Goal: Task Accomplishment & Management: Manage account settings

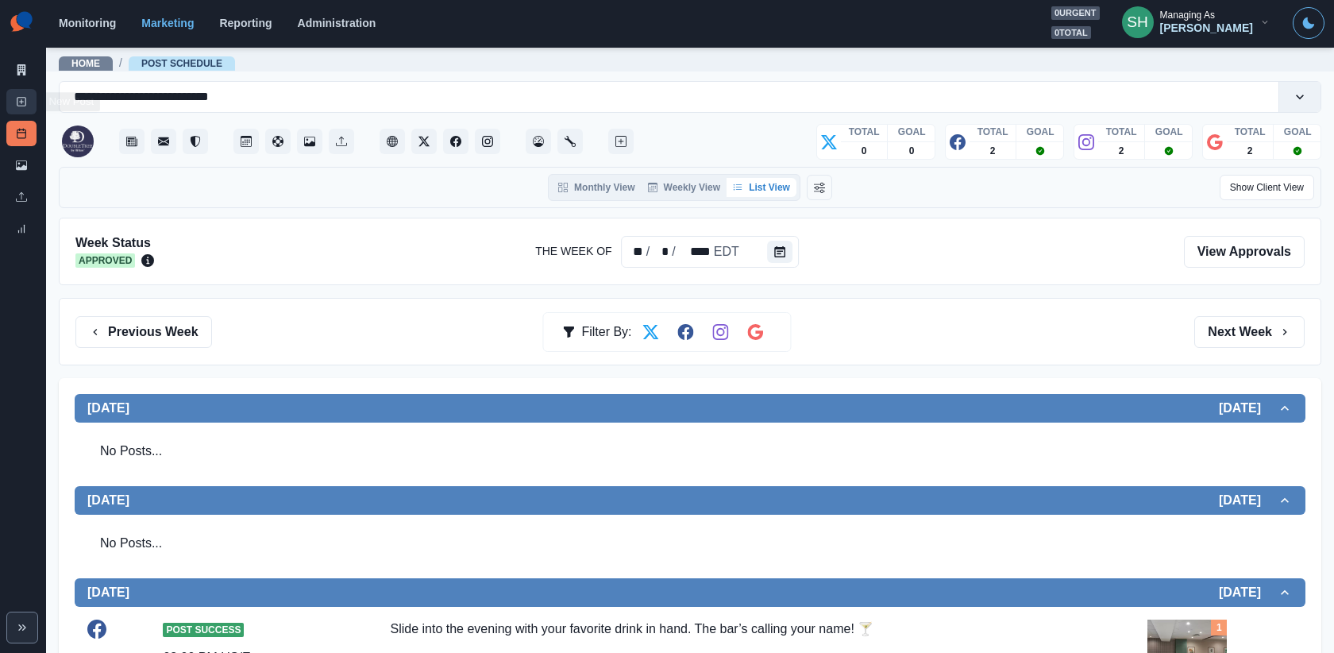
scroll to position [895, 0]
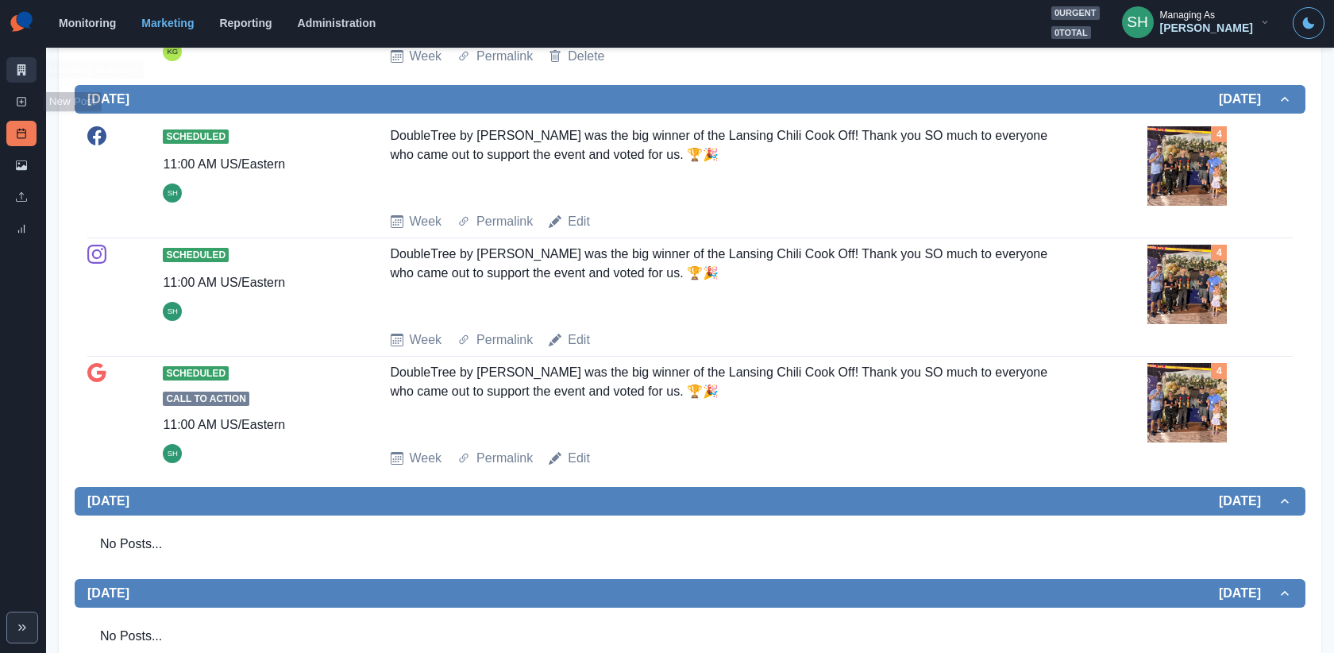
click at [30, 73] on link "Marketing Summary" at bounding box center [21, 69] width 30 height 25
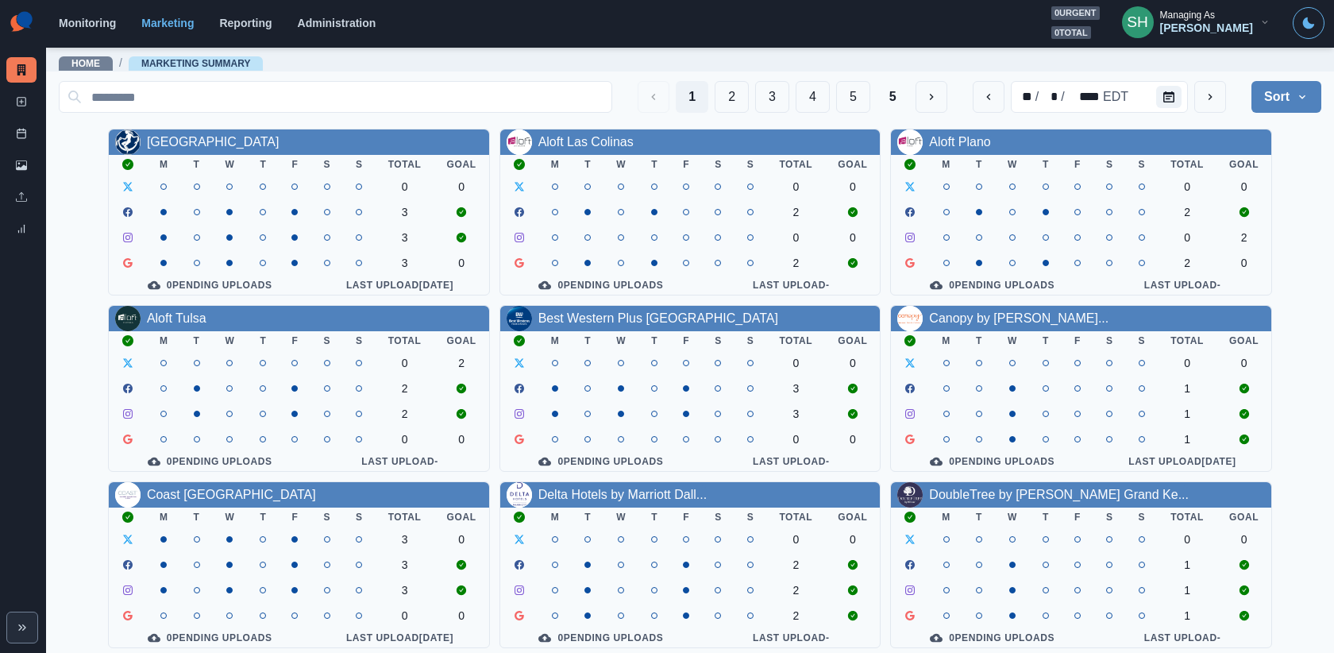
click at [1201, 30] on div "[PERSON_NAME]" at bounding box center [1206, 28] width 93 height 14
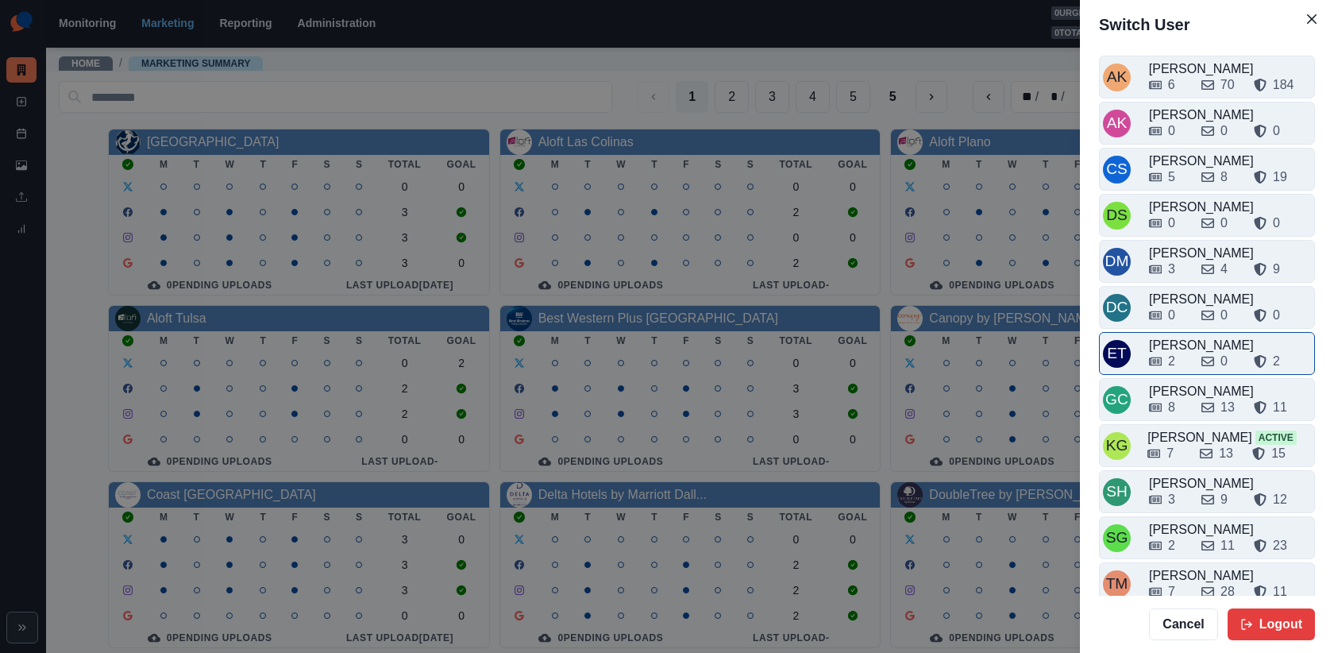
click at [1175, 332] on div "ET Emily Tanedo 2 0 2" at bounding box center [1207, 353] width 216 height 43
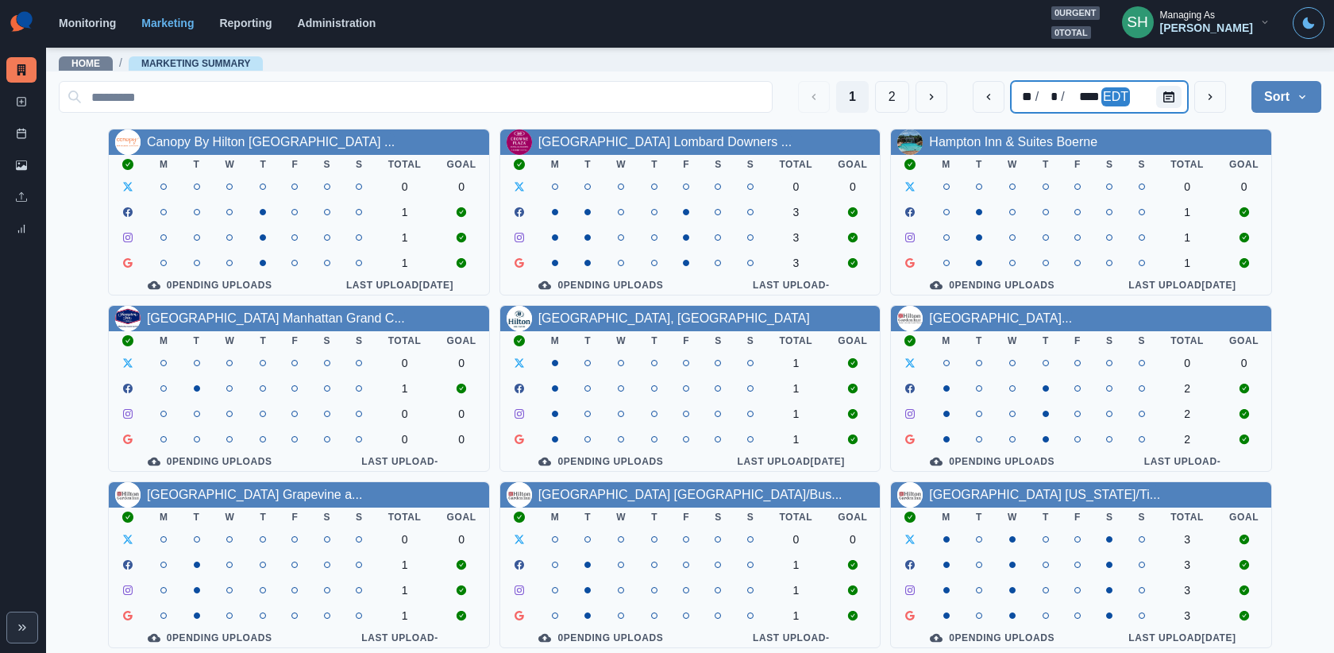
click at [1156, 106] on div at bounding box center [1172, 97] width 32 height 32
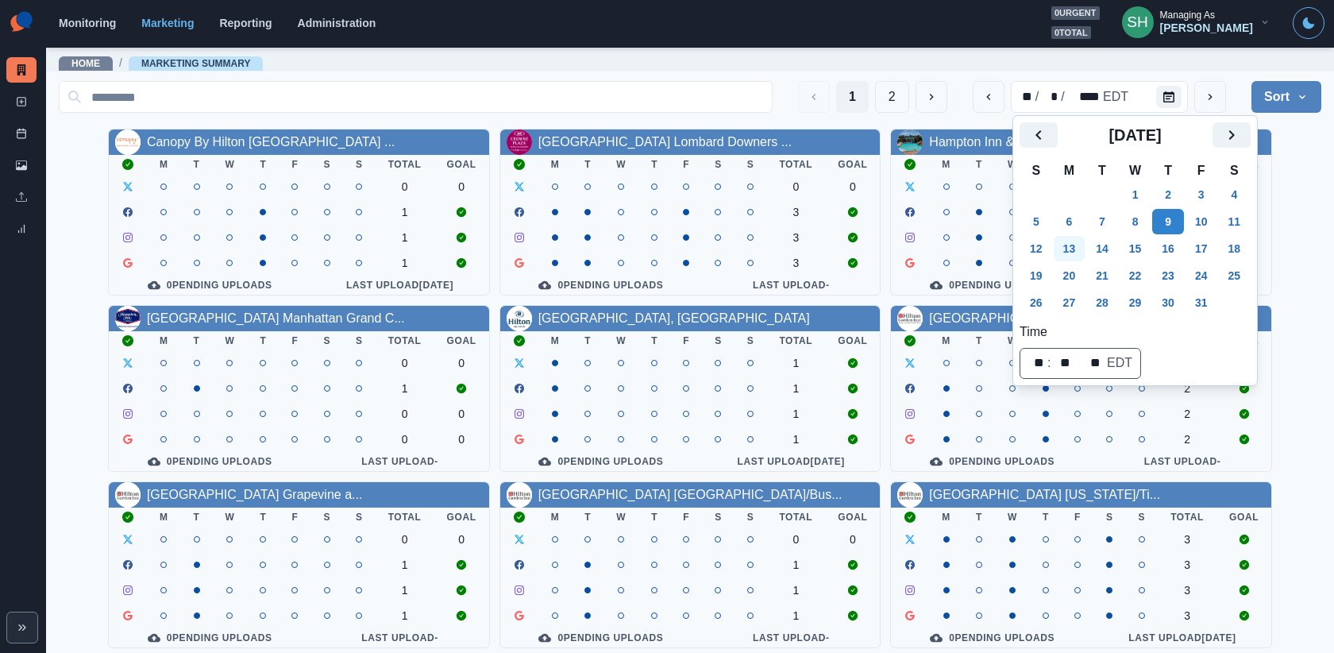
click at [1080, 253] on button "13" at bounding box center [1070, 248] width 32 height 25
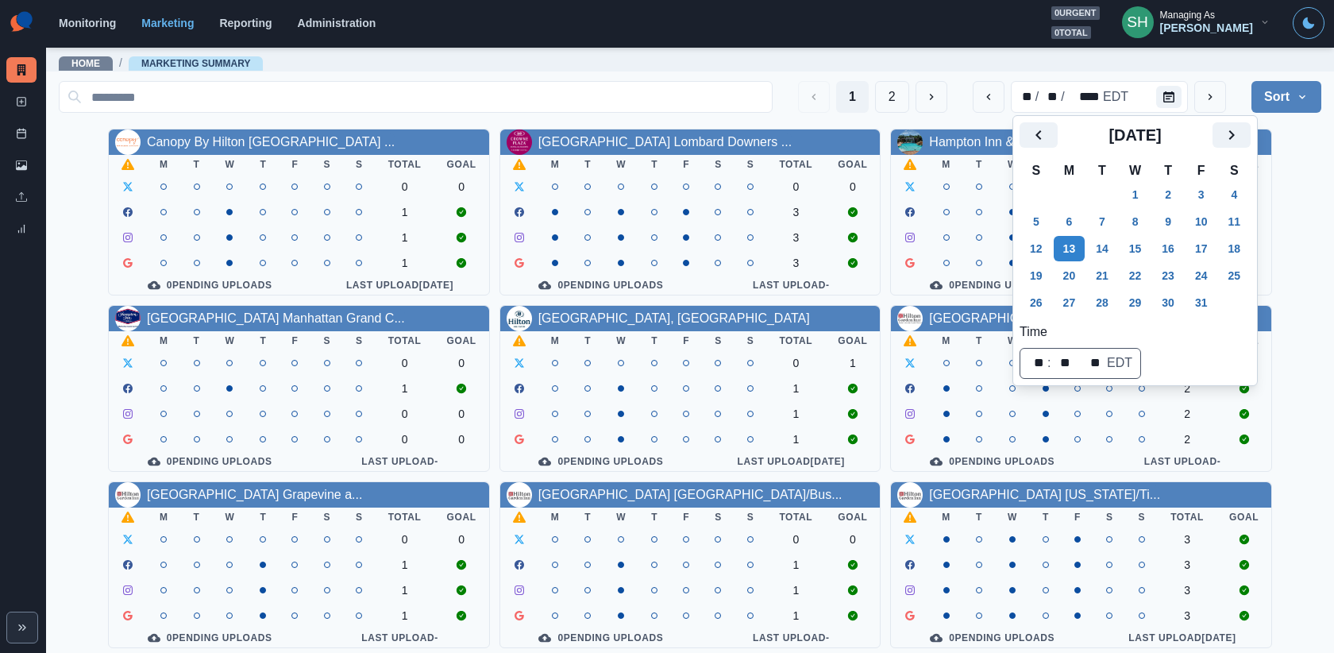
click at [1295, 212] on div "Canopy By Hilton New Orleans ... M T W T F S S Total Goal 0 0 1 1 1 0 Pending U…" at bounding box center [690, 477] width 1263 height 696
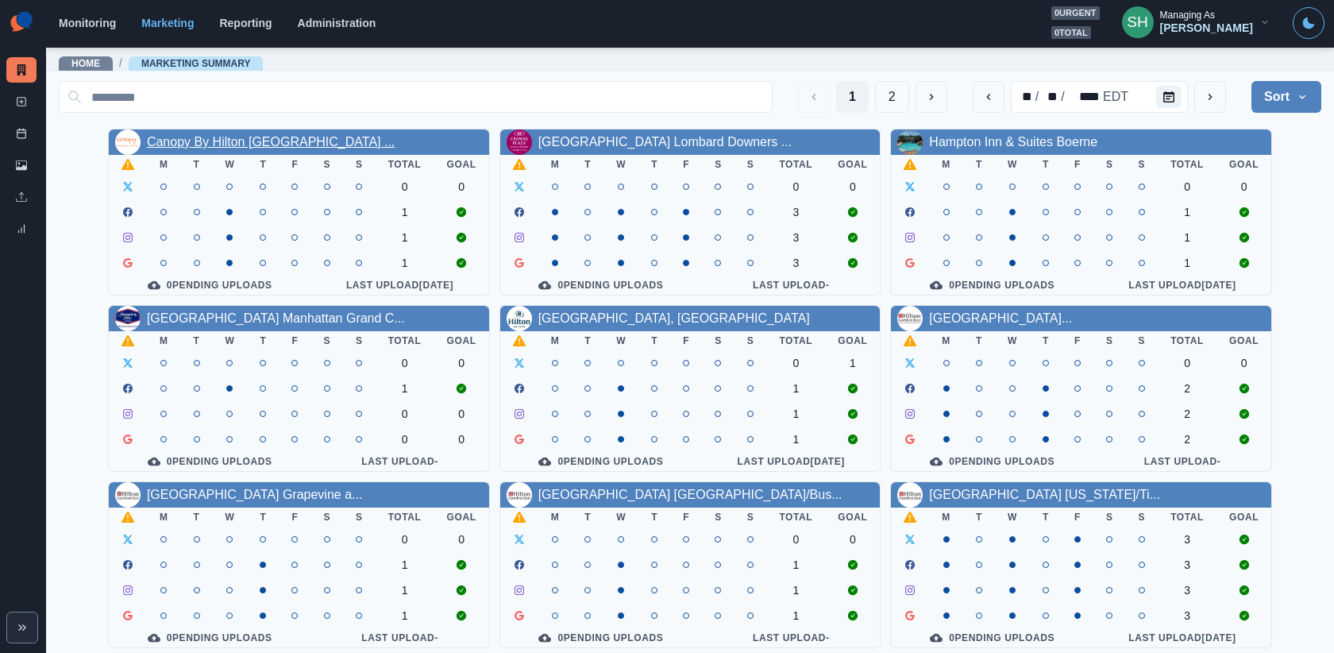
click at [304, 141] on link "Canopy By Hilton New Orleans ..." at bounding box center [271, 142] width 248 height 14
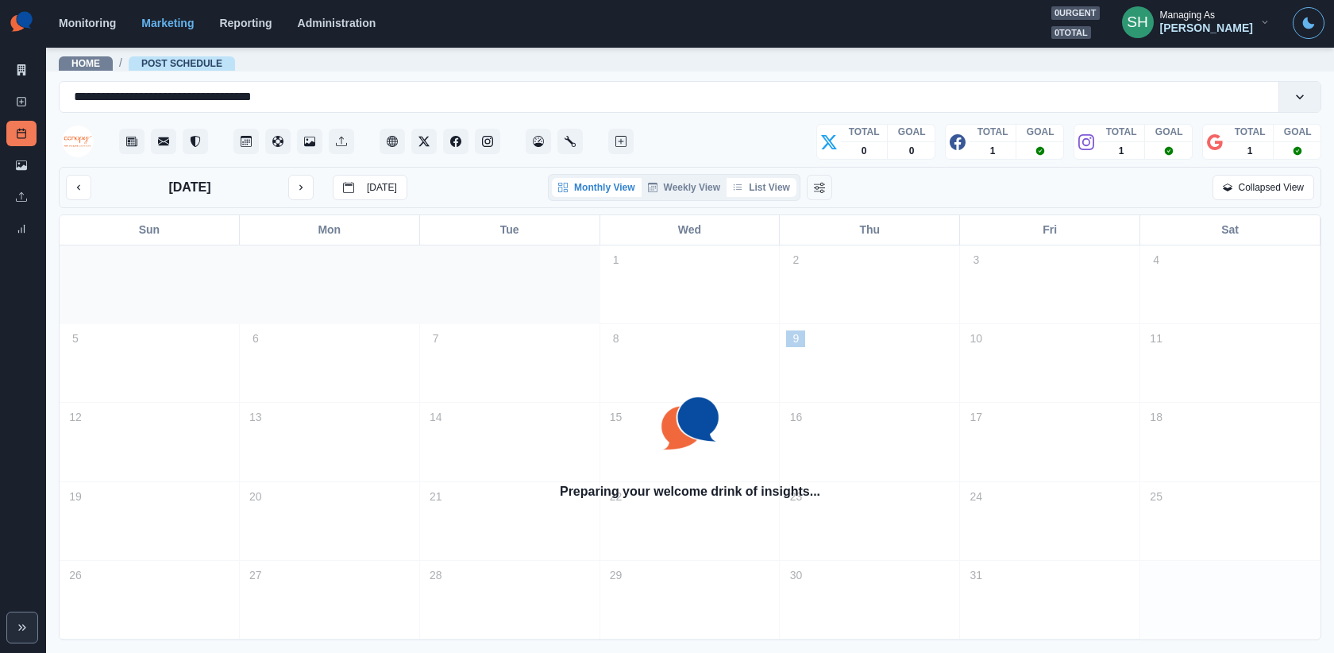
click at [767, 178] on button "List View" at bounding box center [762, 187] width 70 height 19
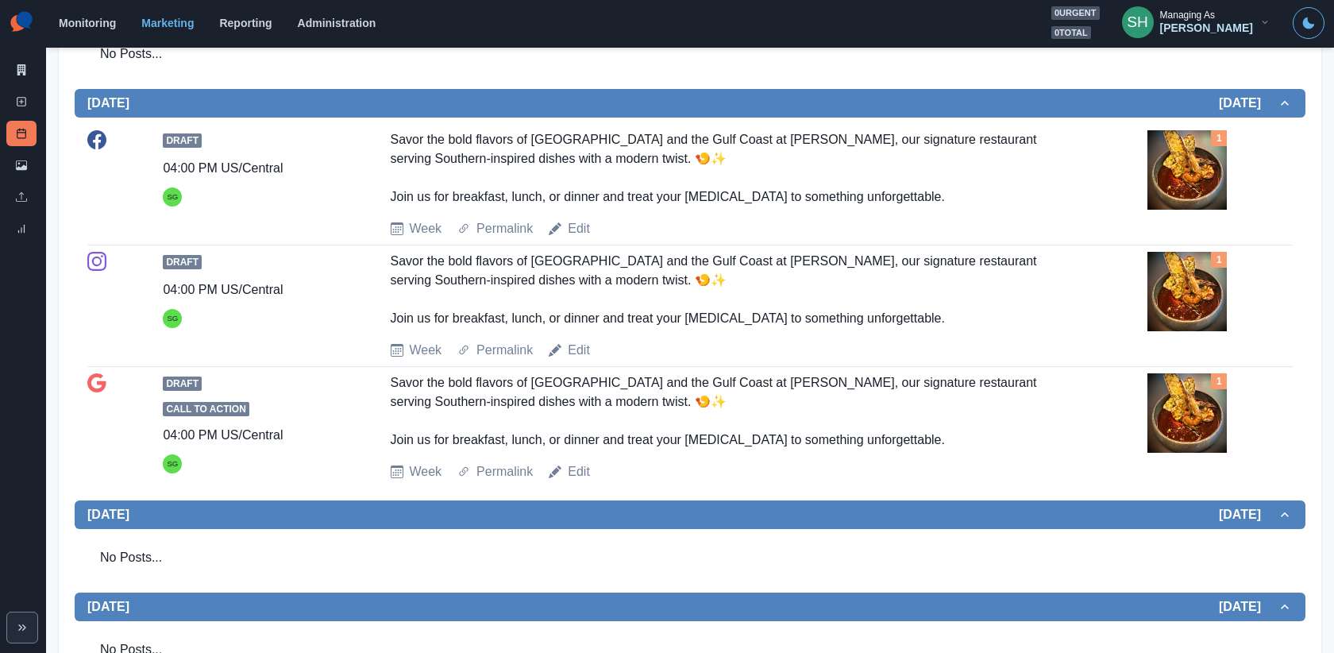
scroll to position [511, 0]
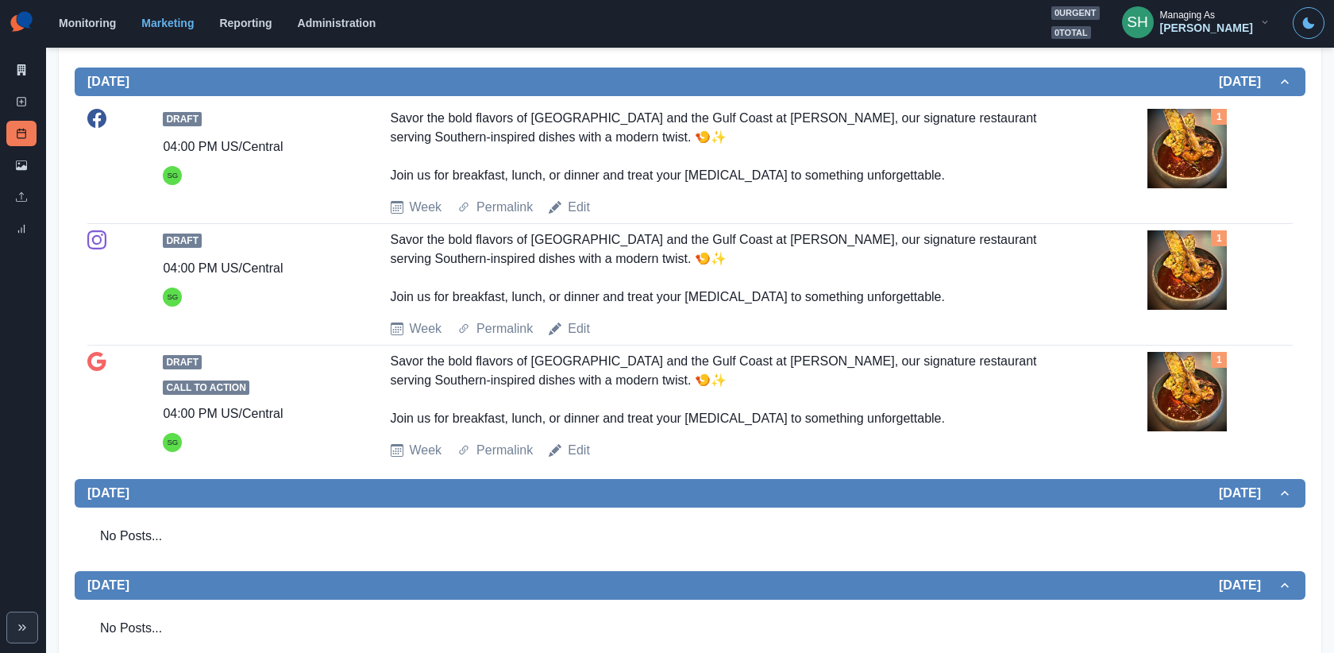
click at [1174, 284] on img at bounding box center [1187, 269] width 79 height 79
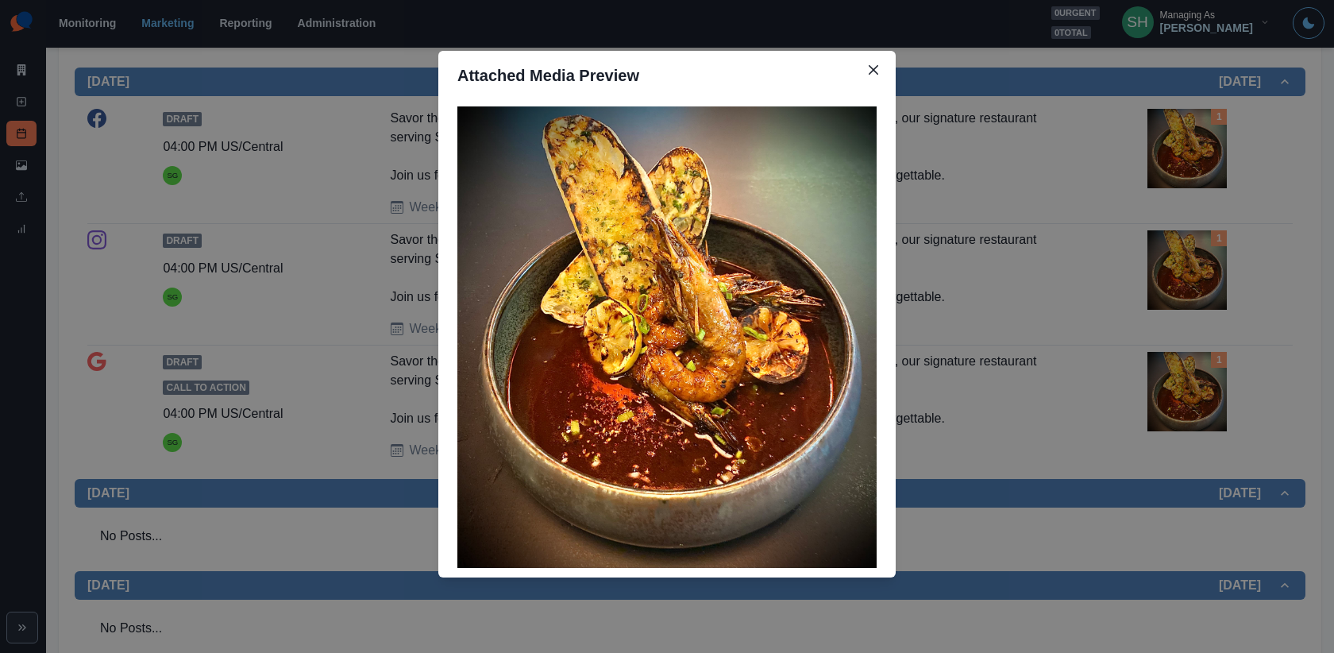
click at [1174, 284] on div "Attached Media Preview" at bounding box center [667, 326] width 1334 height 653
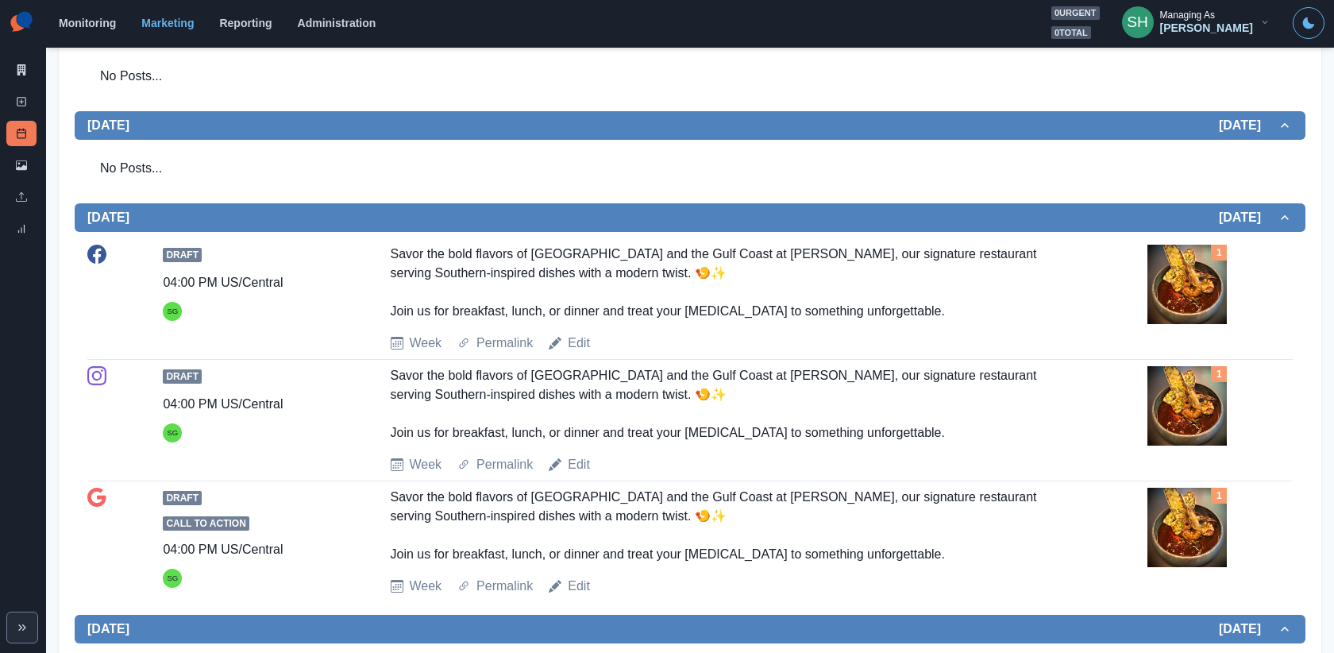
scroll to position [0, 0]
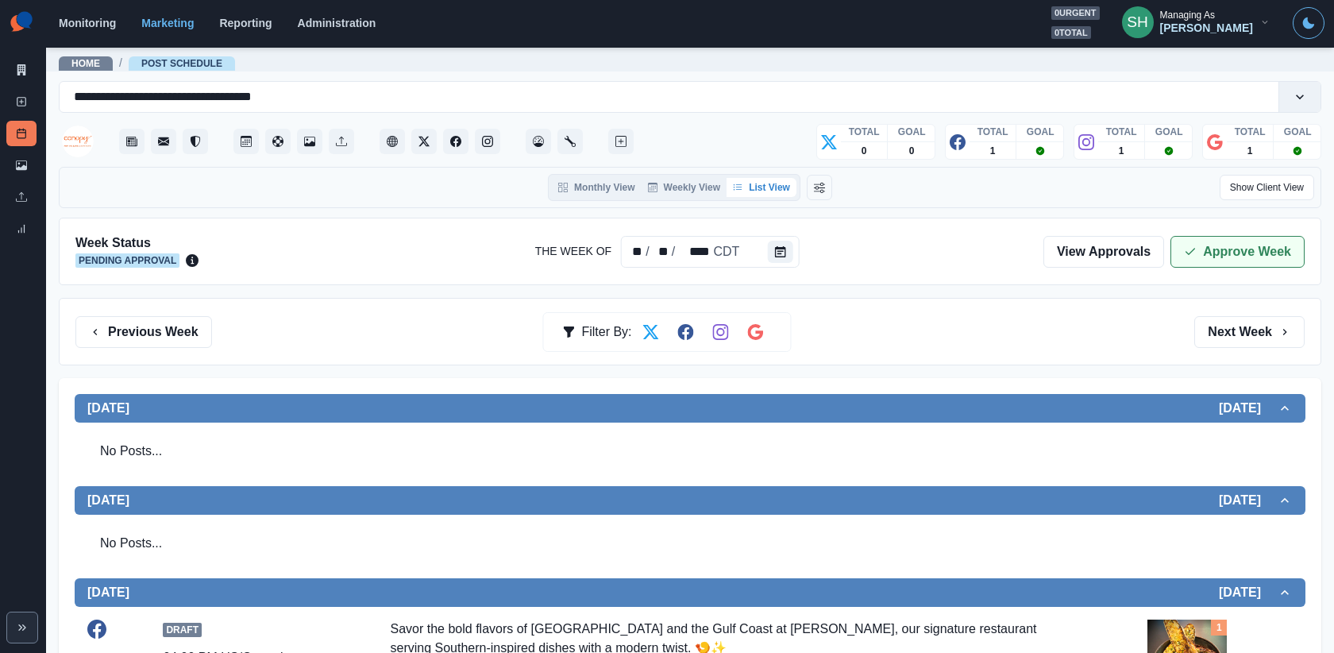
click at [1224, 258] on button "Approve Week" at bounding box center [1238, 252] width 134 height 32
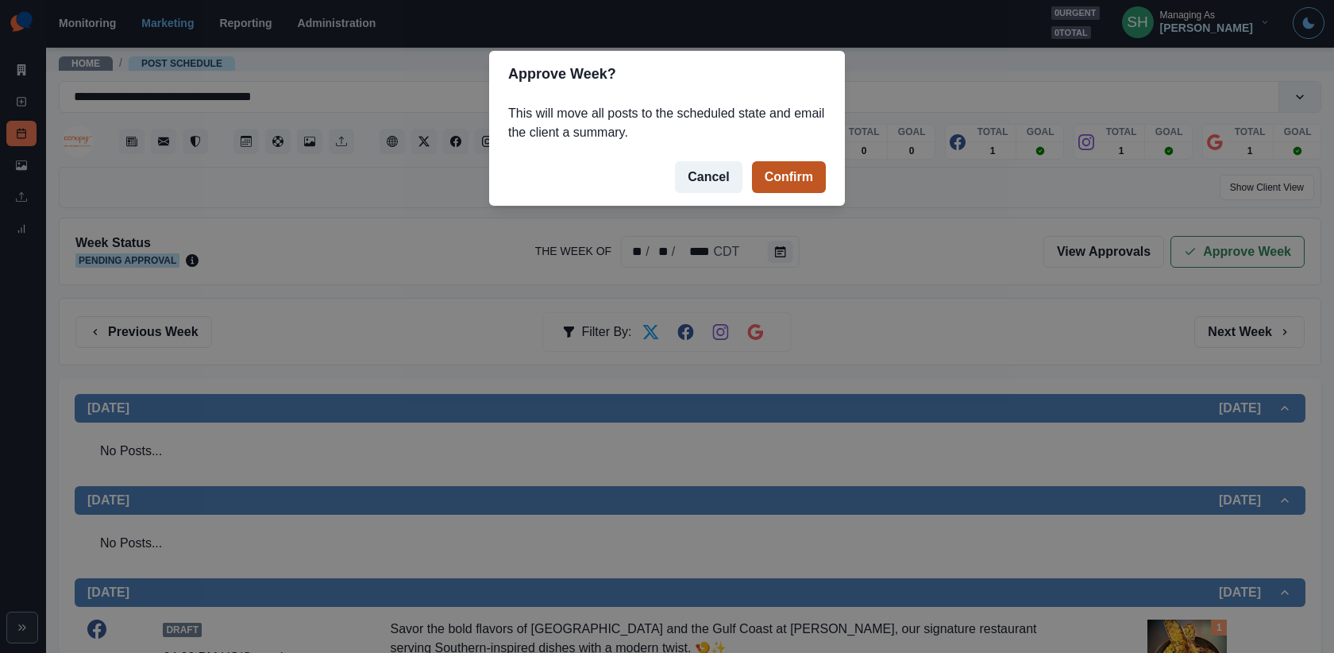
click at [820, 179] on button "Confirm" at bounding box center [789, 177] width 74 height 32
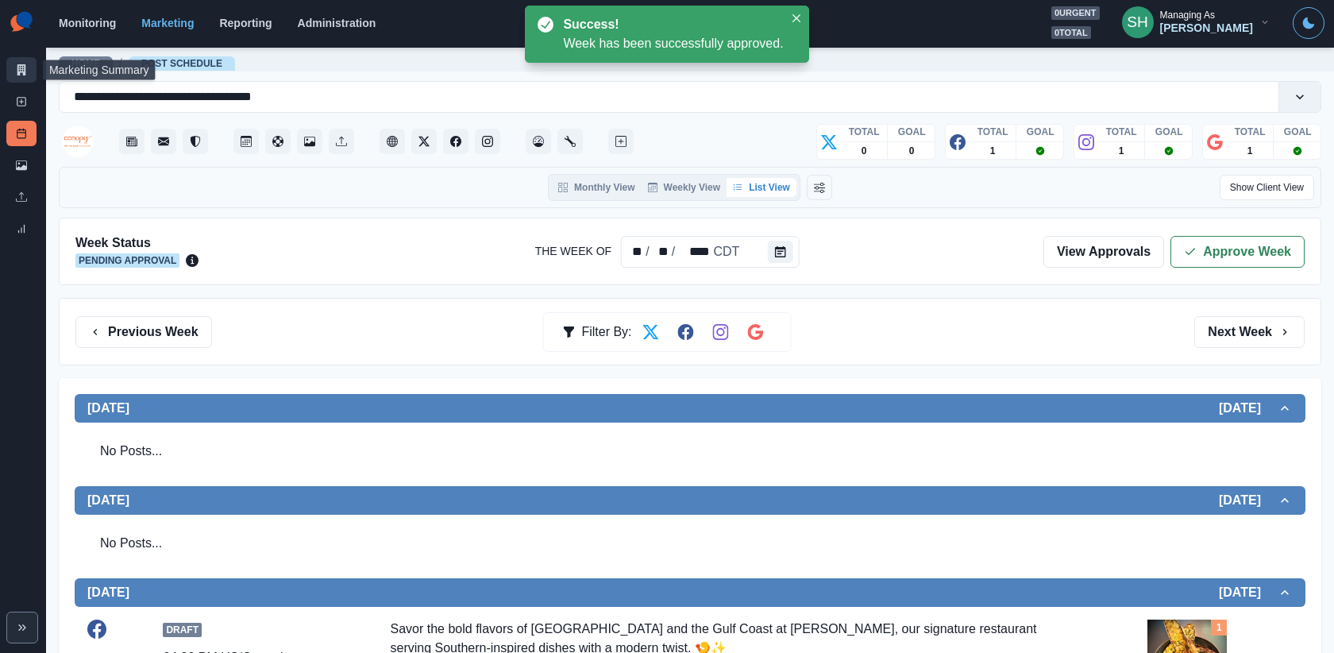
click at [11, 66] on link "Marketing Summary" at bounding box center [21, 69] width 30 height 25
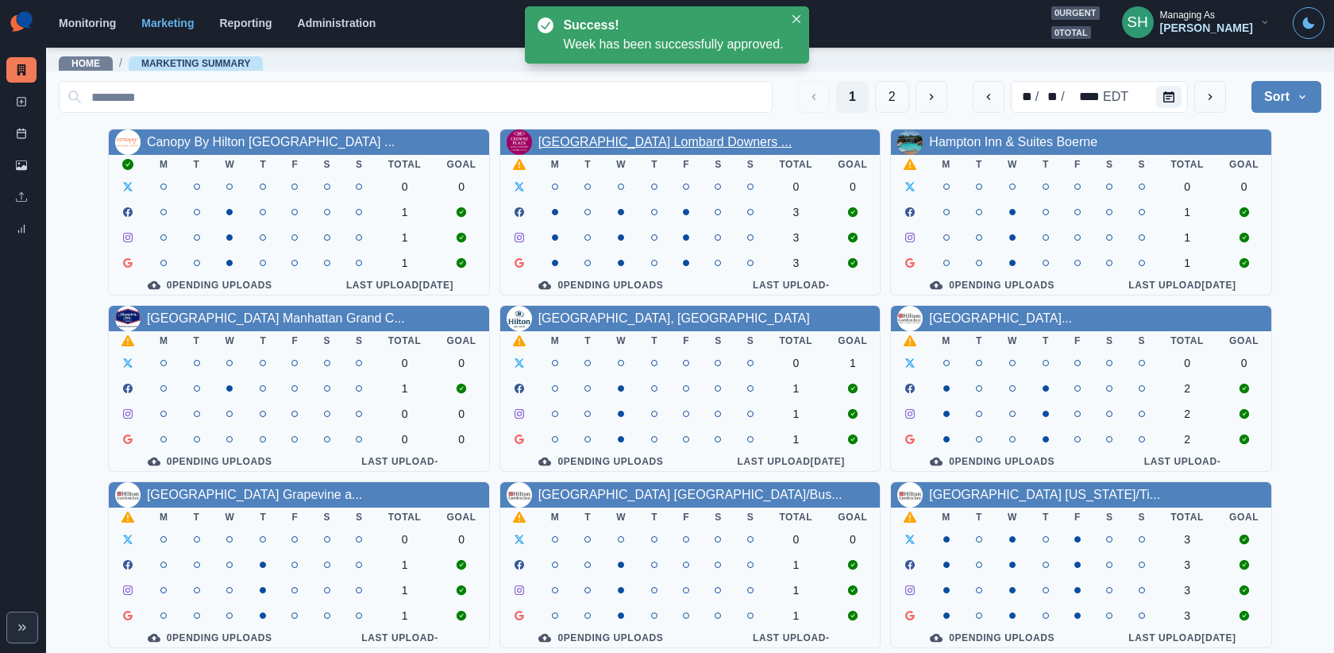
click at [593, 144] on link "Crowne Plaza Lombard Downers ..." at bounding box center [665, 142] width 254 height 14
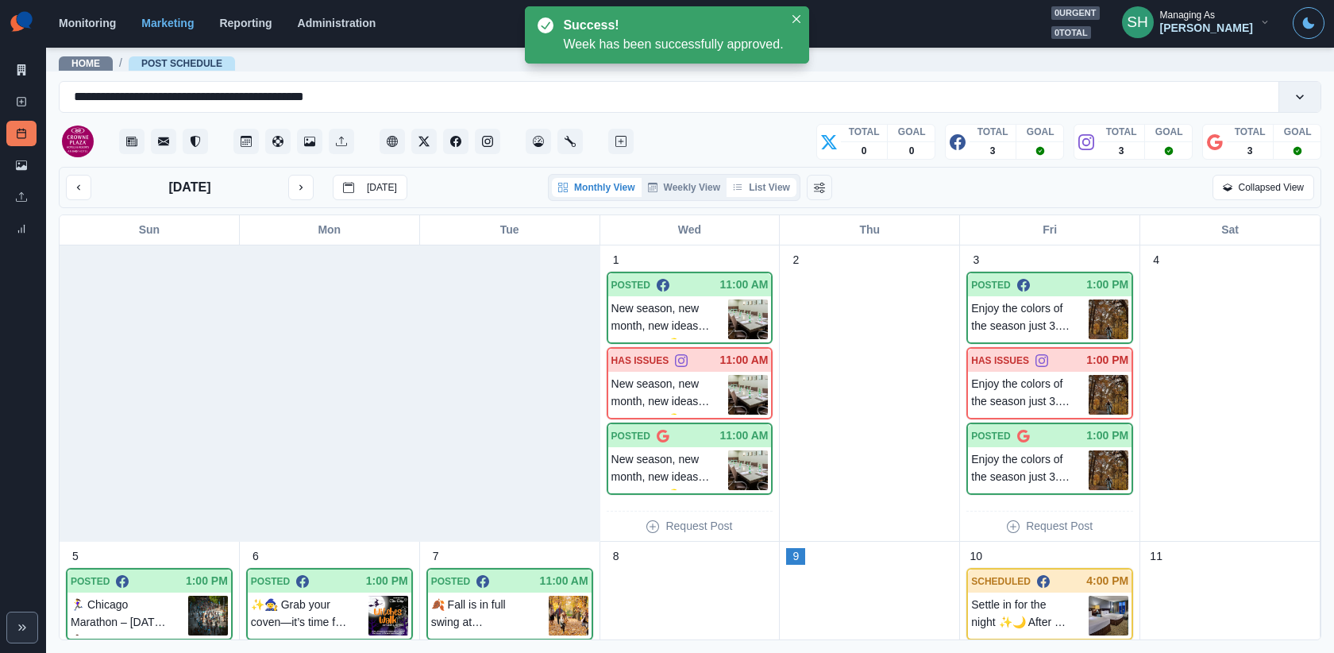
click at [778, 194] on button "List View" at bounding box center [762, 187] width 70 height 19
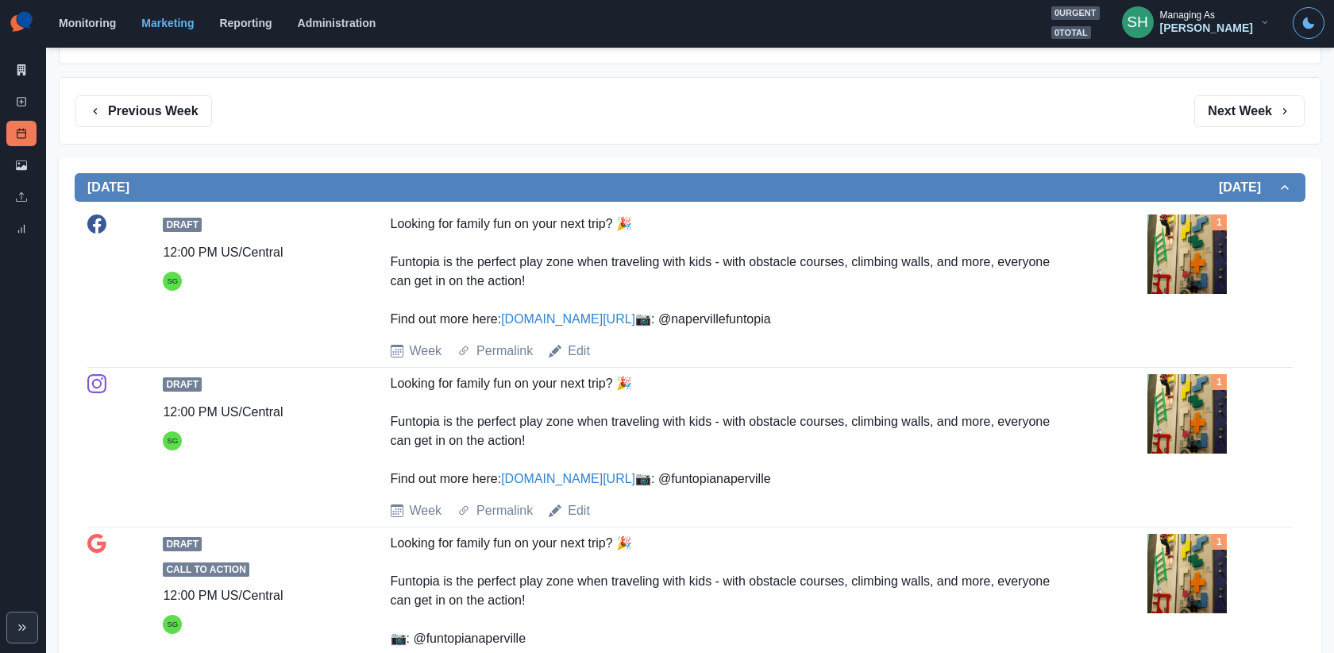
scroll to position [234, 0]
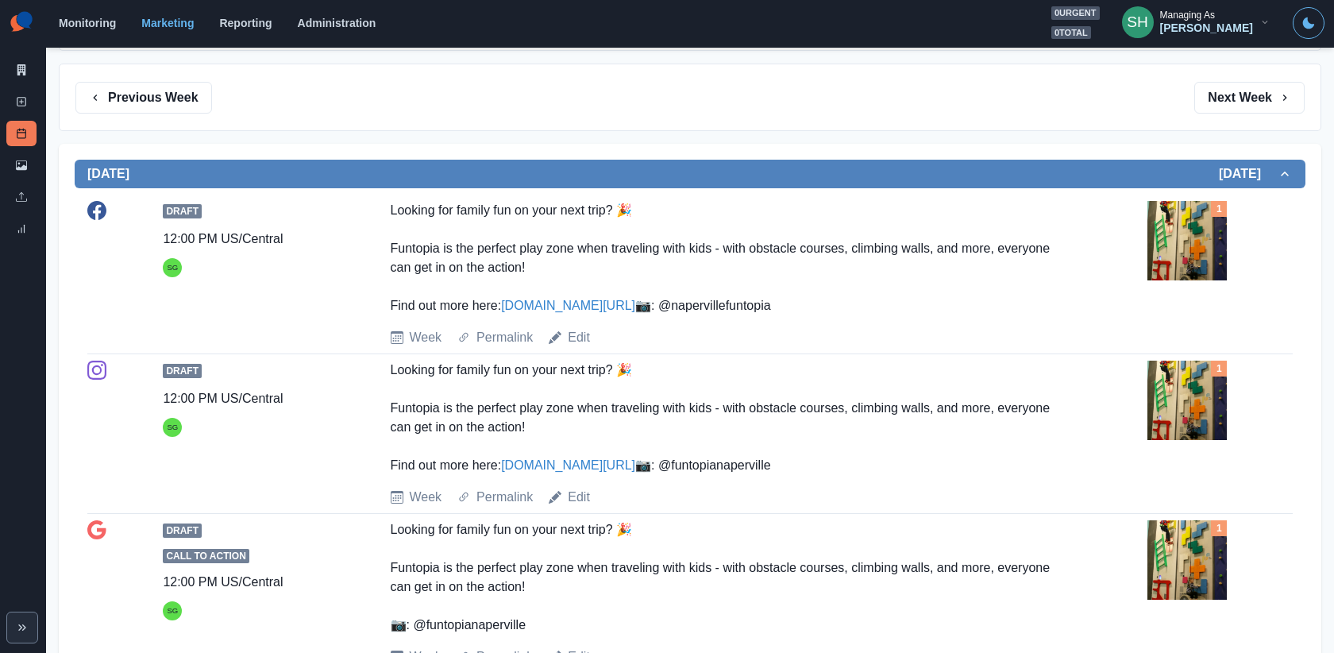
click at [1187, 253] on img at bounding box center [1187, 240] width 79 height 79
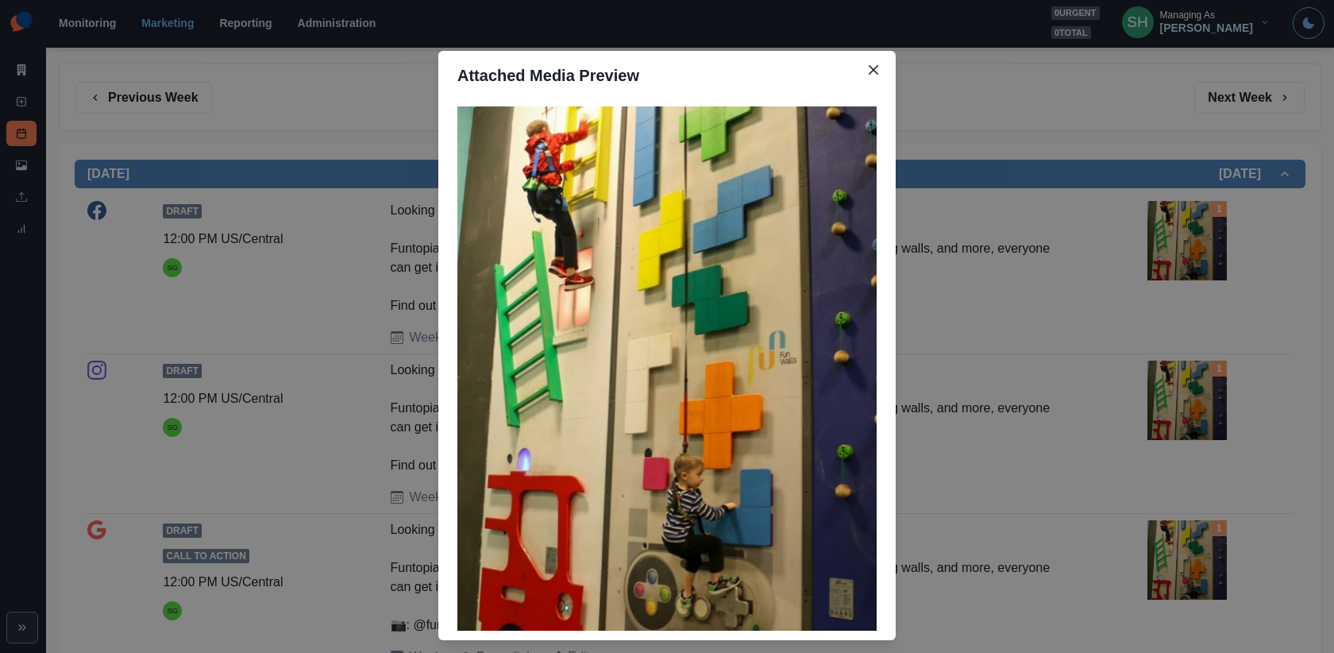
click at [1015, 322] on div "Attached Media Preview" at bounding box center [667, 326] width 1334 height 653
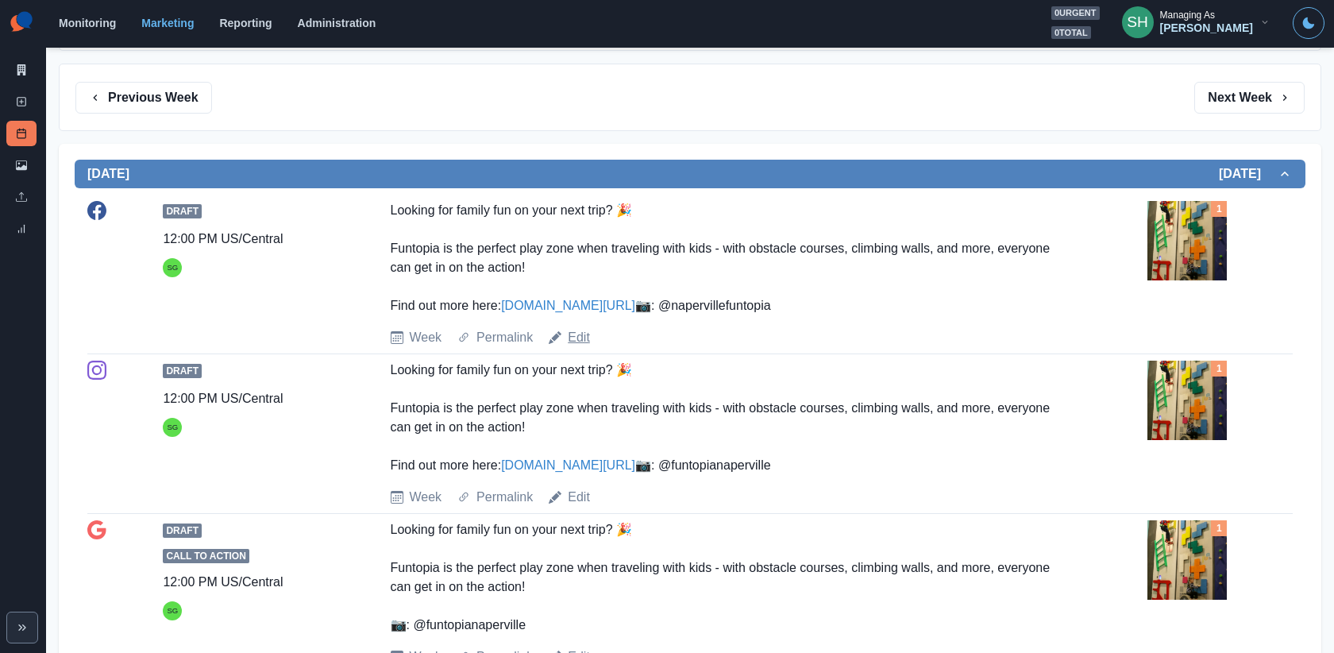
click at [573, 347] on link "Edit" at bounding box center [579, 337] width 22 height 19
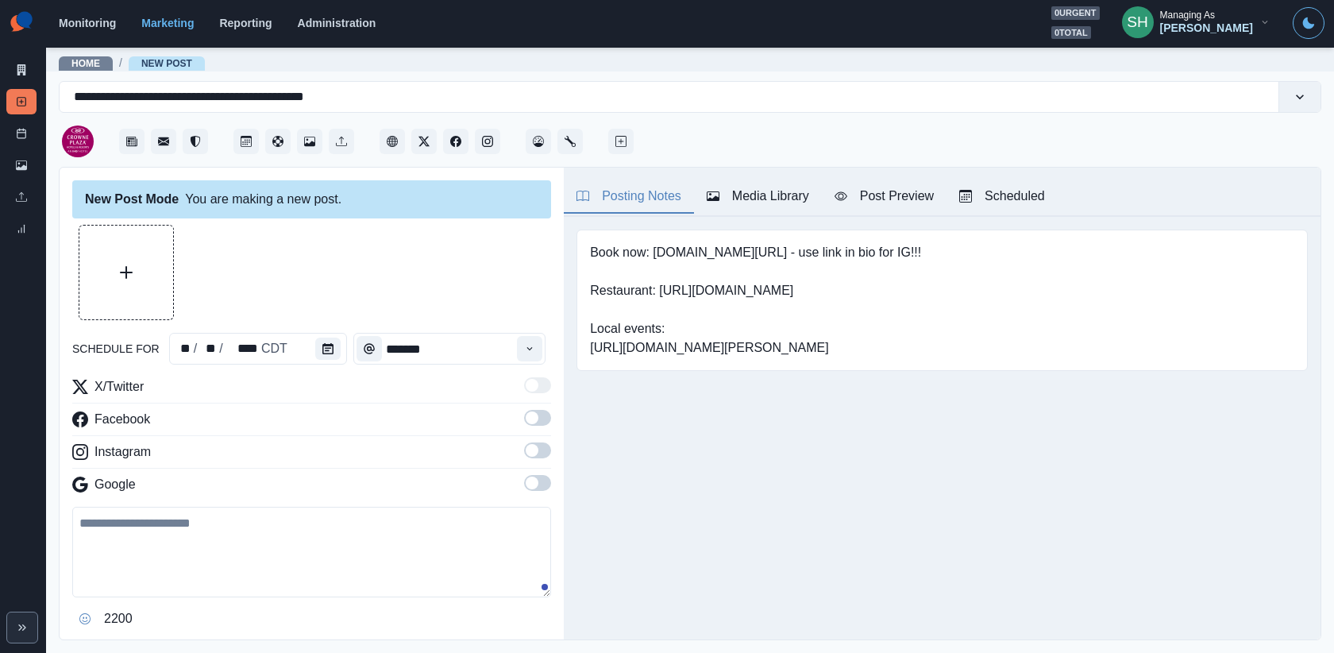
type input "********"
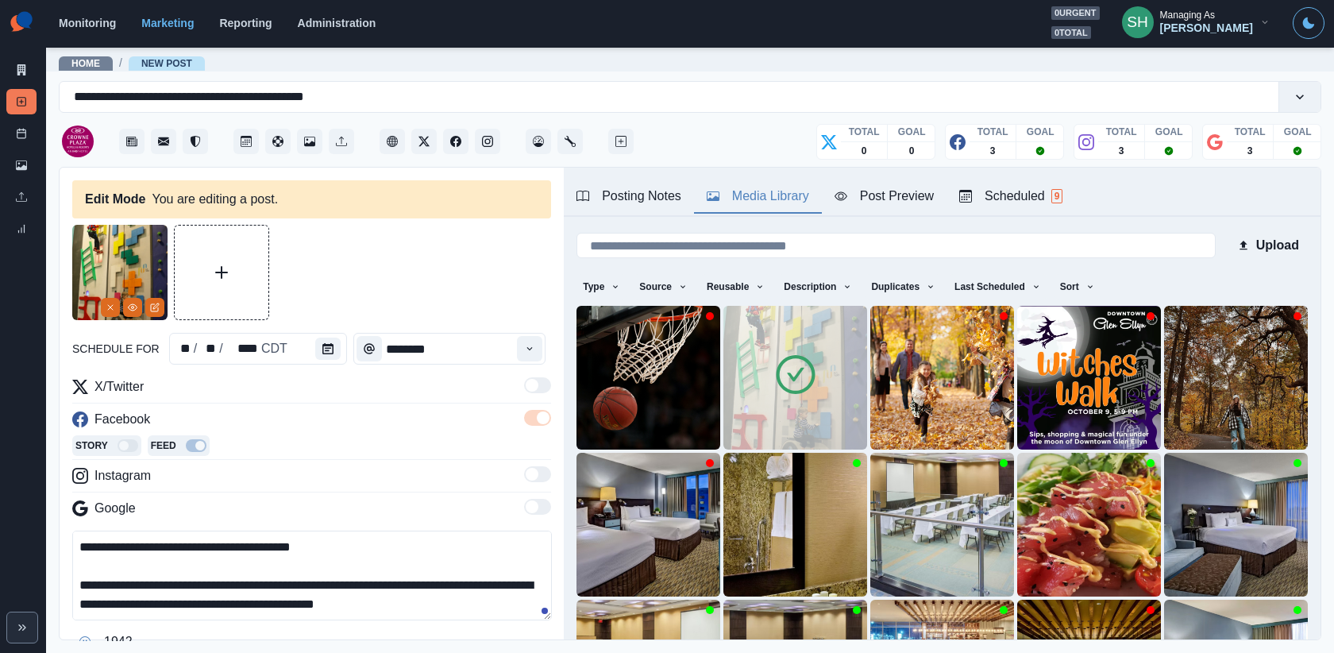
click at [737, 195] on div "Media Library" at bounding box center [758, 196] width 102 height 19
click at [745, 383] on img at bounding box center [795, 378] width 144 height 144
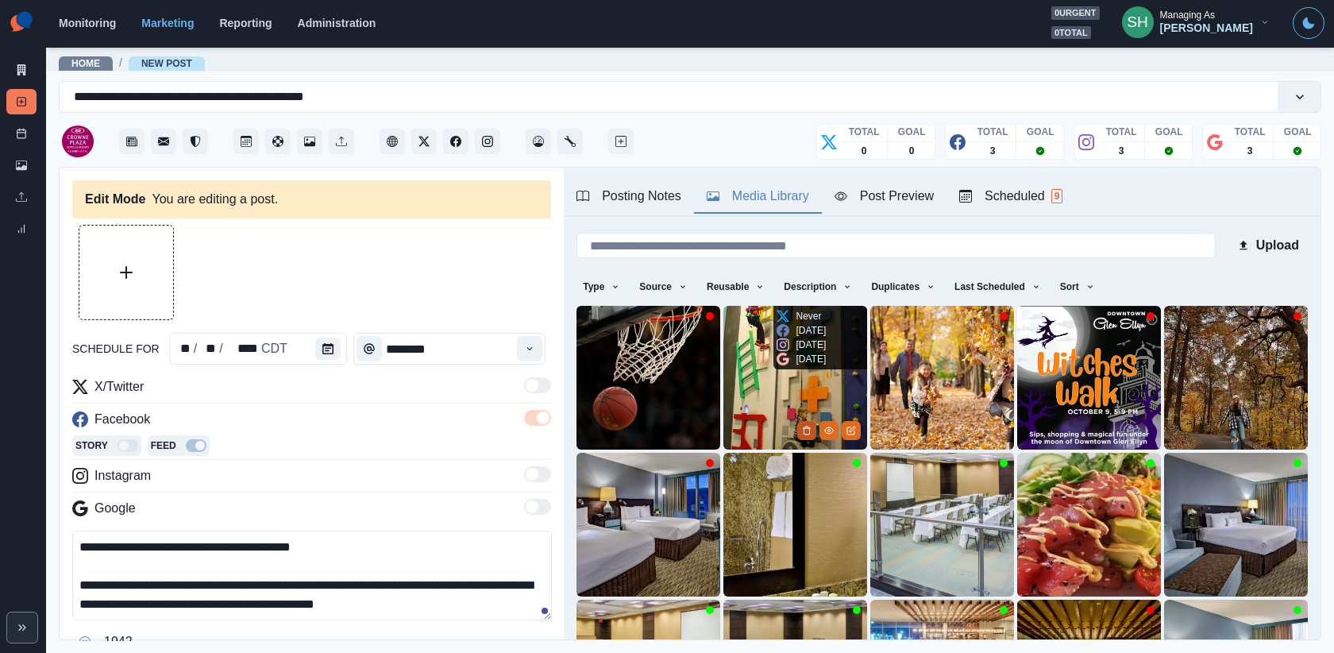
click at [813, 435] on button "Delete Media" at bounding box center [806, 430] width 19 height 19
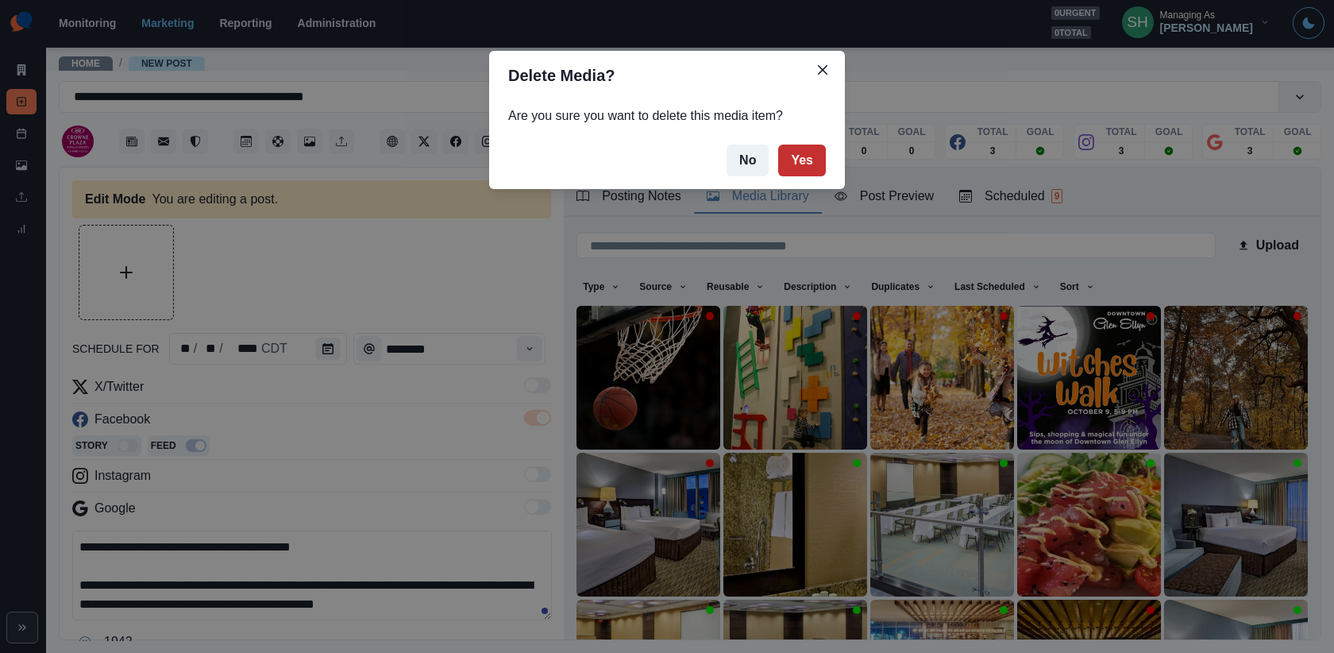
click at [801, 156] on button "Yes" at bounding box center [802, 161] width 48 height 32
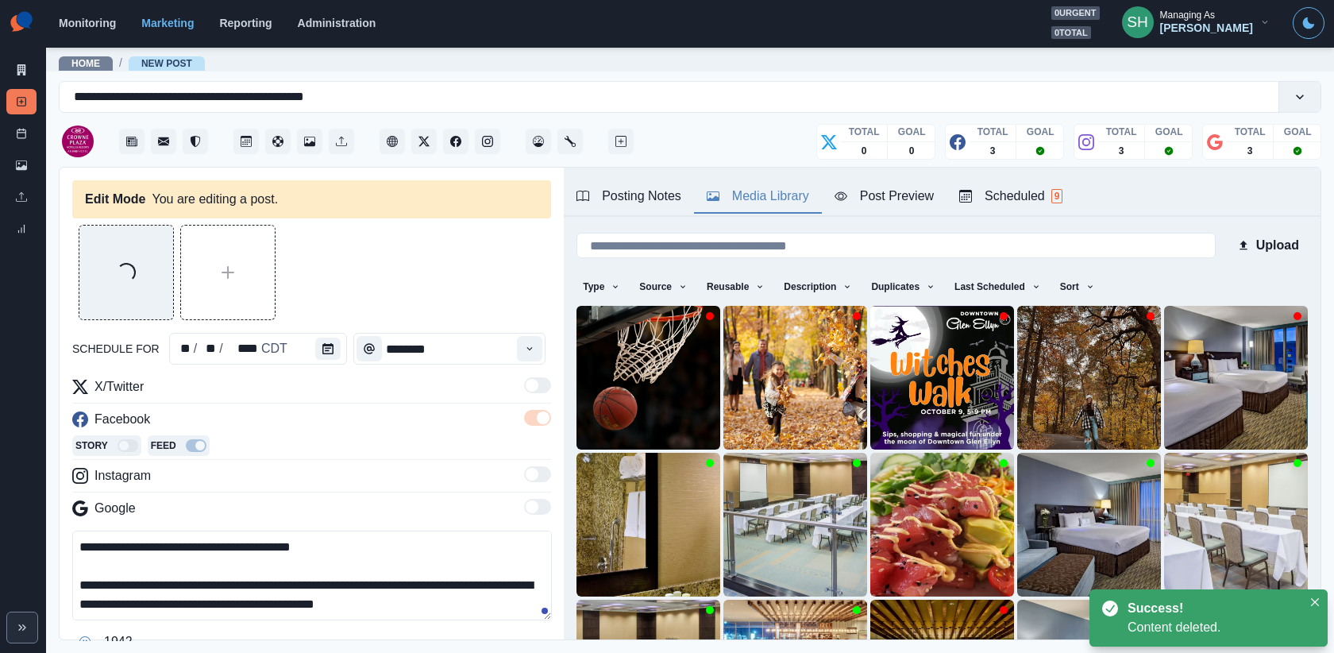
scroll to position [75, 0]
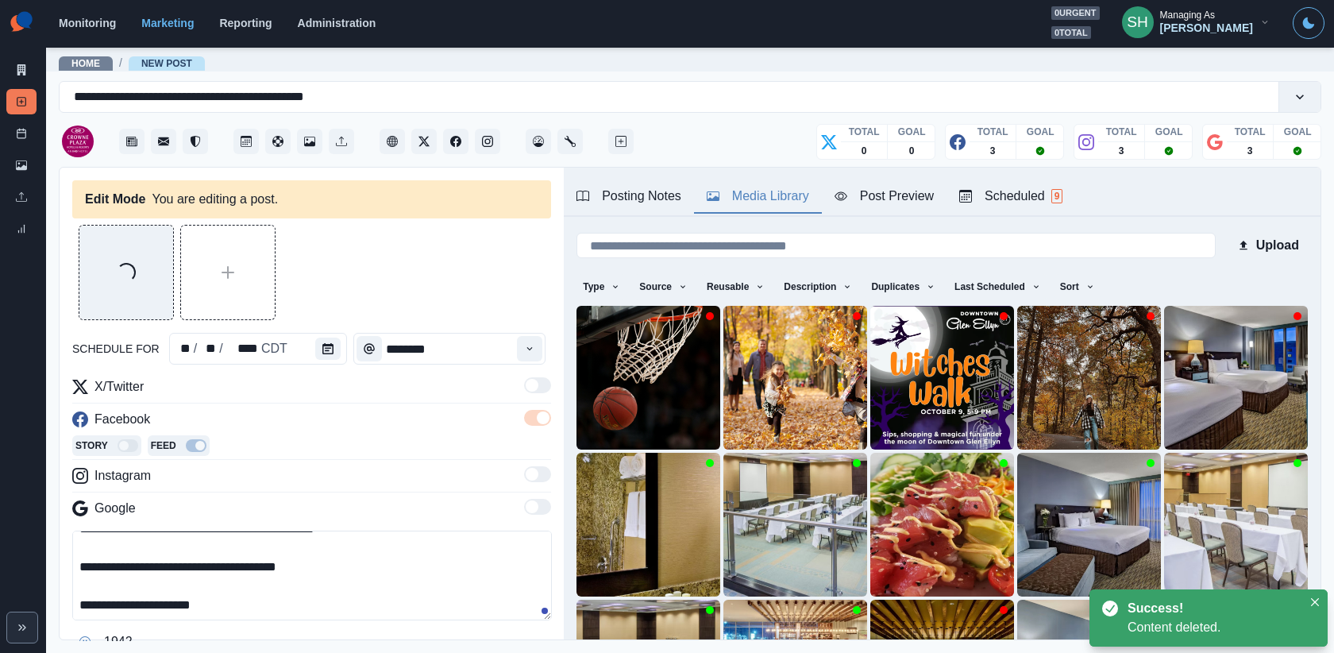
click at [239, 609] on textarea "**********" at bounding box center [312, 575] width 480 height 90
paste textarea "**********"
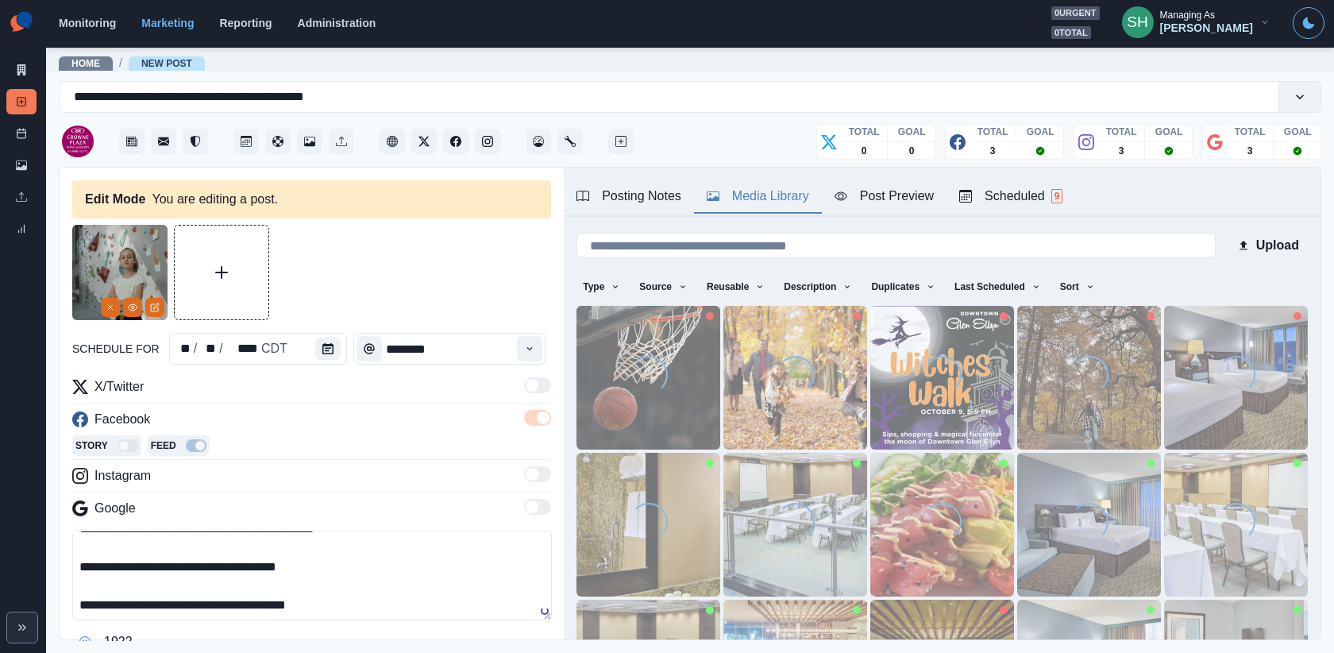
drag, startPoint x: 216, startPoint y: 603, endPoint x: 99, endPoint y: 601, distance: 116.8
click at [99, 601] on textarea "**********" at bounding box center [312, 575] width 480 height 90
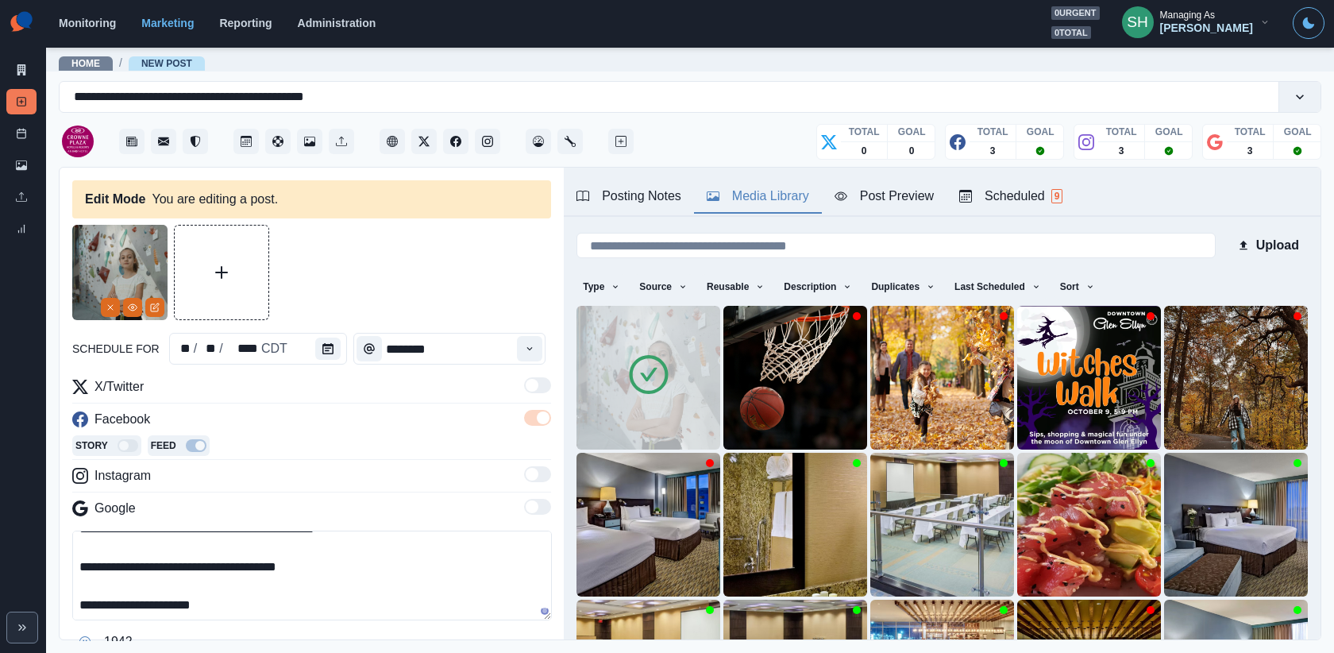
scroll to position [0, 0]
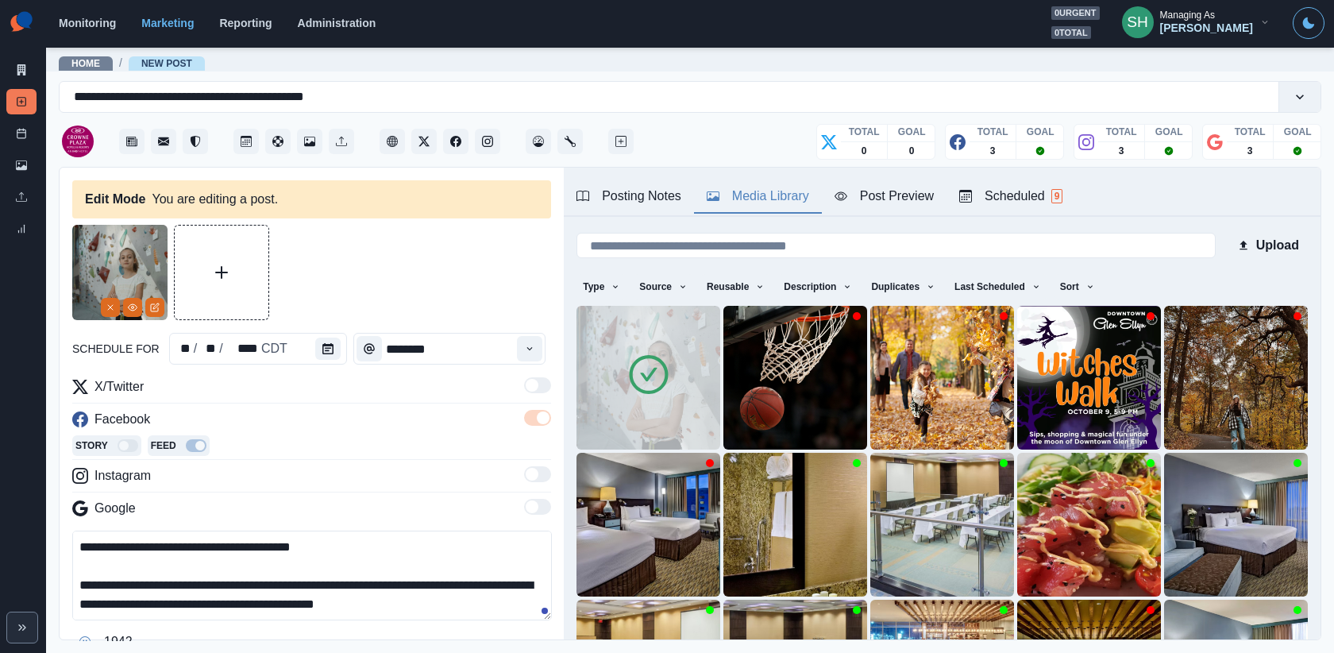
drag, startPoint x: 128, startPoint y: 581, endPoint x: 0, endPoint y: 581, distance: 127.9
click at [0, 581] on div "**********" at bounding box center [667, 326] width 1334 height 653
paste textarea "**********"
drag, startPoint x: 251, startPoint y: 608, endPoint x: 88, endPoint y: 435, distance: 237.6
click at [88, 435] on div "**********" at bounding box center [311, 515] width 479 height 277
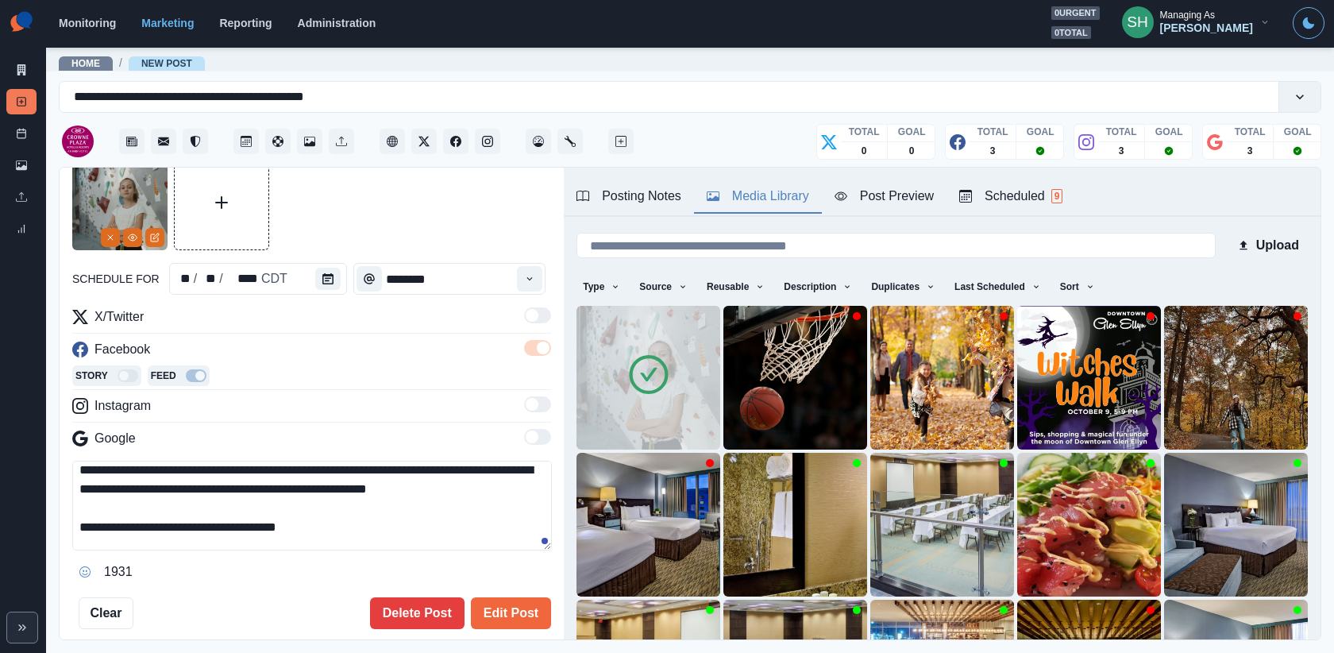
scroll to position [75, 0]
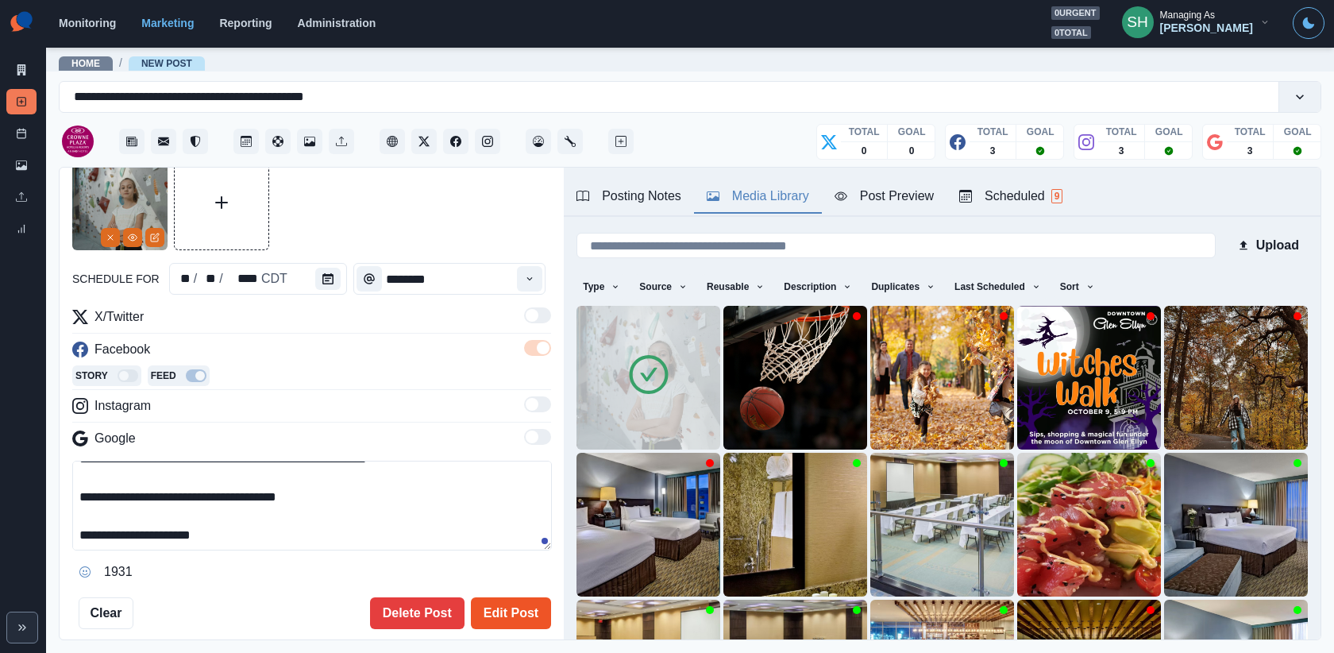
type textarea "**********"
click at [522, 606] on button "Edit Post" at bounding box center [511, 613] width 80 height 32
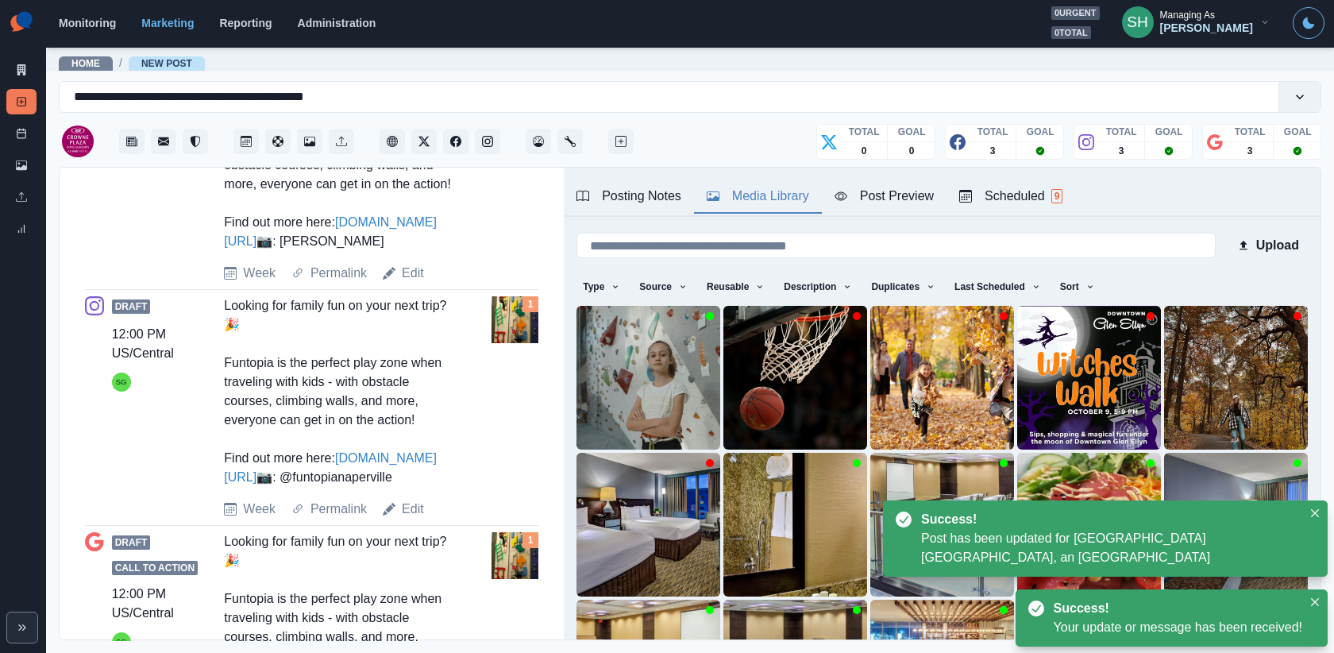
scroll to position [773, 0]
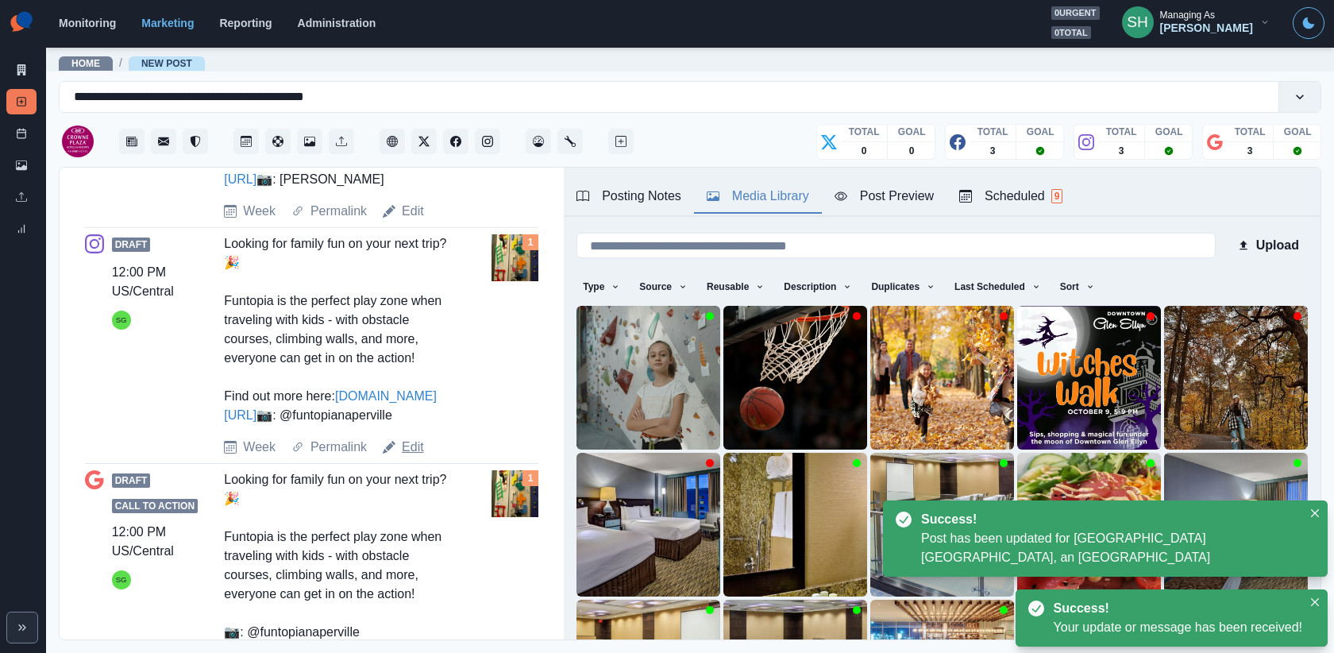
click at [412, 457] on link "Edit" at bounding box center [413, 447] width 22 height 19
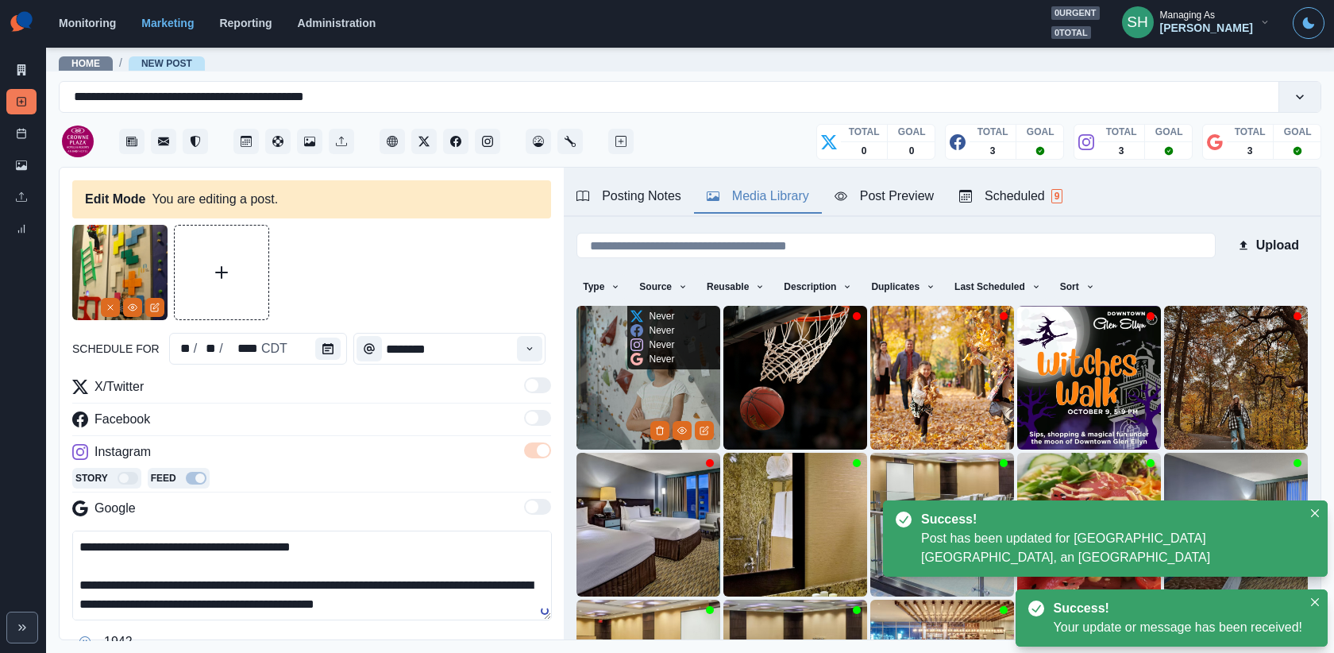
click at [642, 380] on img at bounding box center [649, 378] width 144 height 144
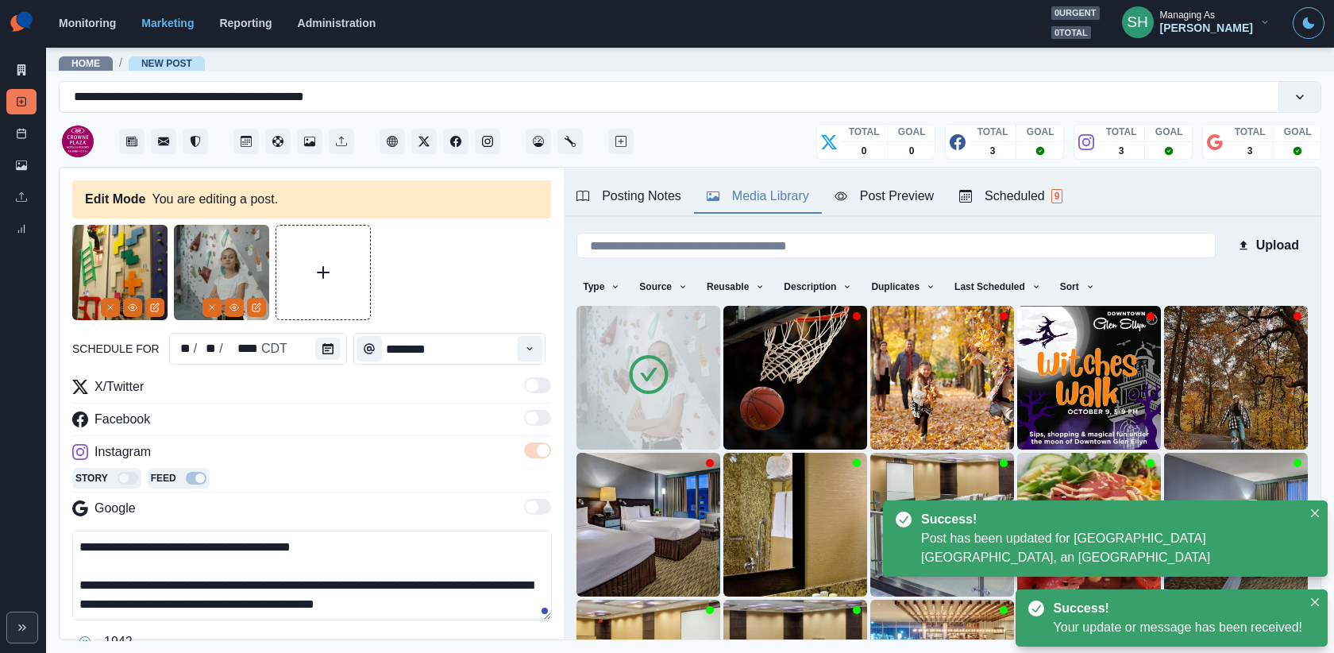
click at [98, 309] on img at bounding box center [119, 272] width 95 height 95
click at [102, 313] on button "Remove" at bounding box center [110, 307] width 19 height 19
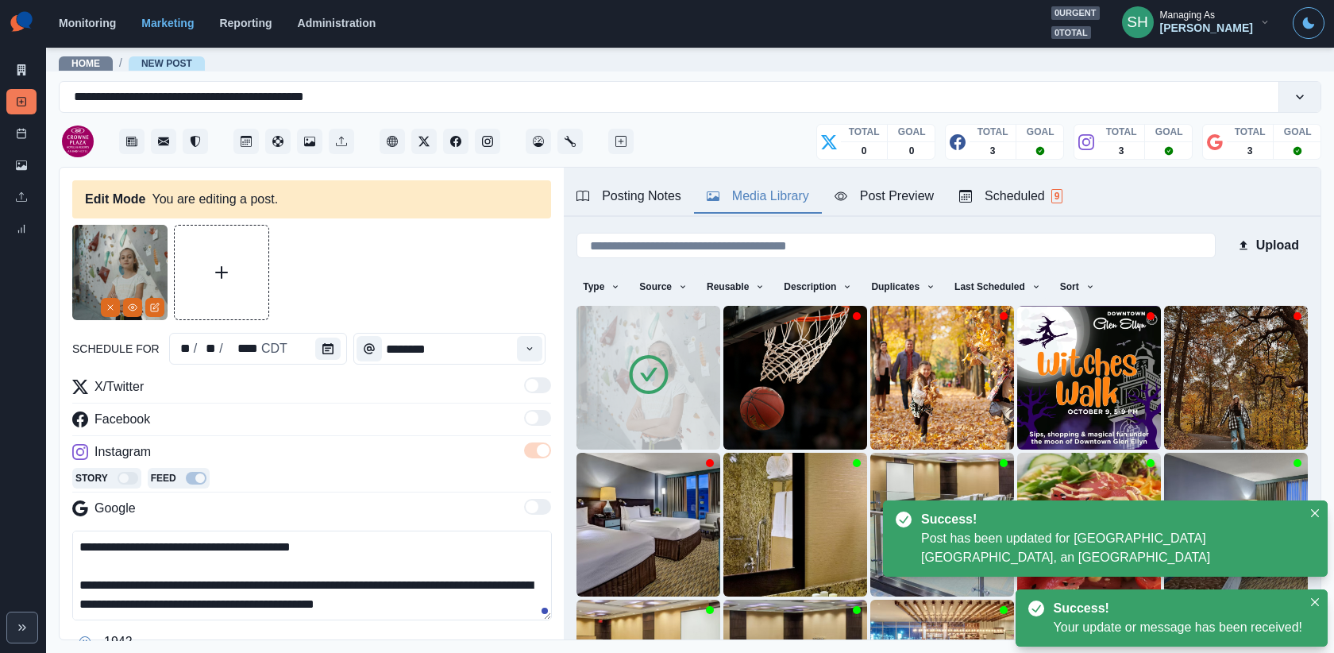
drag, startPoint x: 204, startPoint y: 561, endPoint x: 189, endPoint y: 400, distance: 161.9
click at [189, 400] on div "**********" at bounding box center [311, 515] width 479 height 277
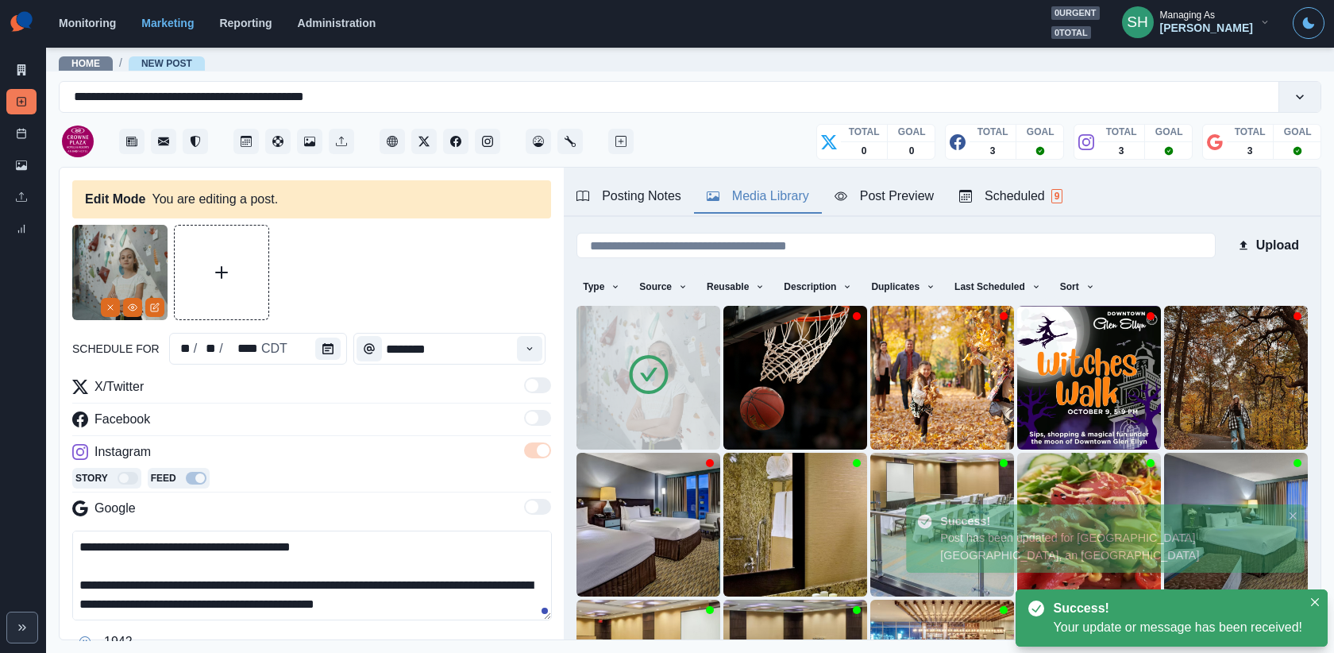
paste textarea "**********"
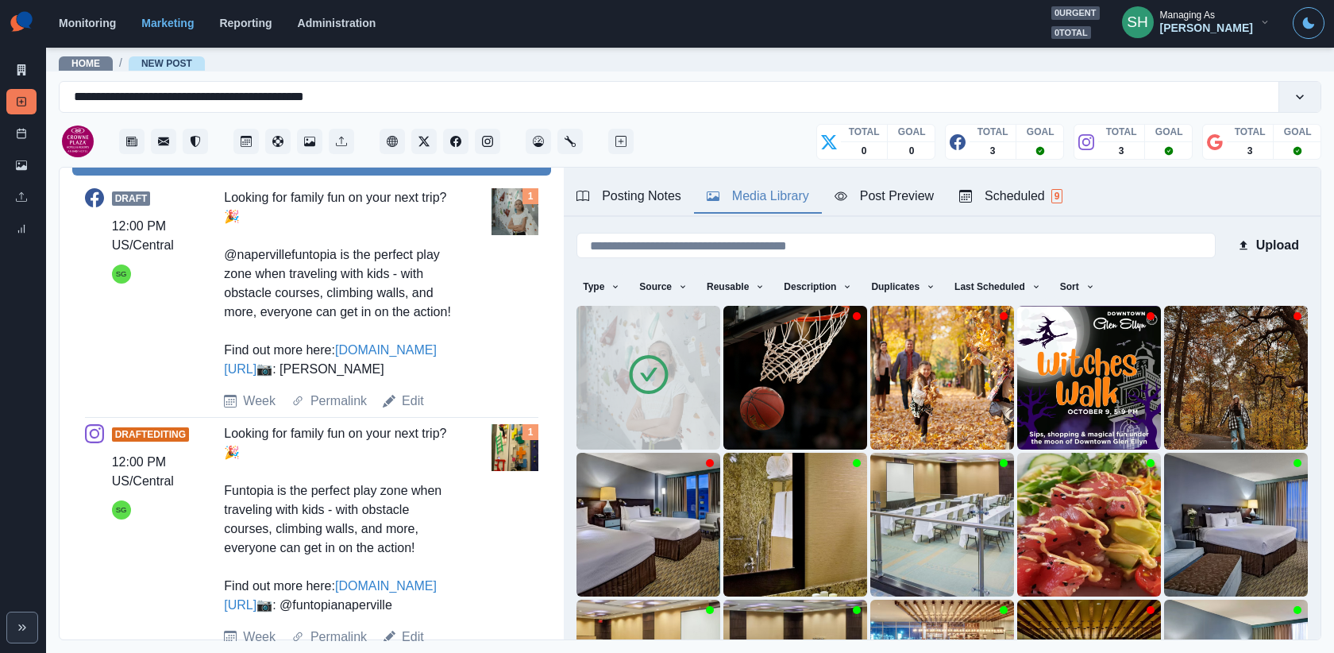
scroll to position [727, 0]
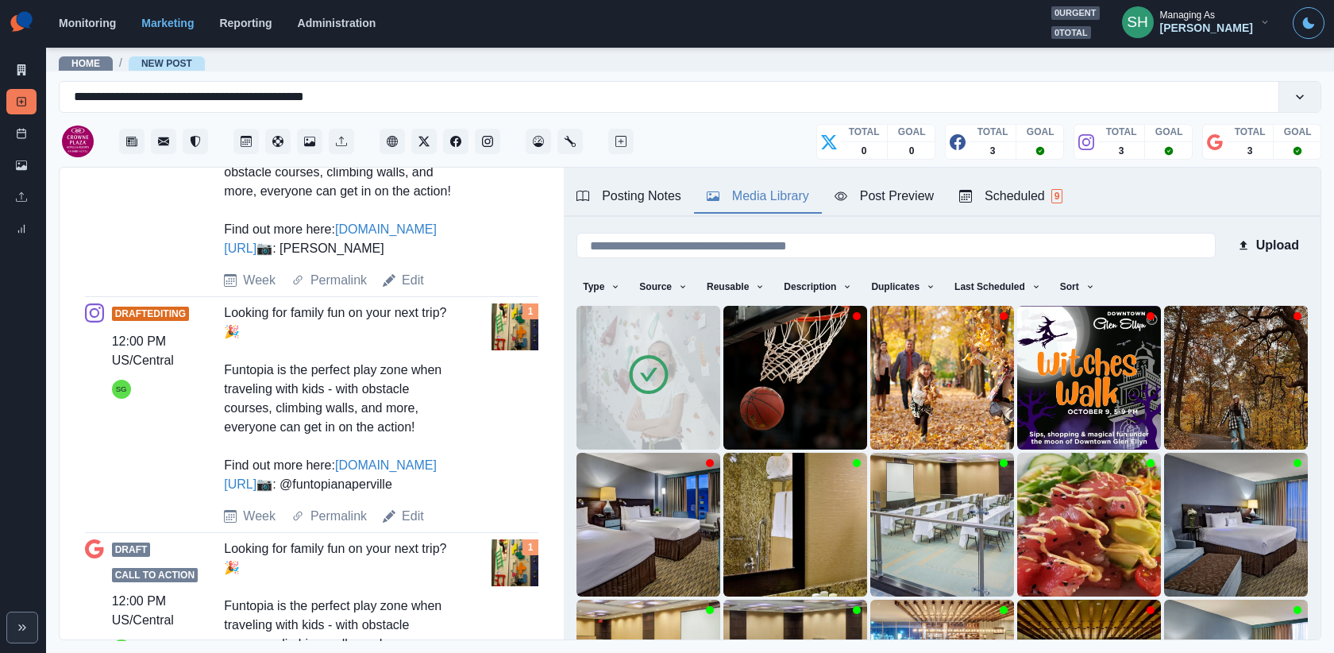
drag, startPoint x: 359, startPoint y: 556, endPoint x: 245, endPoint y: 559, distance: 114.4
click at [245, 494] on div "Looking for family fun on your next trip? 🎉 Funtopia is the perfect play zone w…" at bounding box center [341, 398] width 234 height 191
copy div "funtopianaperville"
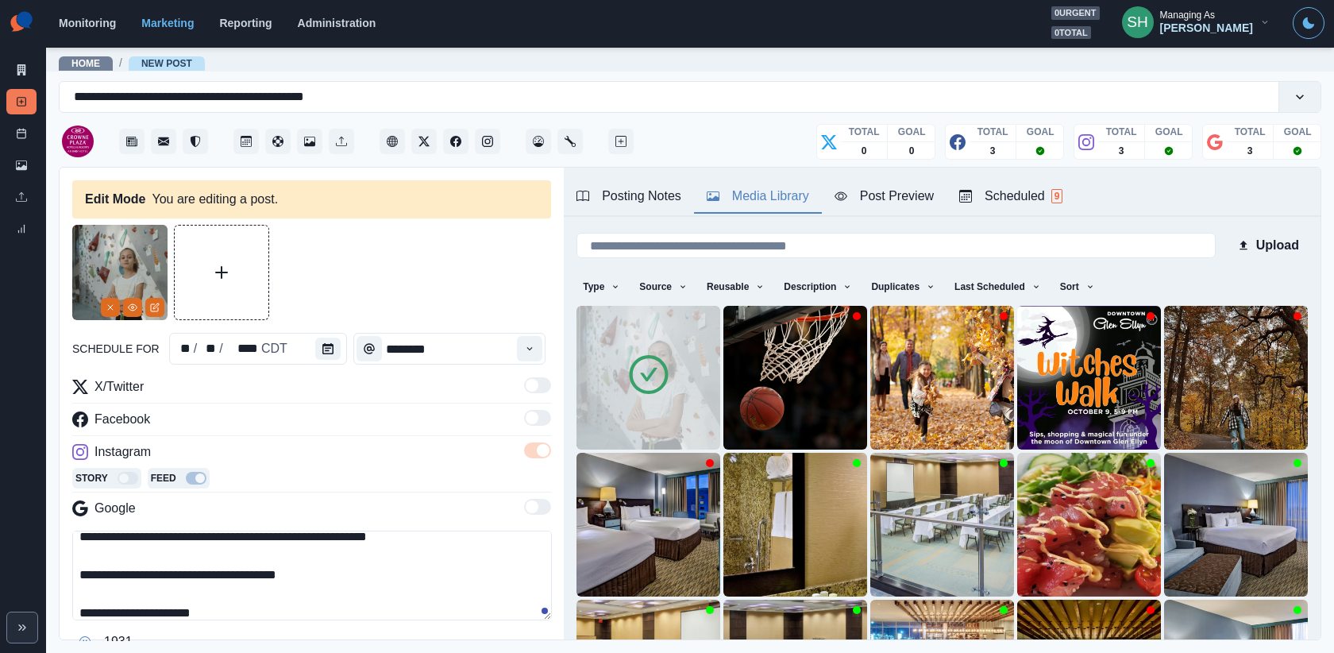
scroll to position [0, 0]
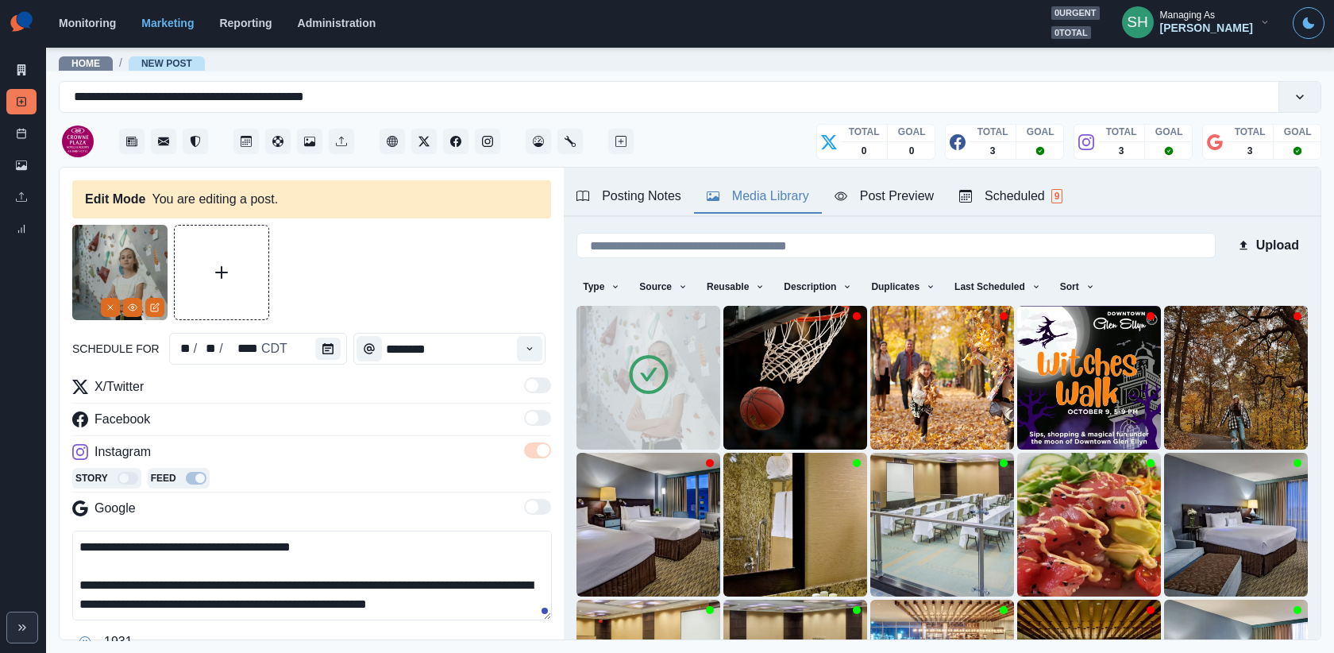
drag, startPoint x: 191, startPoint y: 580, endPoint x: 3, endPoint y: 580, distance: 187.4
click at [3, 580] on div "**********" at bounding box center [667, 326] width 1334 height 653
paste textarea
drag, startPoint x: 223, startPoint y: 496, endPoint x: 214, endPoint y: 393, distance: 103.6
click at [214, 393] on div "**********" at bounding box center [311, 515] width 479 height 277
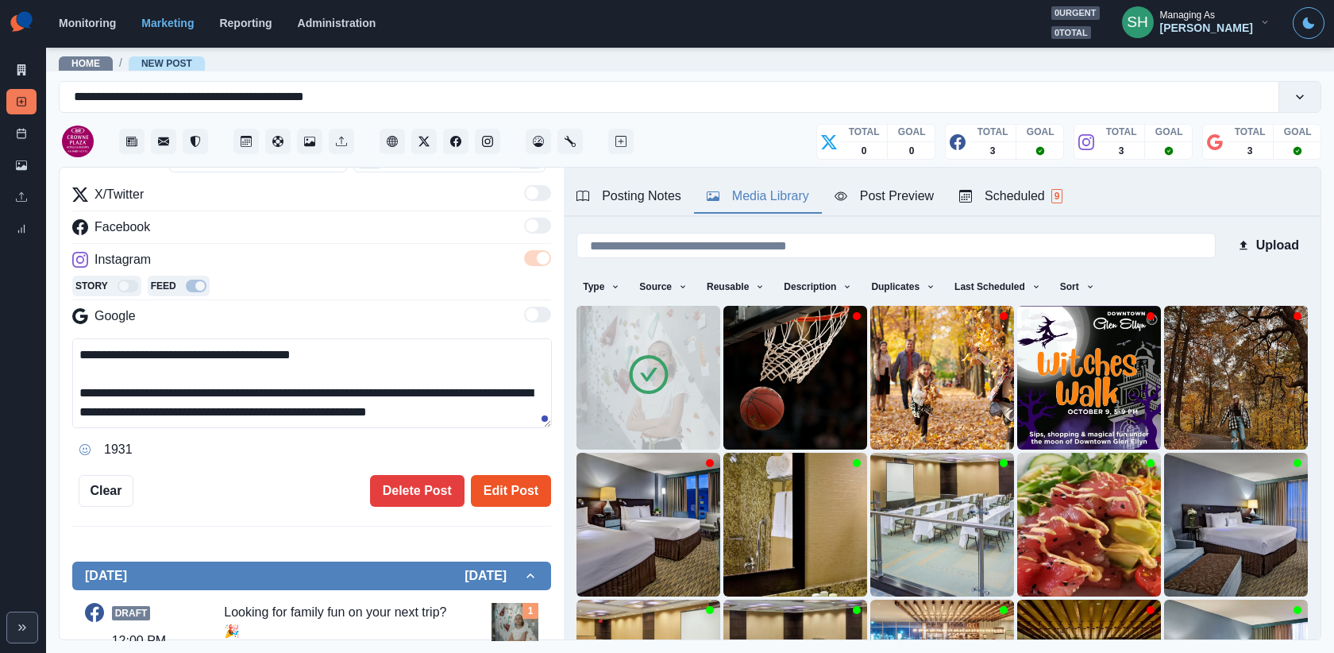
type textarea "**********"
click at [516, 497] on button "Edit Post" at bounding box center [511, 491] width 80 height 32
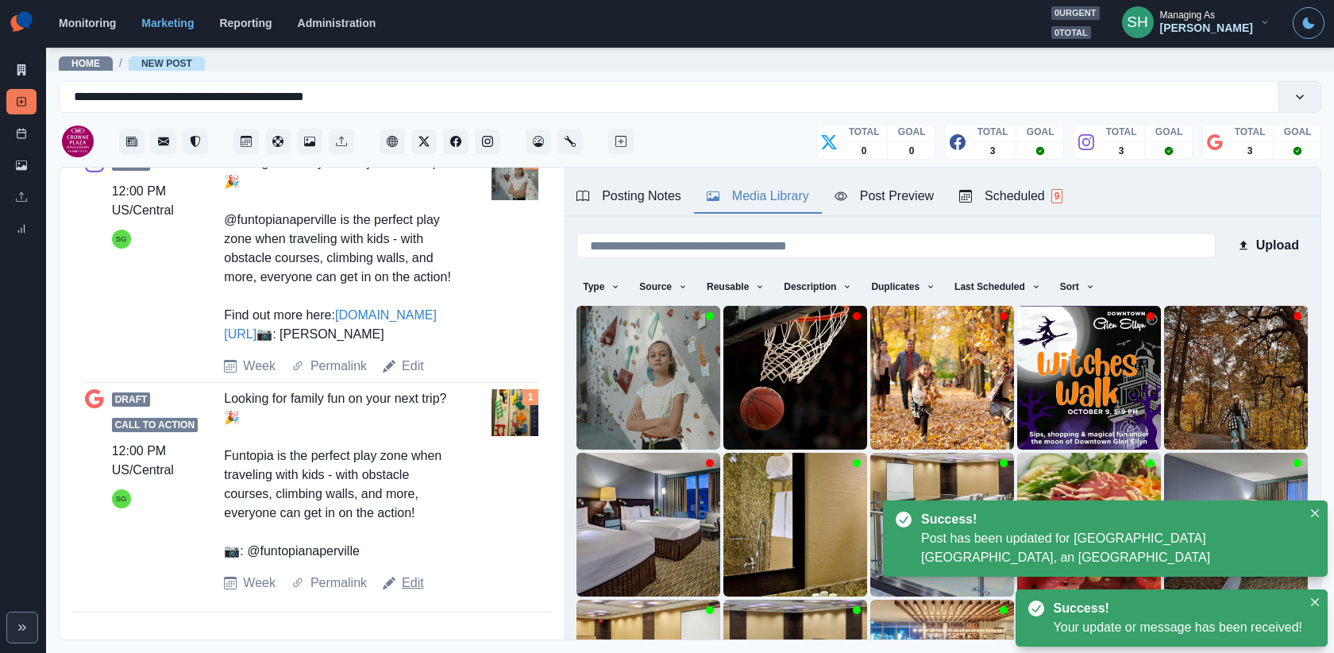
click at [418, 587] on link "Edit" at bounding box center [413, 582] width 22 height 19
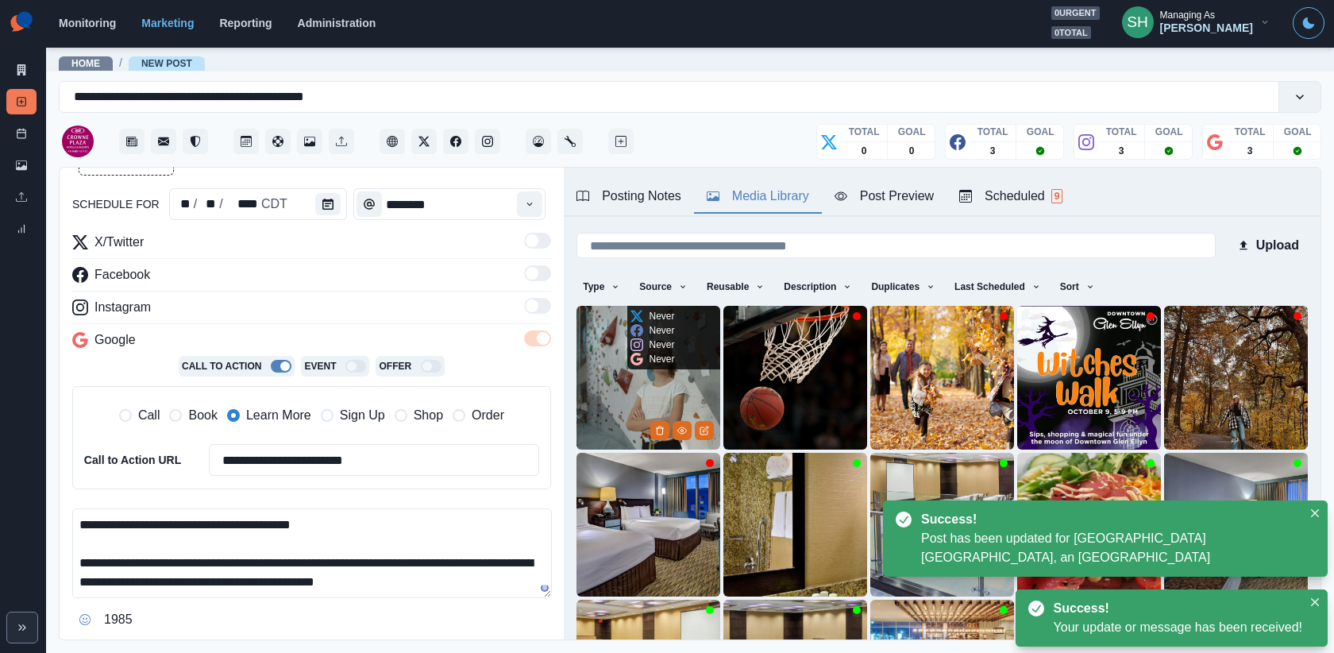
click at [613, 397] on img at bounding box center [649, 378] width 144 height 144
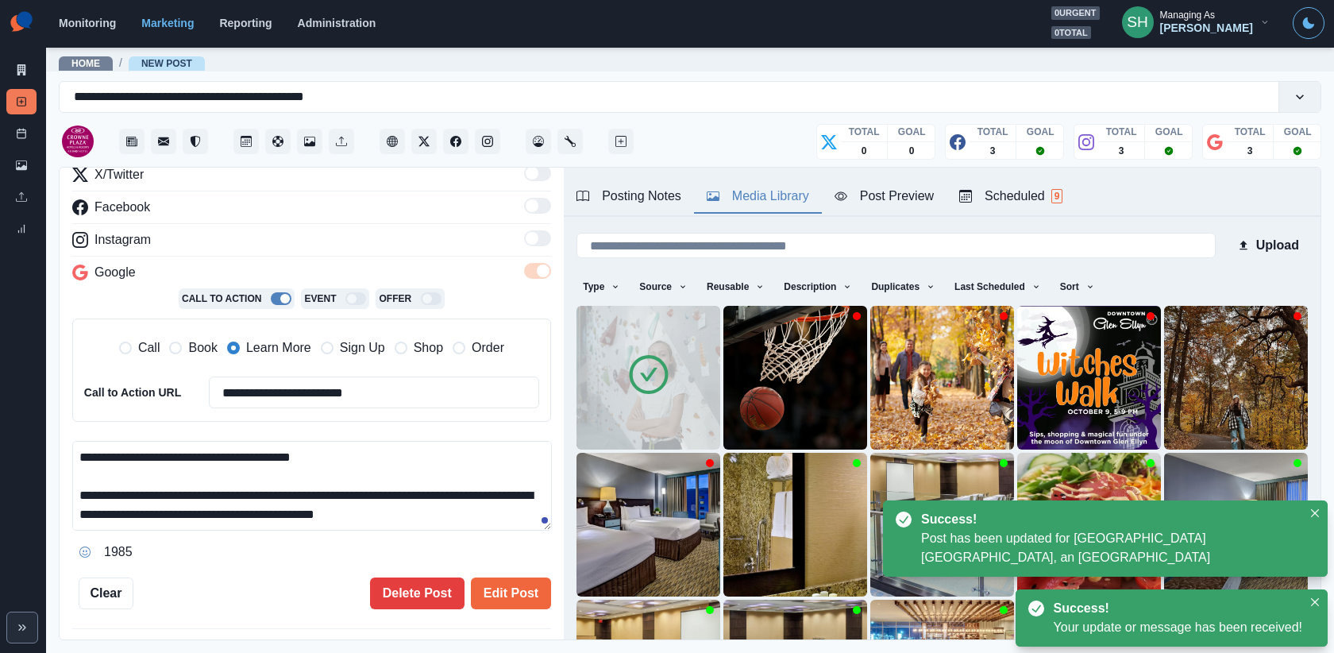
drag, startPoint x: 232, startPoint y: 469, endPoint x: 220, endPoint y: 332, distance: 137.1
click at [220, 338] on div "**********" at bounding box center [311, 364] width 479 height 399
paste textarea "**********"
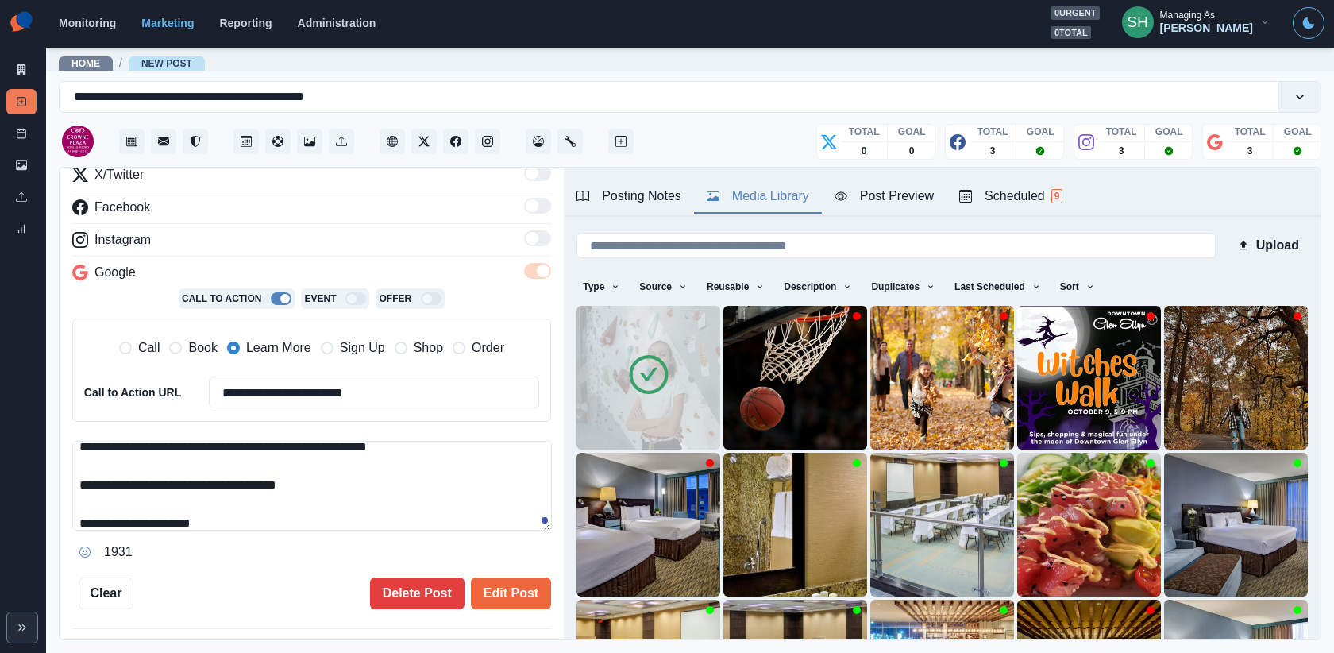
drag, startPoint x: 327, startPoint y: 473, endPoint x: 79, endPoint y: 475, distance: 248.6
click at [79, 475] on textarea "**********" at bounding box center [312, 486] width 480 height 90
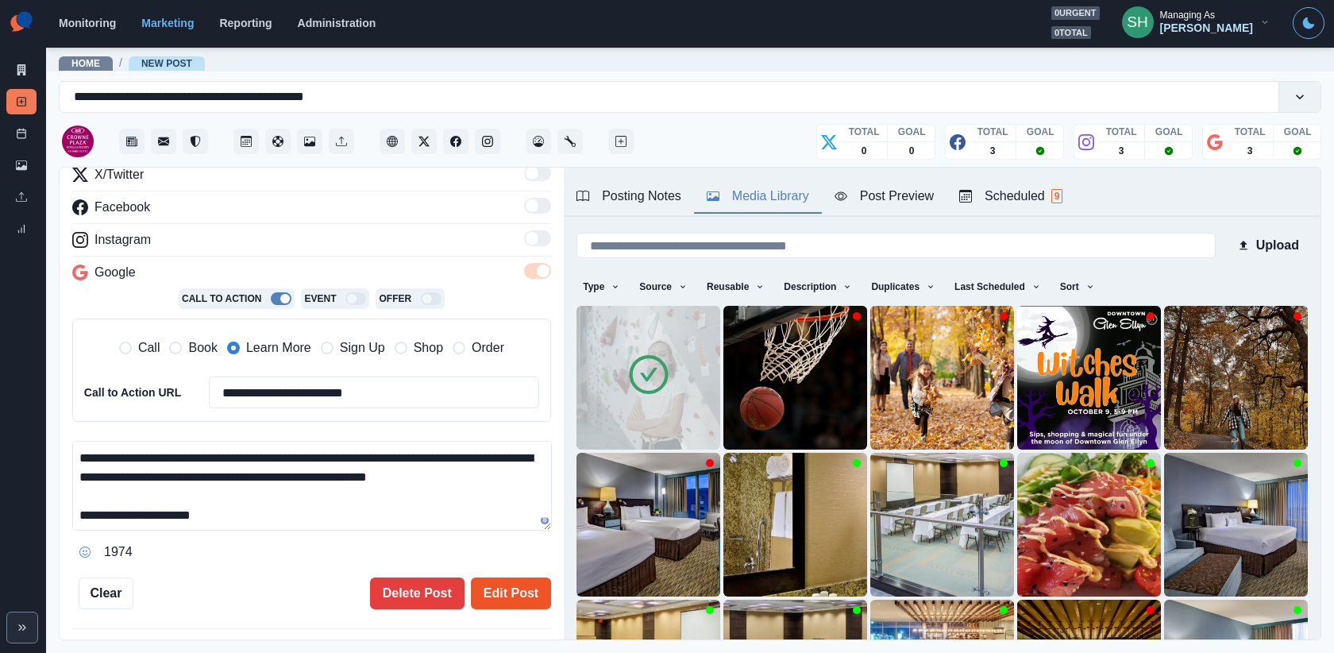
type textarea "**********"
click at [501, 585] on button "Edit Post" at bounding box center [511, 593] width 80 height 32
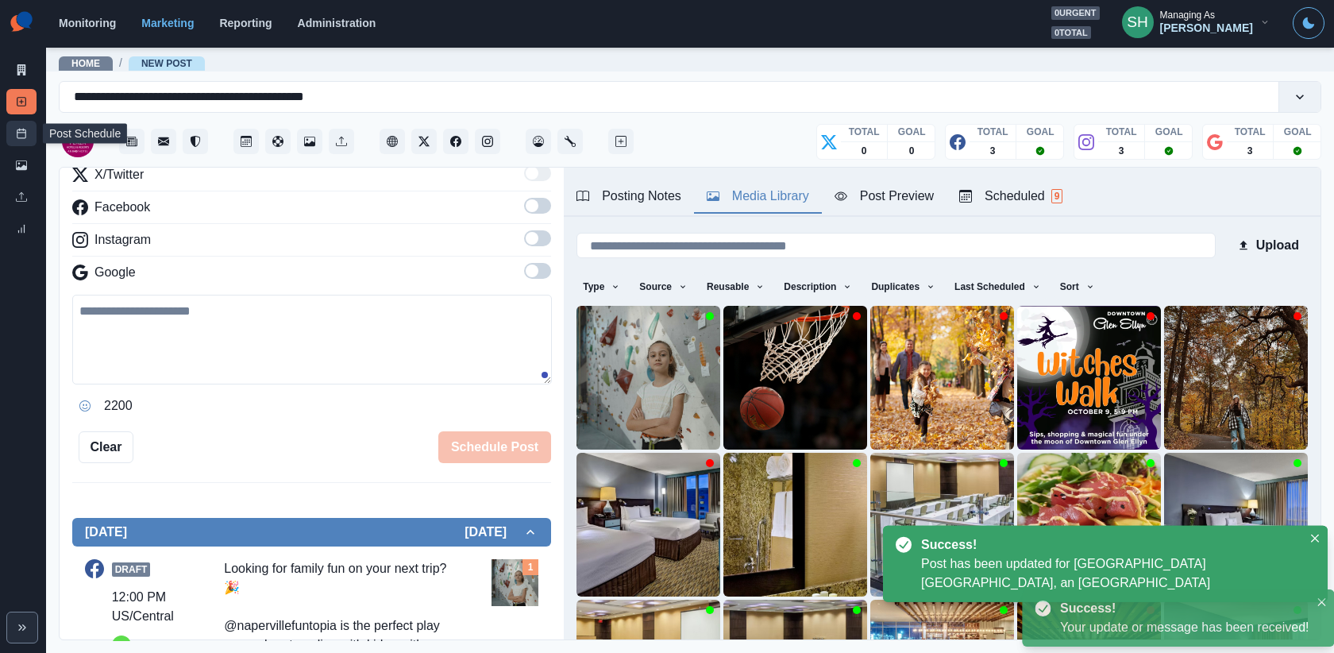
click at [14, 129] on link "Post Schedule" at bounding box center [21, 133] width 30 height 25
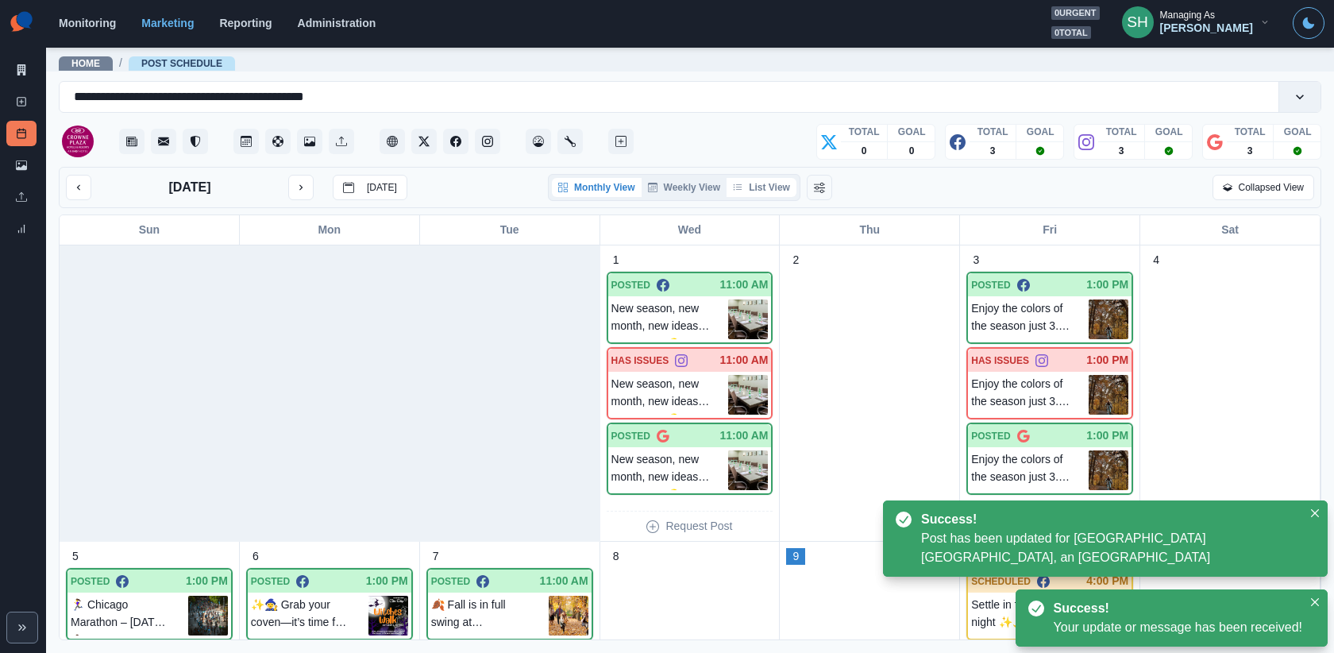
click at [761, 185] on button "List View" at bounding box center [762, 187] width 70 height 19
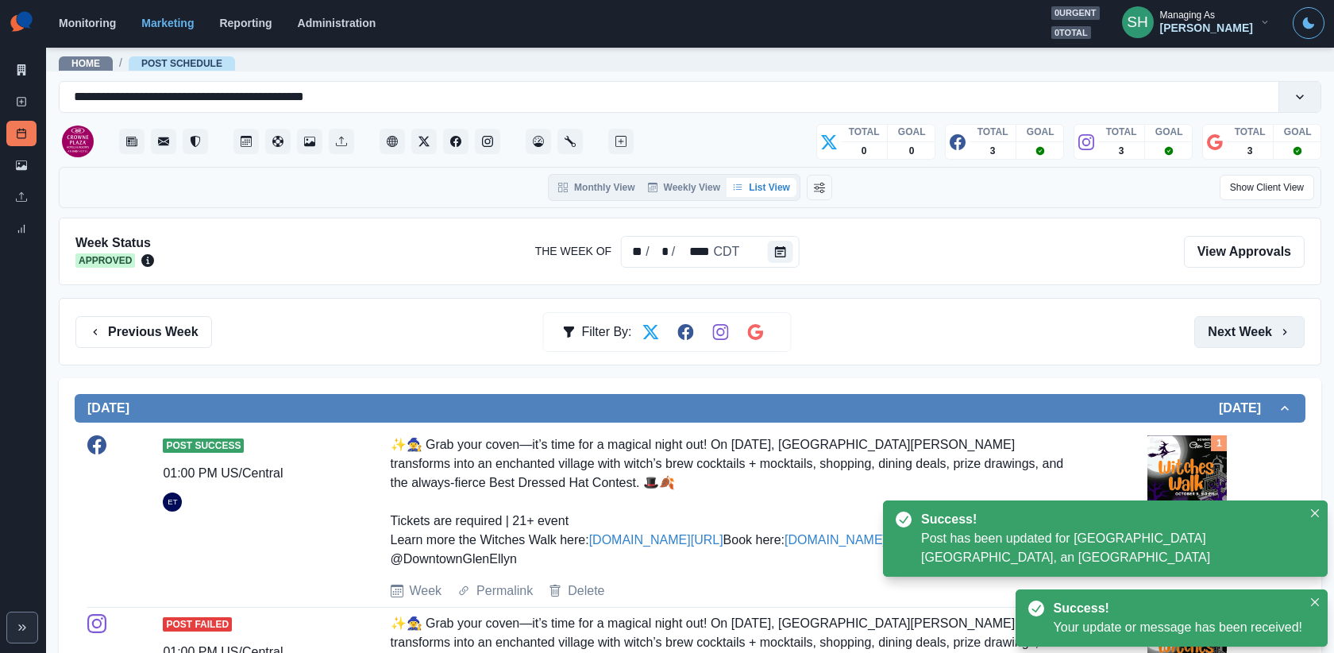
click at [1214, 335] on button "Next Week" at bounding box center [1249, 332] width 110 height 32
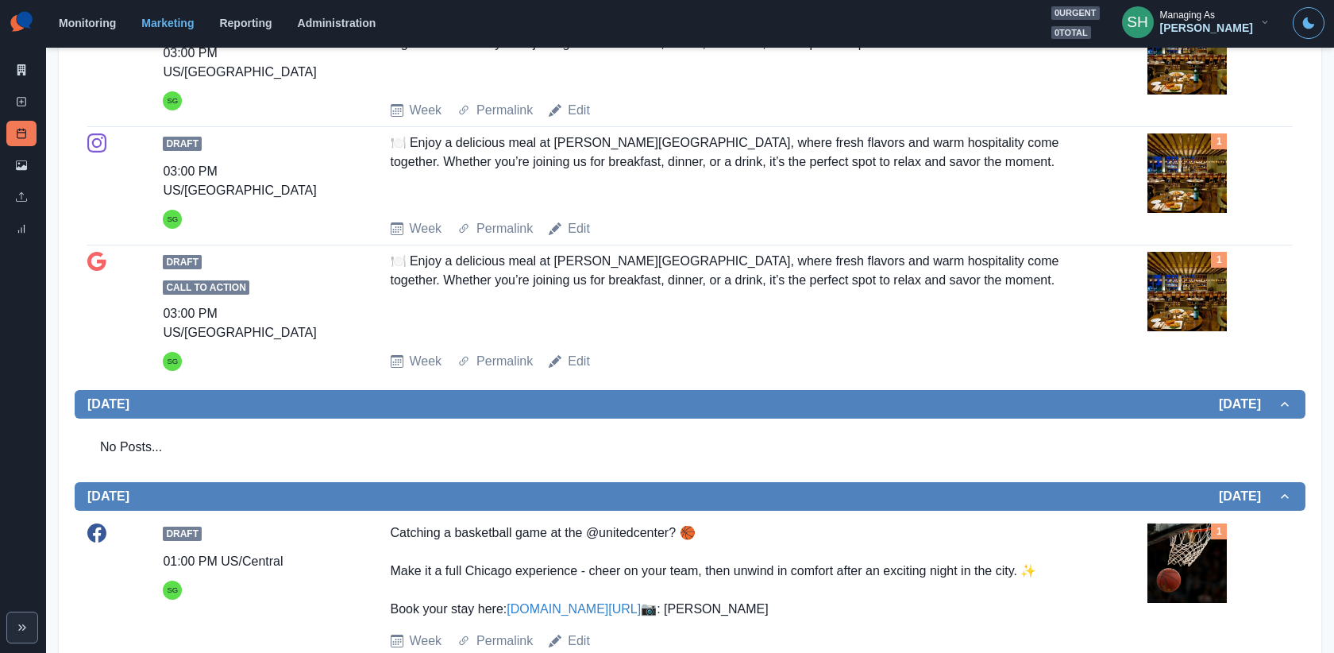
click at [1197, 95] on img at bounding box center [1187, 54] width 79 height 79
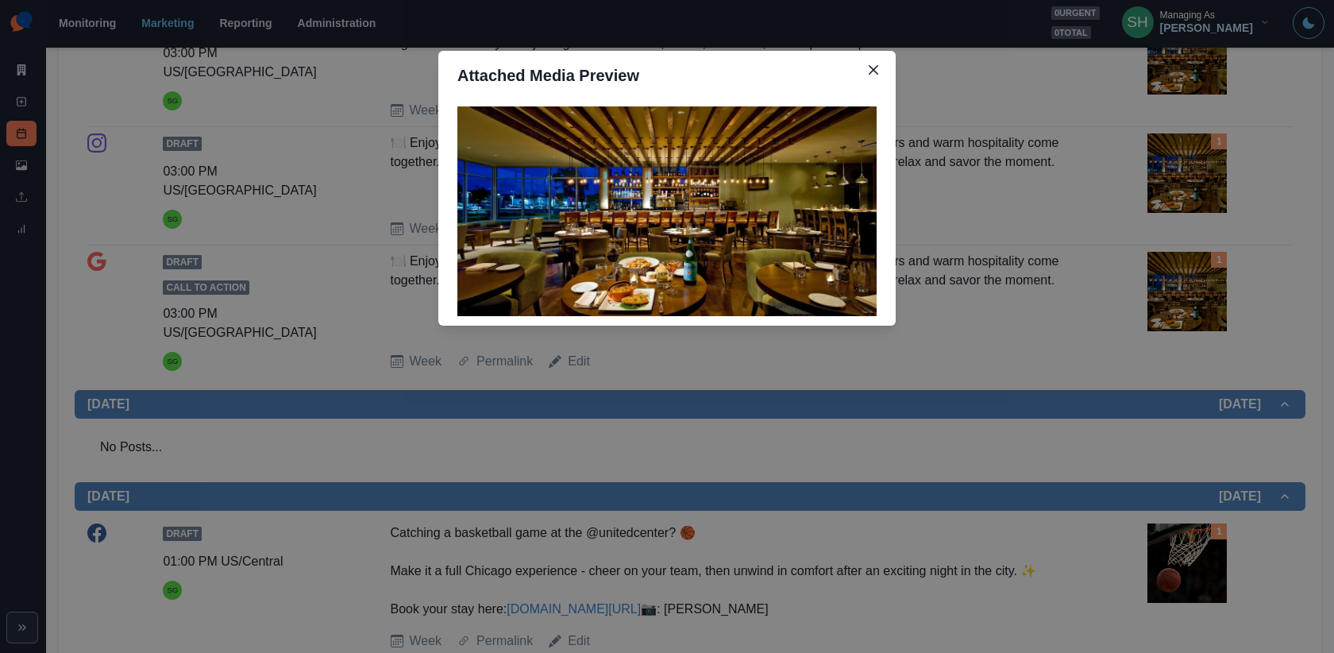
click at [1197, 131] on div "Attached Media Preview" at bounding box center [667, 326] width 1334 height 653
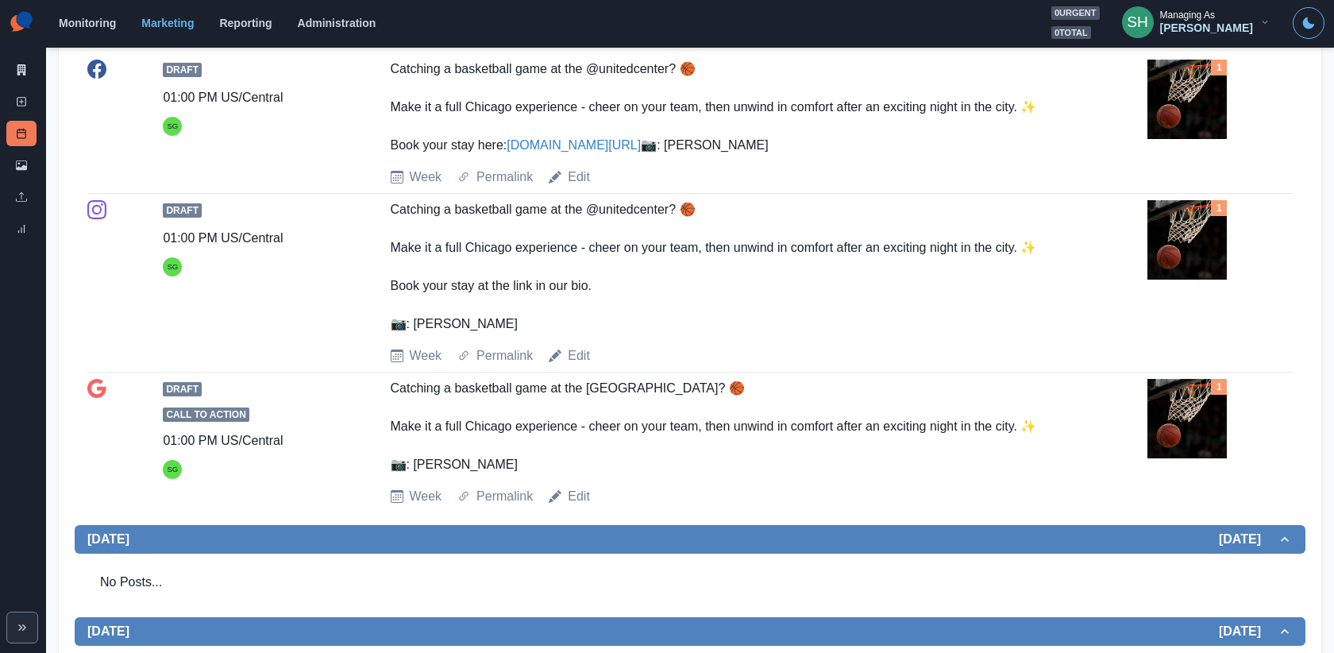
click at [1197, 139] on img at bounding box center [1187, 99] width 79 height 79
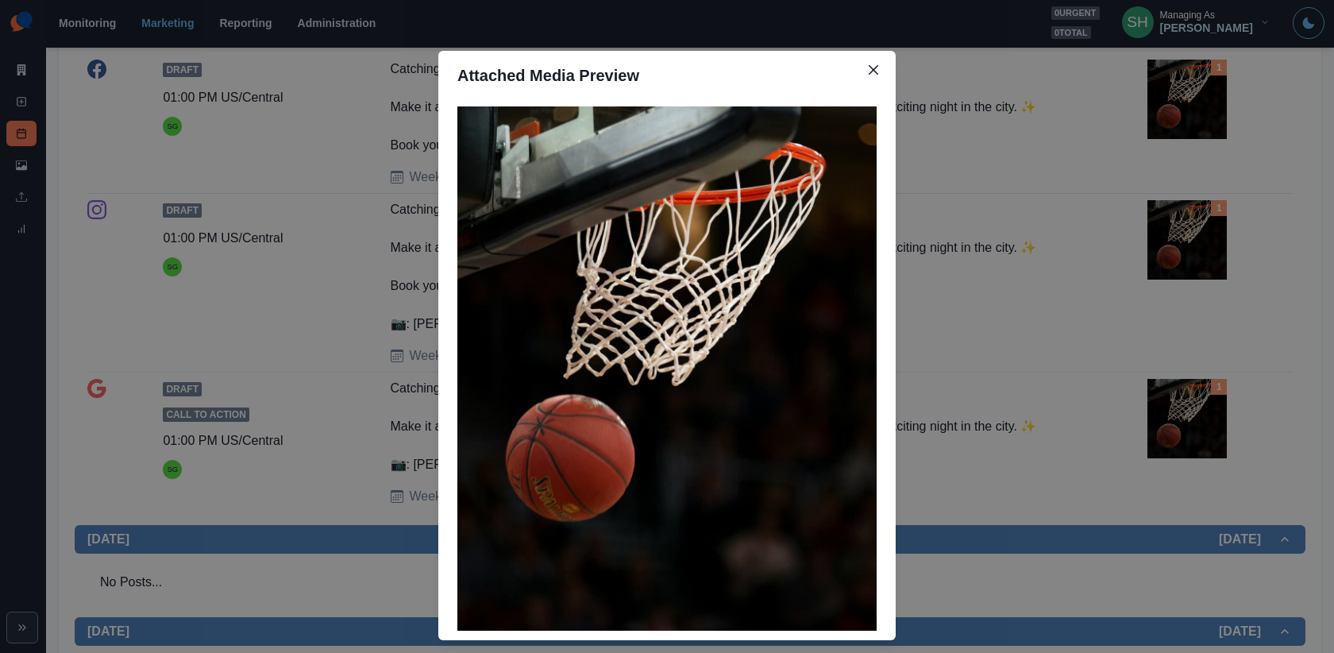
click at [1197, 161] on div "Attached Media Preview" at bounding box center [667, 326] width 1334 height 653
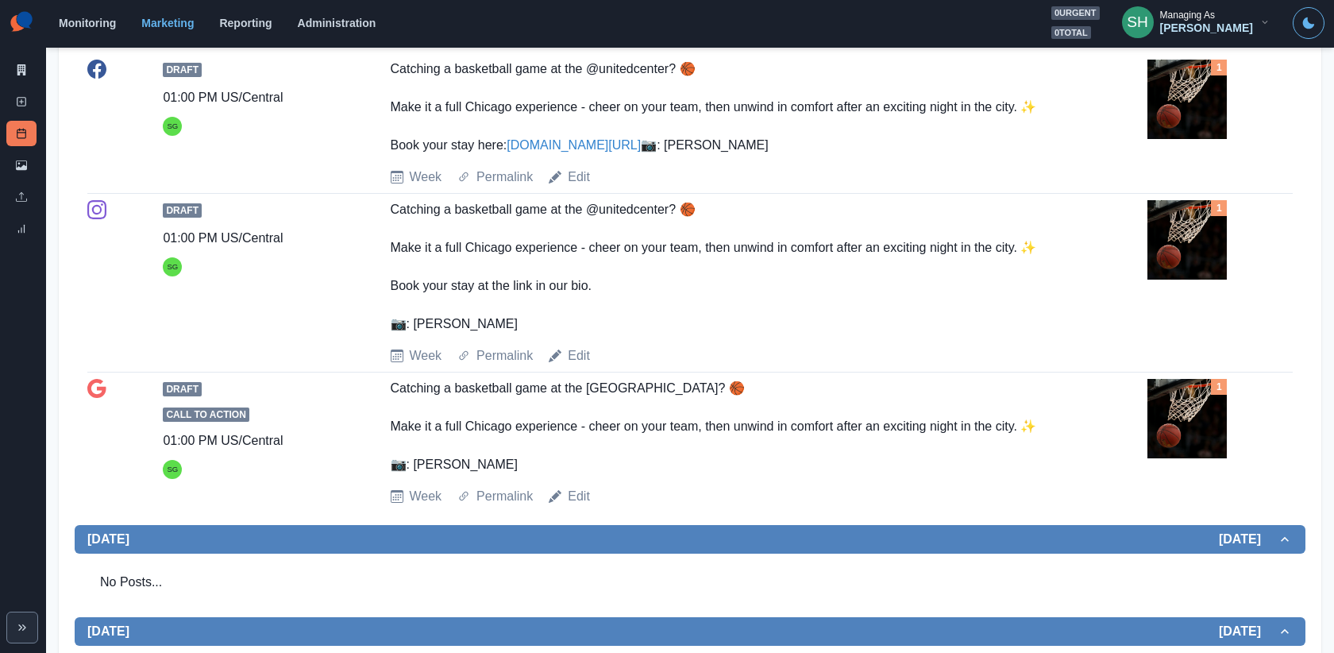
click at [546, 155] on div "Catching a basketball game at the @unitedcenter? 🏀 Make it a full Chicago exper…" at bounding box center [728, 107] width 675 height 95
click at [539, 152] on link "[DOMAIN_NAME][URL]" at bounding box center [574, 145] width 134 height 14
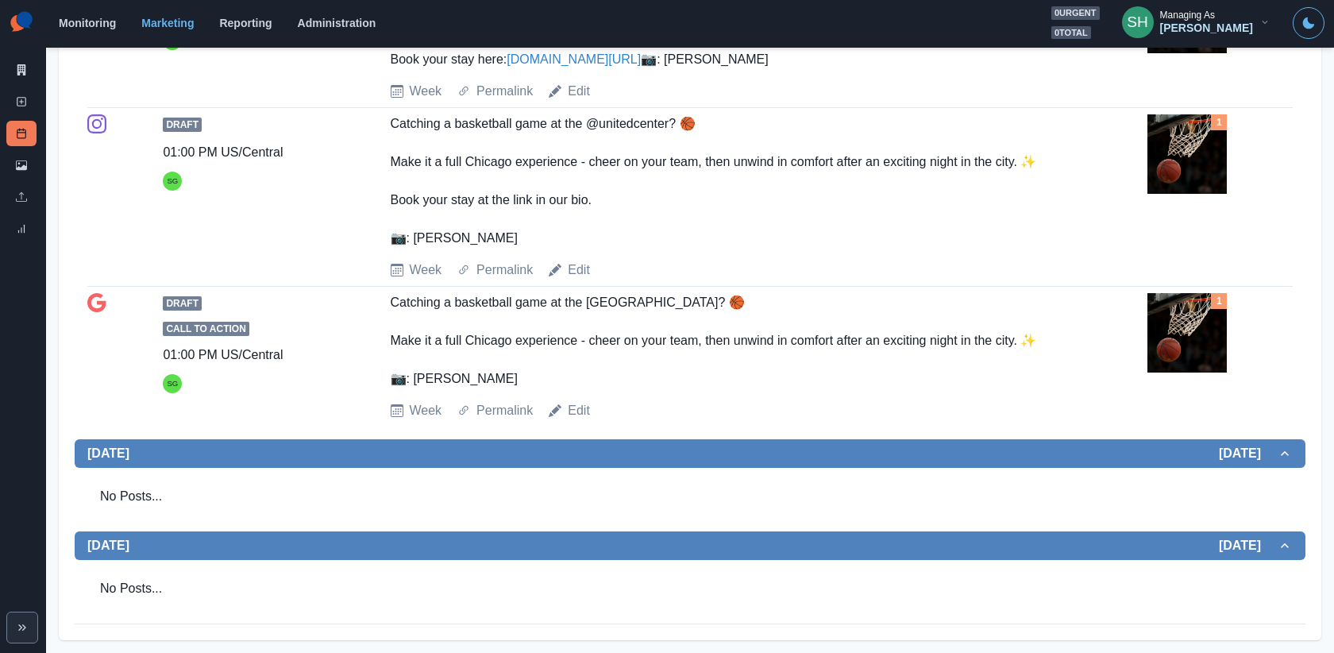
scroll to position [1478, 0]
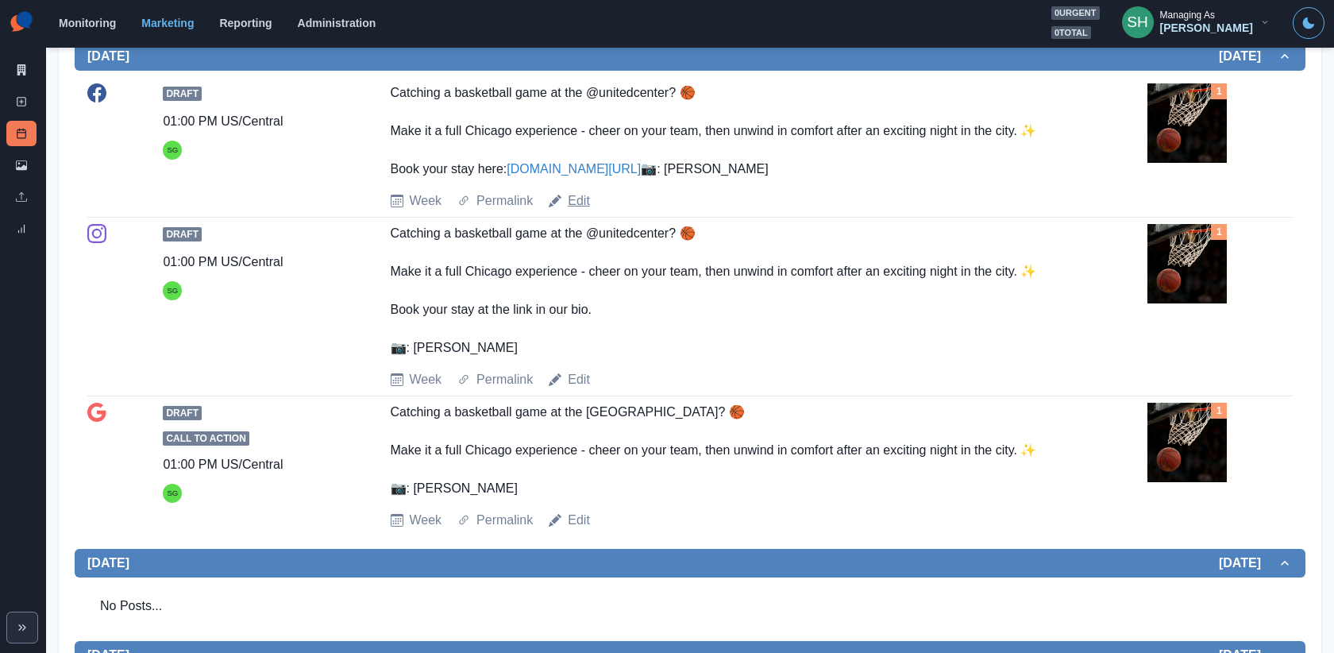
click at [583, 210] on link "Edit" at bounding box center [579, 200] width 22 height 19
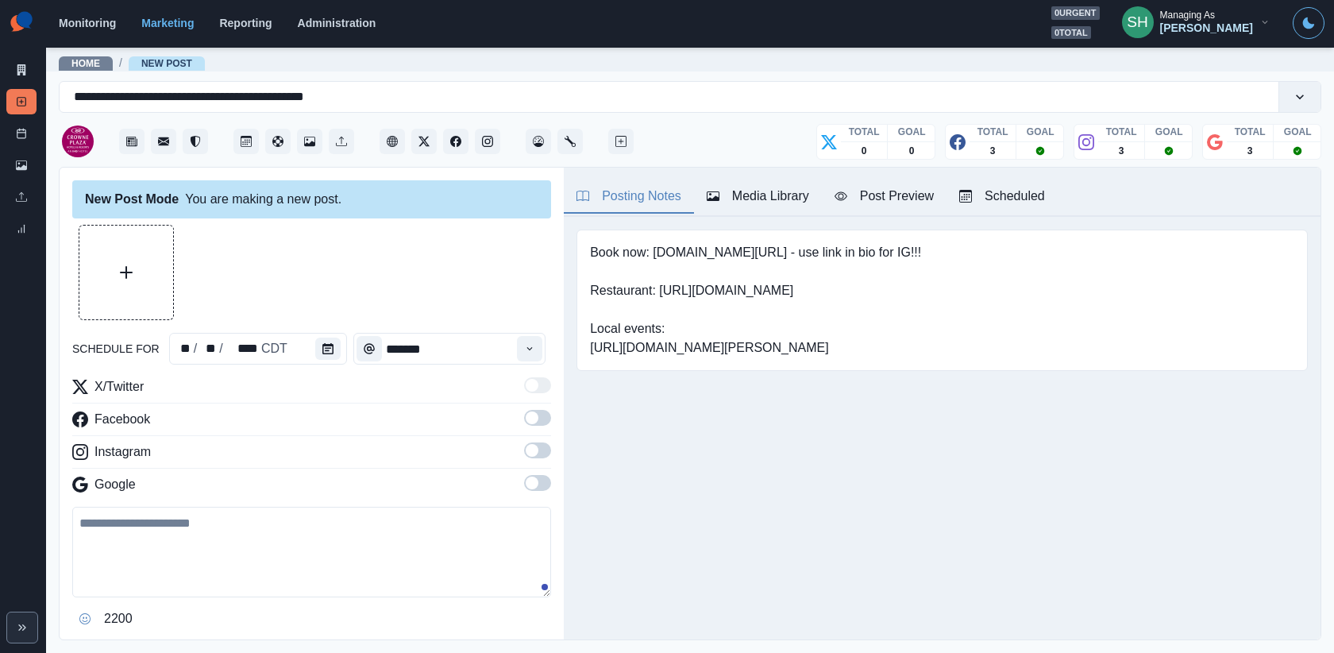
type input "*******"
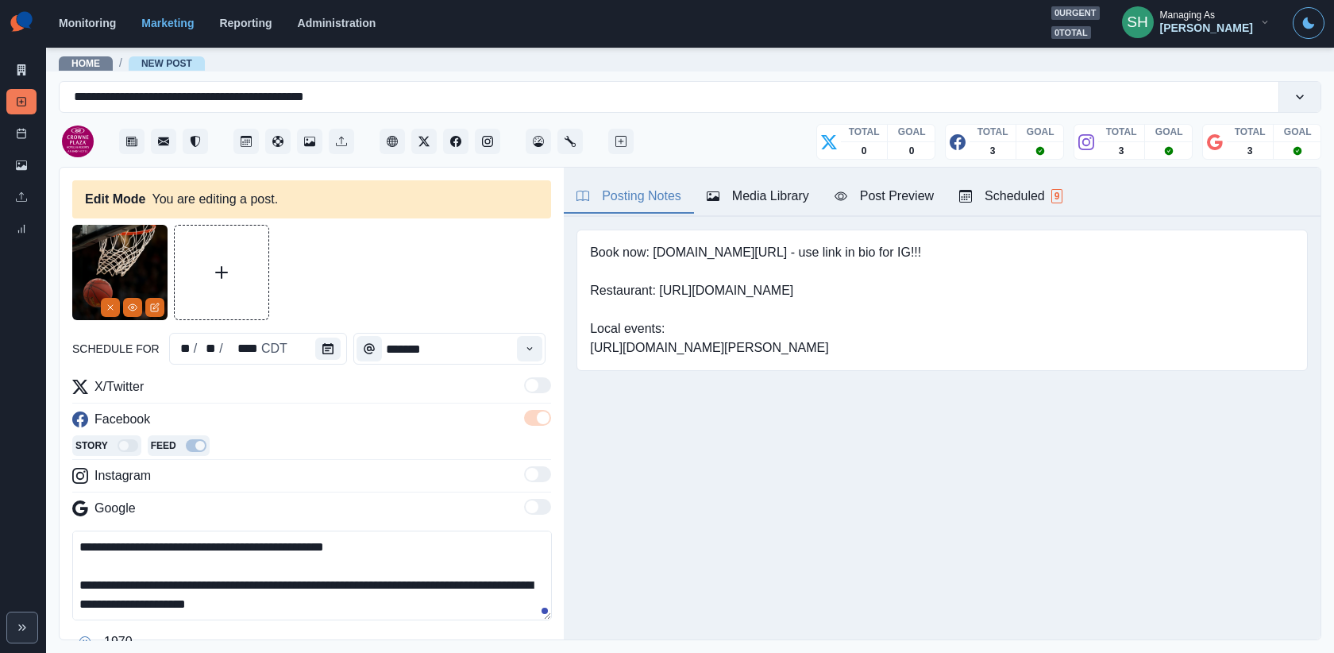
click at [266, 602] on textarea "**********" at bounding box center [312, 575] width 480 height 90
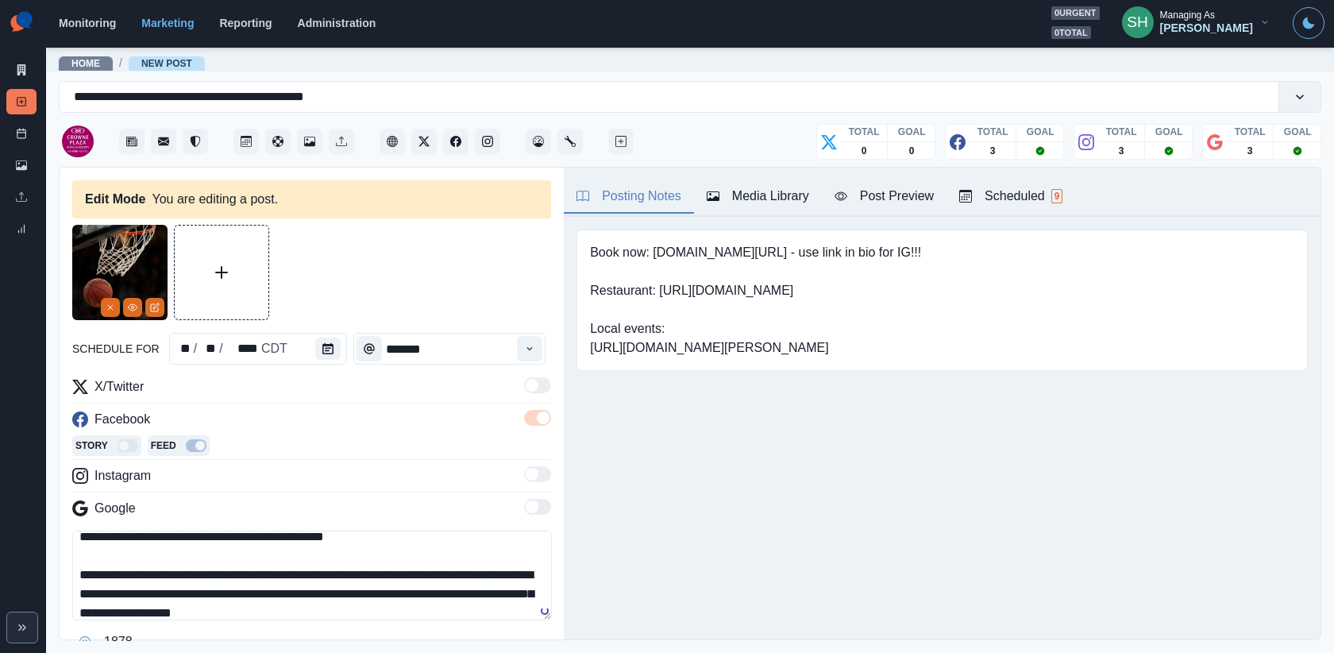
type textarea "**********"
click at [911, 187] on div "Post Preview" at bounding box center [884, 196] width 99 height 19
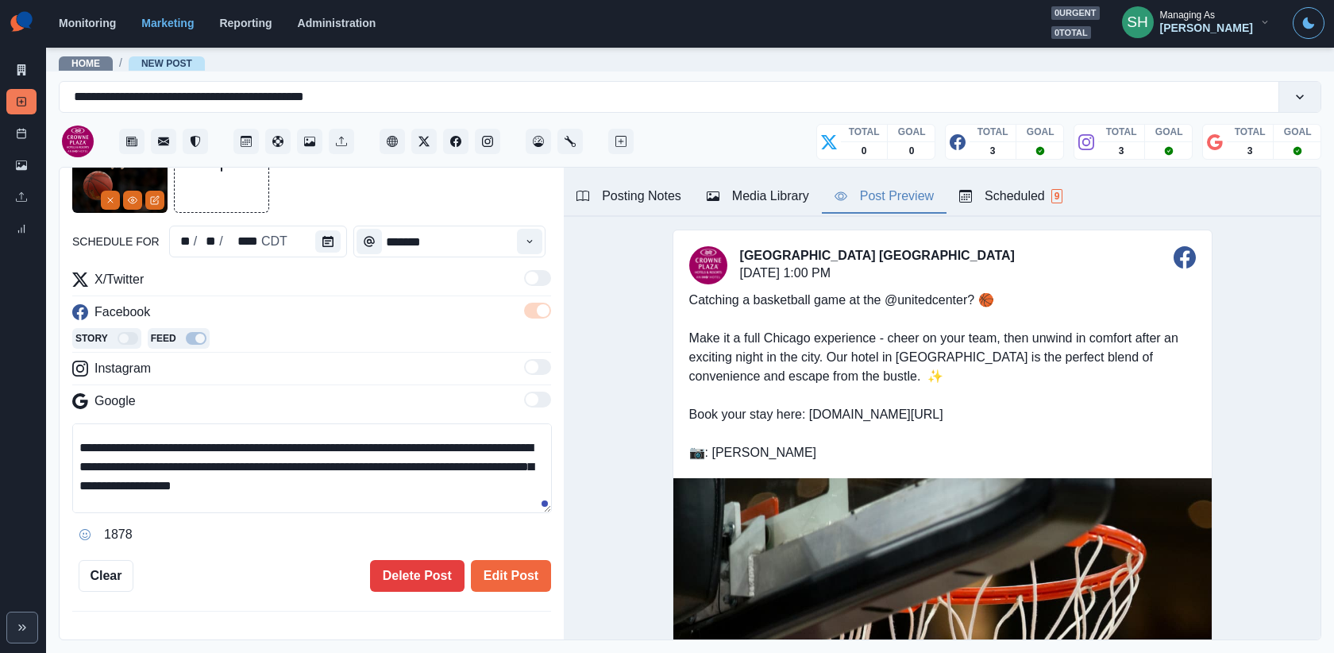
scroll to position [37, 0]
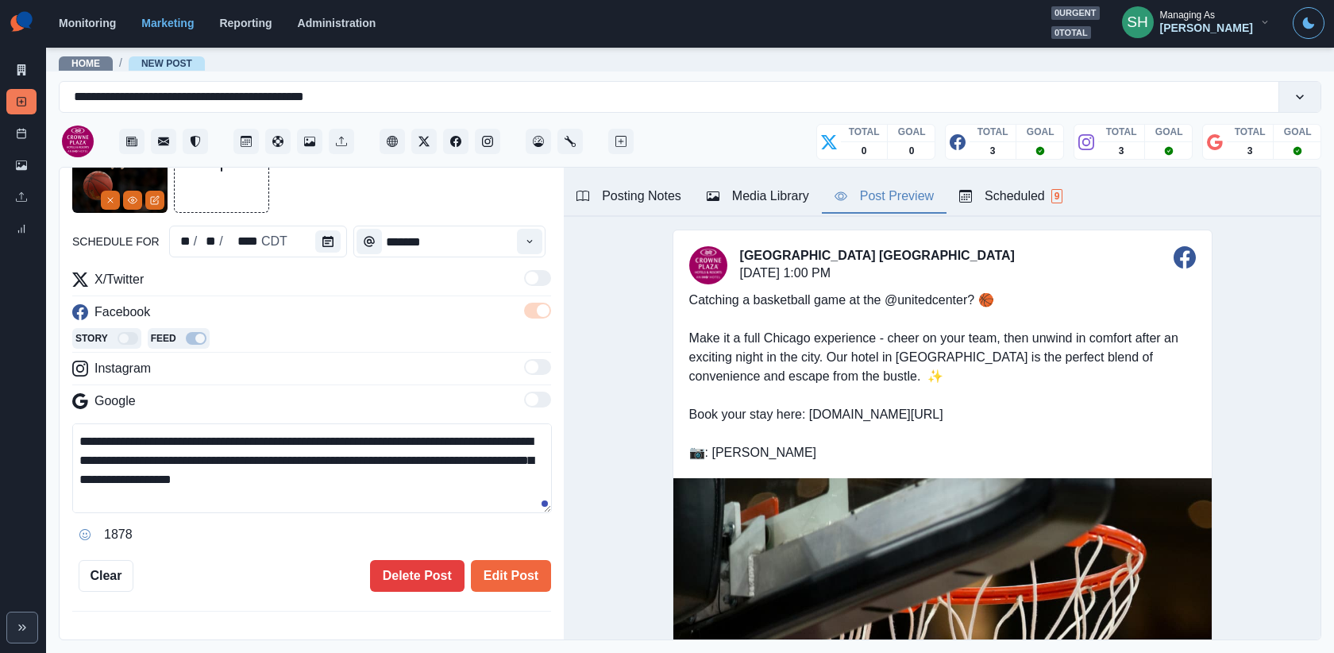
drag, startPoint x: 318, startPoint y: 476, endPoint x: 68, endPoint y: 439, distance: 252.0
click at [68, 439] on div "**********" at bounding box center [312, 404] width 504 height 473
click at [500, 567] on button "Edit Post" at bounding box center [511, 576] width 80 height 32
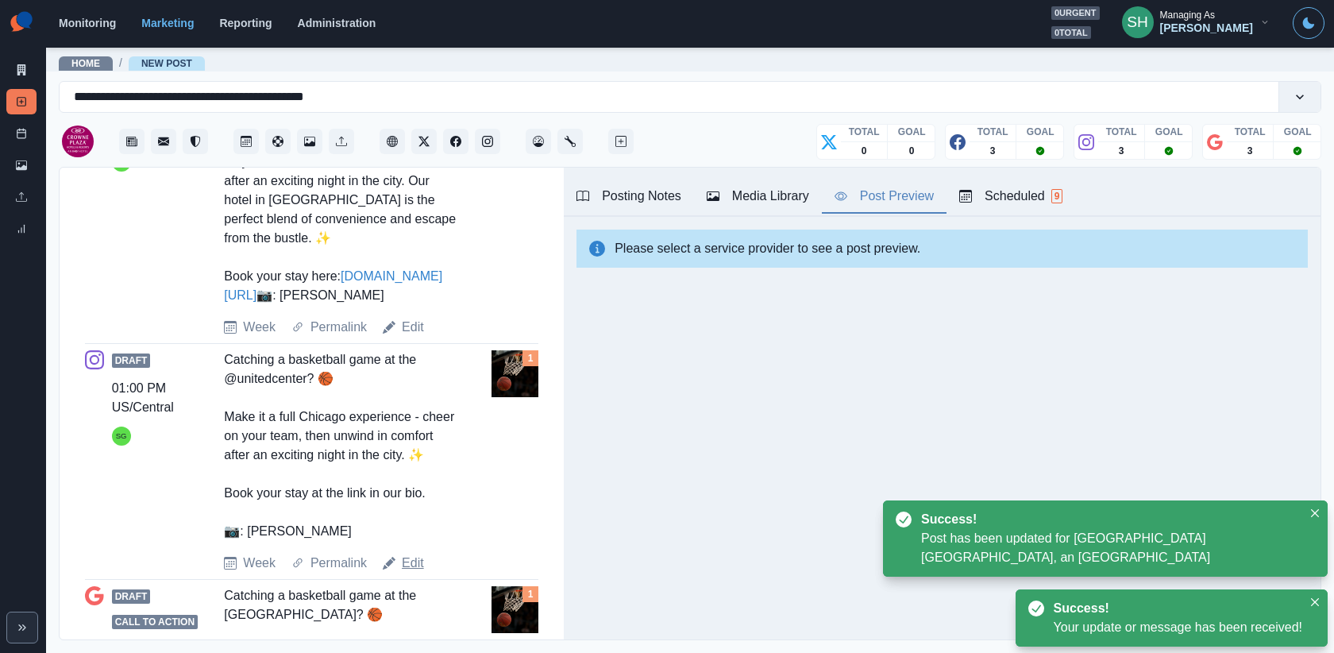
click at [416, 573] on link "Edit" at bounding box center [413, 563] width 22 height 19
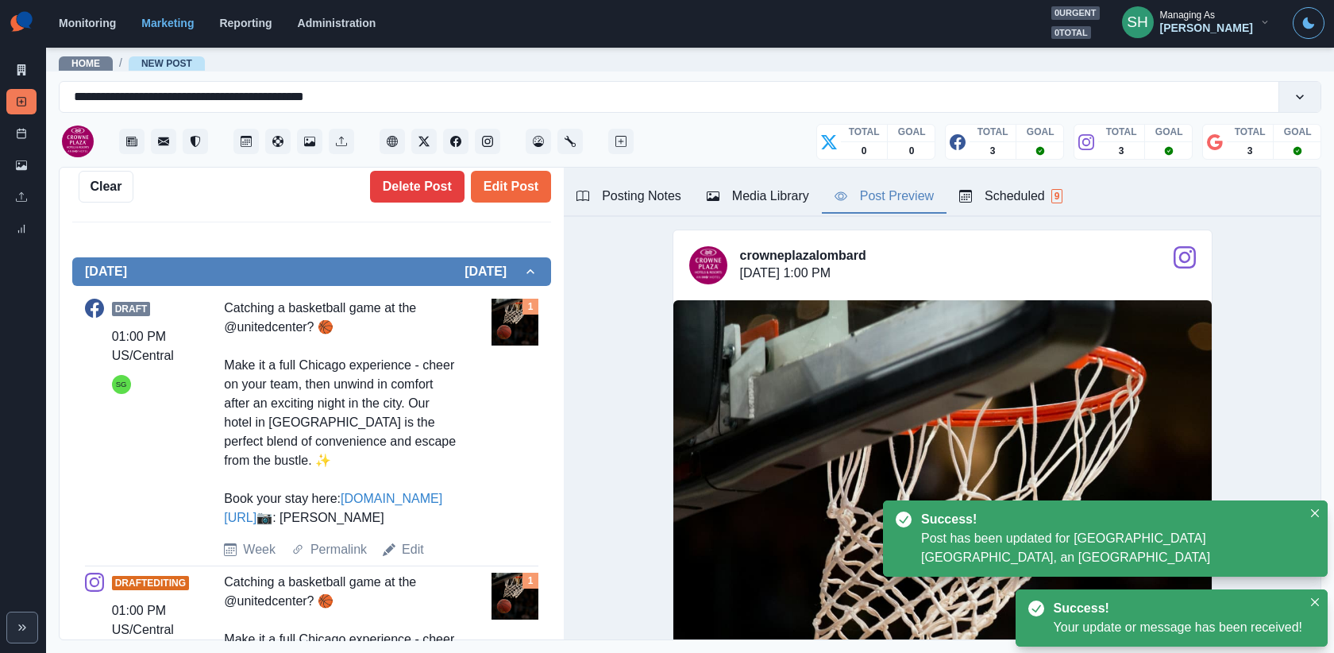
scroll to position [143, 0]
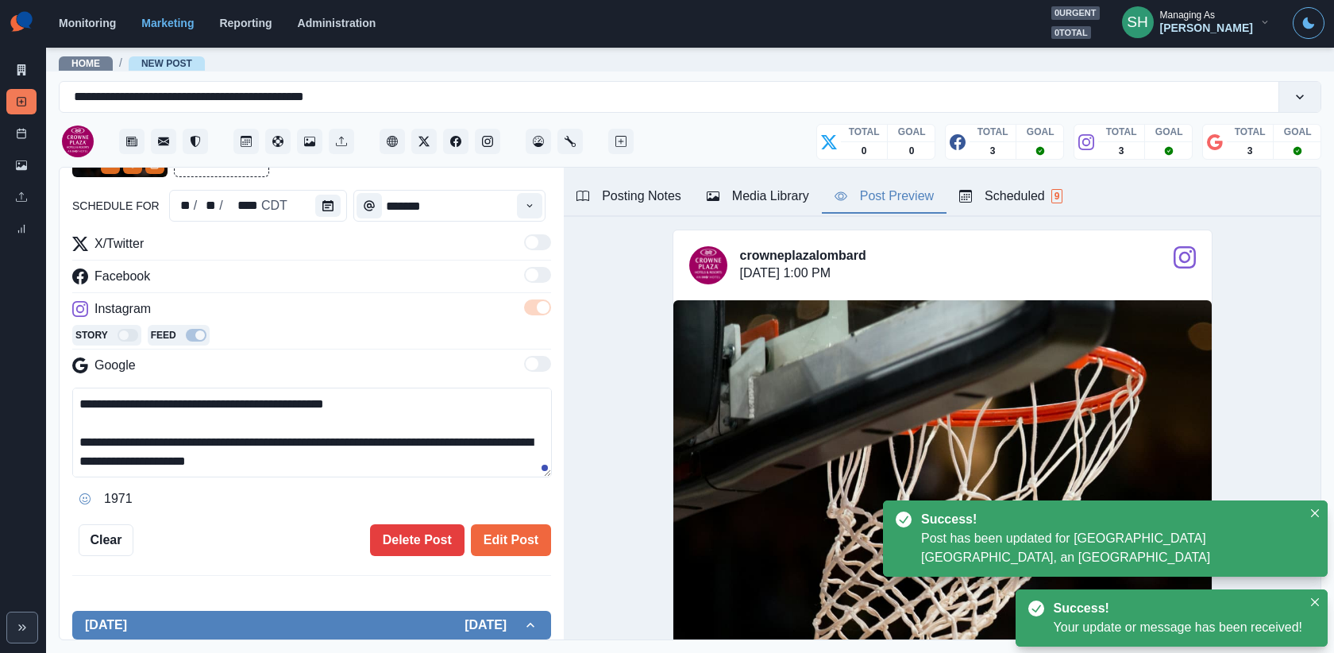
drag, startPoint x: 281, startPoint y: 454, endPoint x: 73, endPoint y: 437, distance: 208.8
click at [73, 437] on textarea "**********" at bounding box center [312, 433] width 480 height 90
paste textarea "**********"
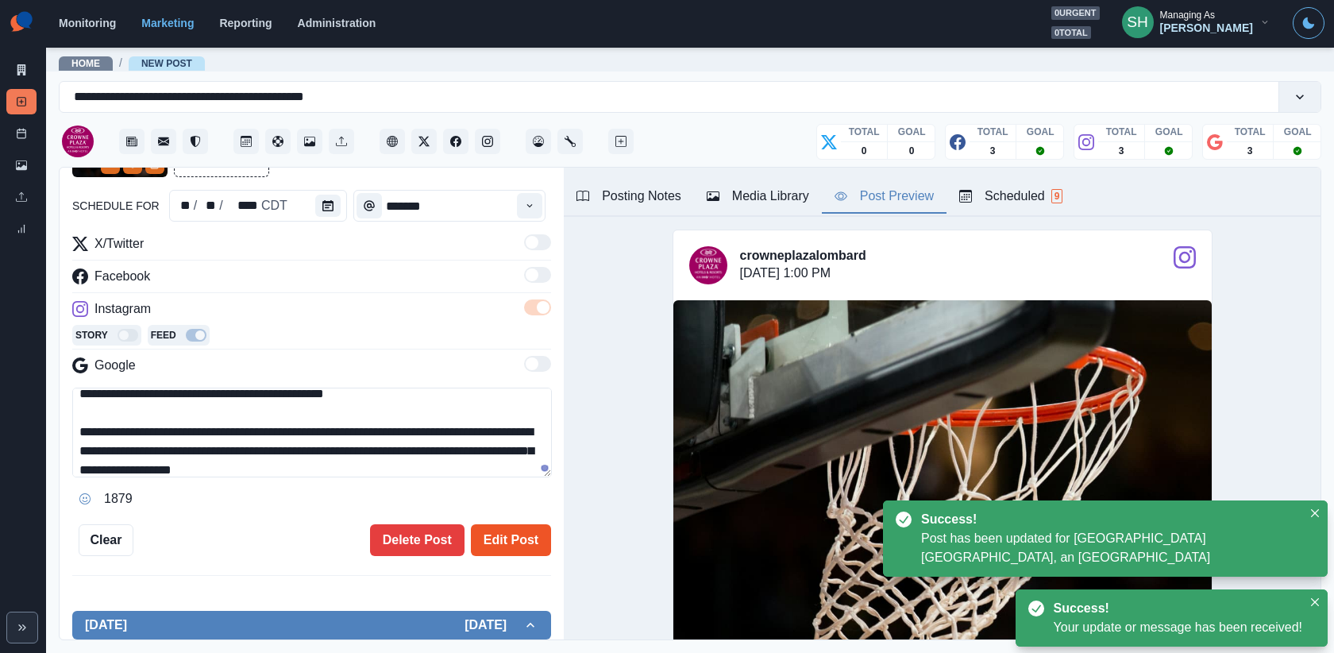
type textarea "**********"
click at [483, 534] on button "Edit Post" at bounding box center [511, 540] width 80 height 32
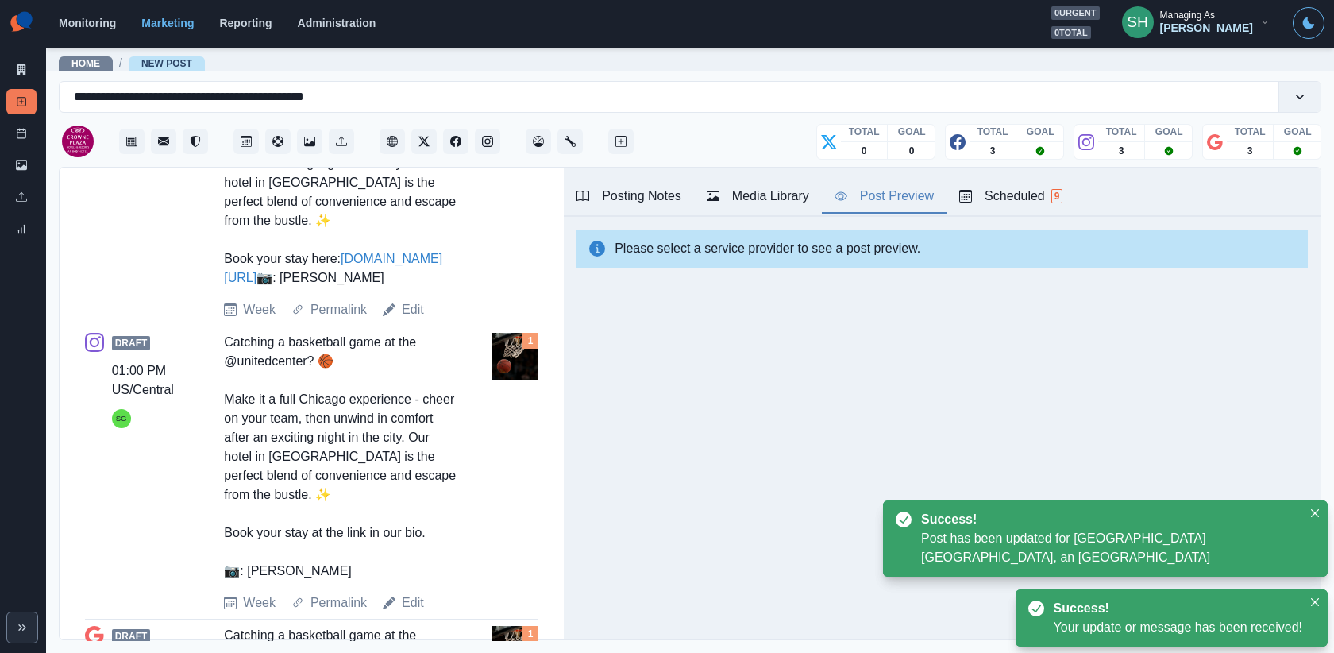
scroll to position [964, 0]
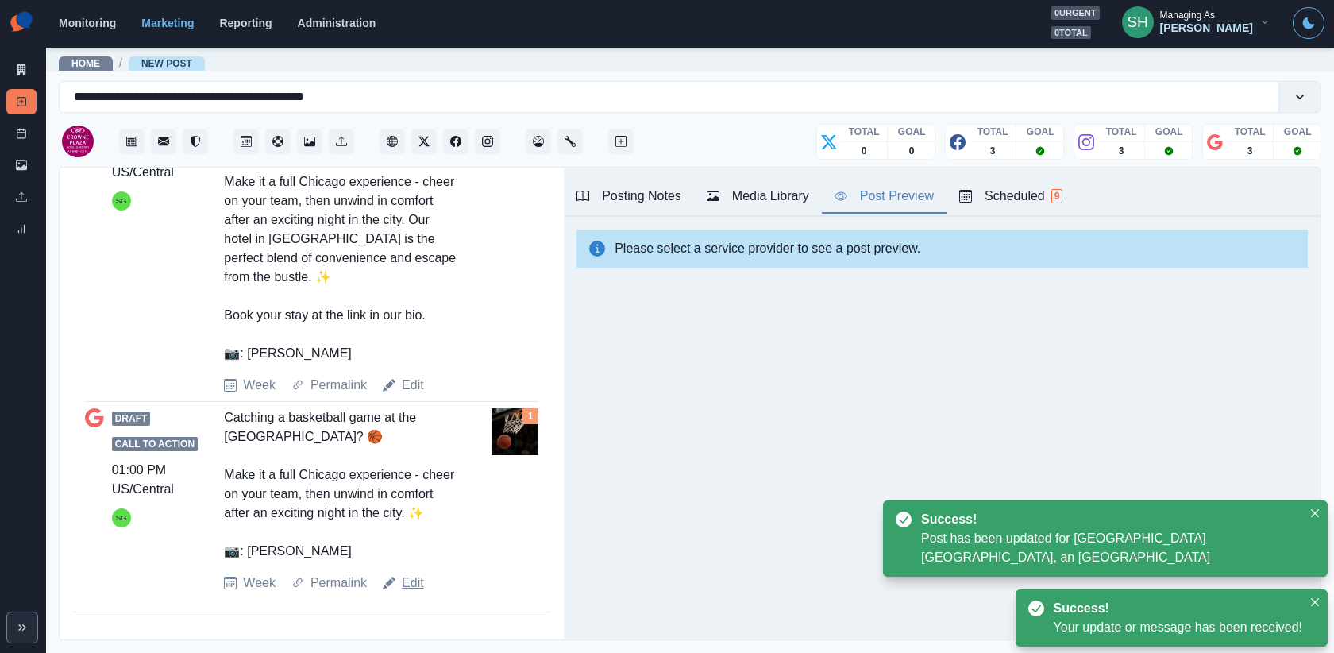
click at [407, 588] on link "Edit" at bounding box center [413, 582] width 22 height 19
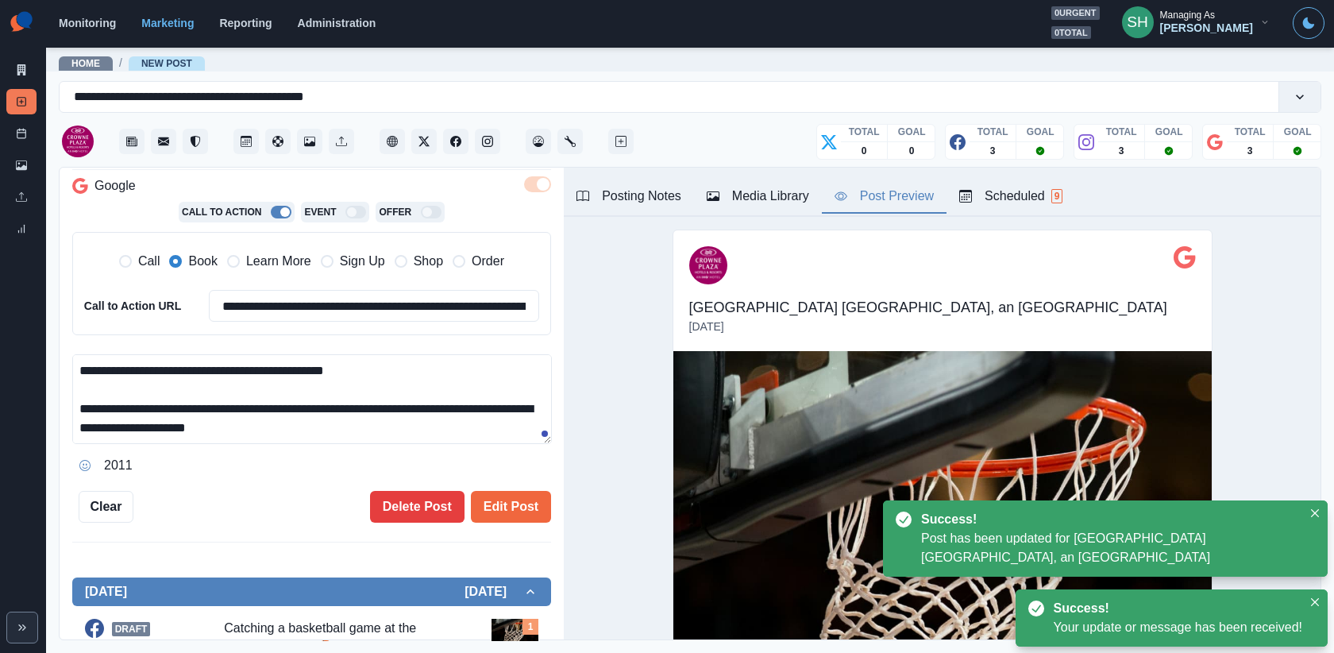
scroll to position [264, 0]
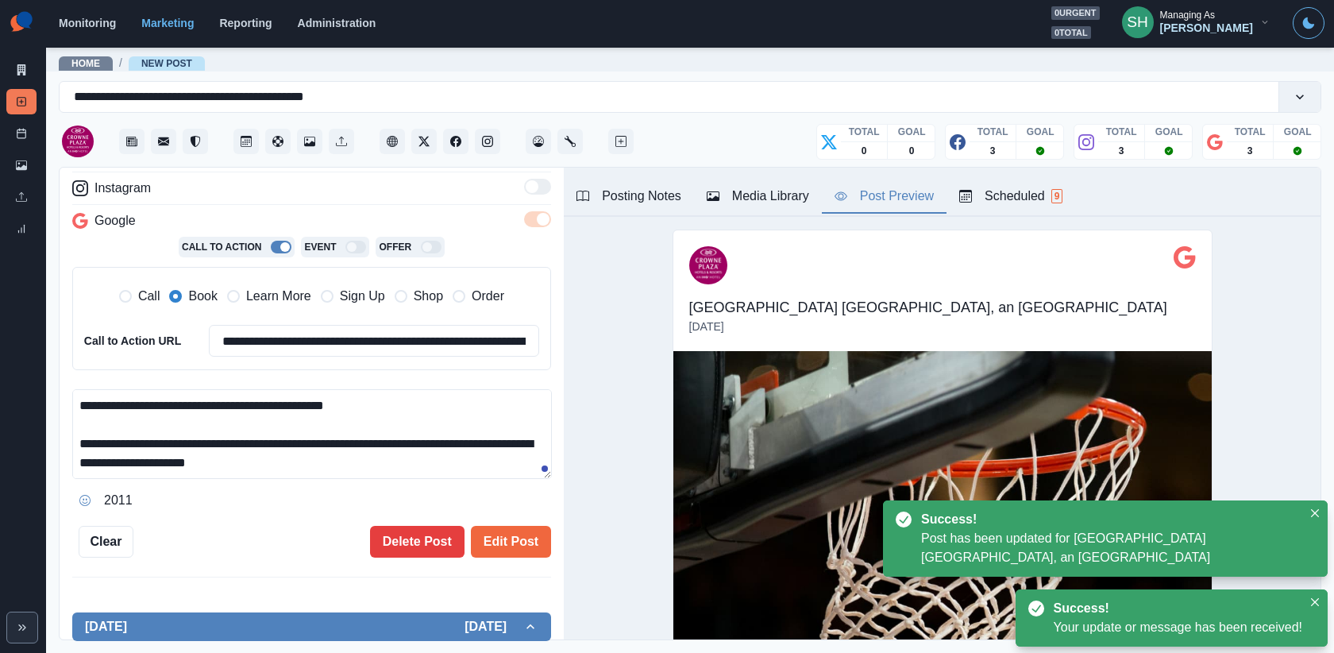
drag, startPoint x: 305, startPoint y: 453, endPoint x: 77, endPoint y: 440, distance: 228.3
click at [77, 440] on textarea "**********" at bounding box center [312, 434] width 480 height 90
paste textarea "**********"
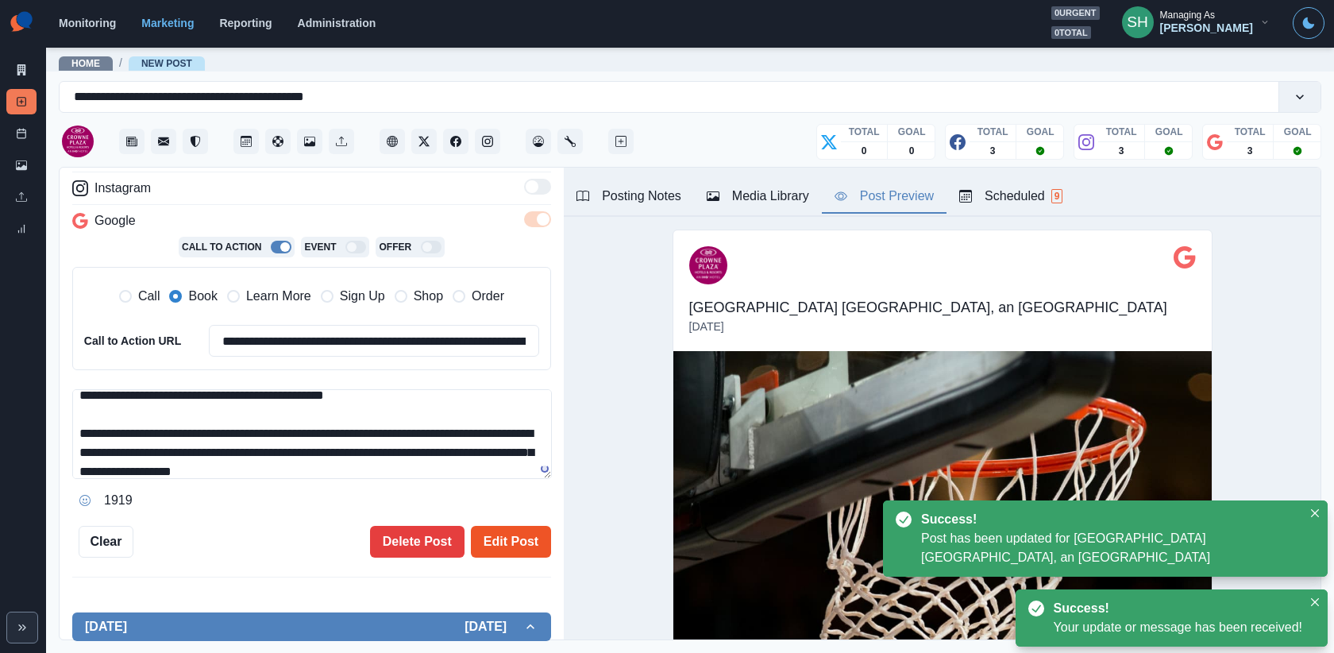
type textarea "**********"
click at [513, 549] on button "Edit Post" at bounding box center [511, 542] width 80 height 32
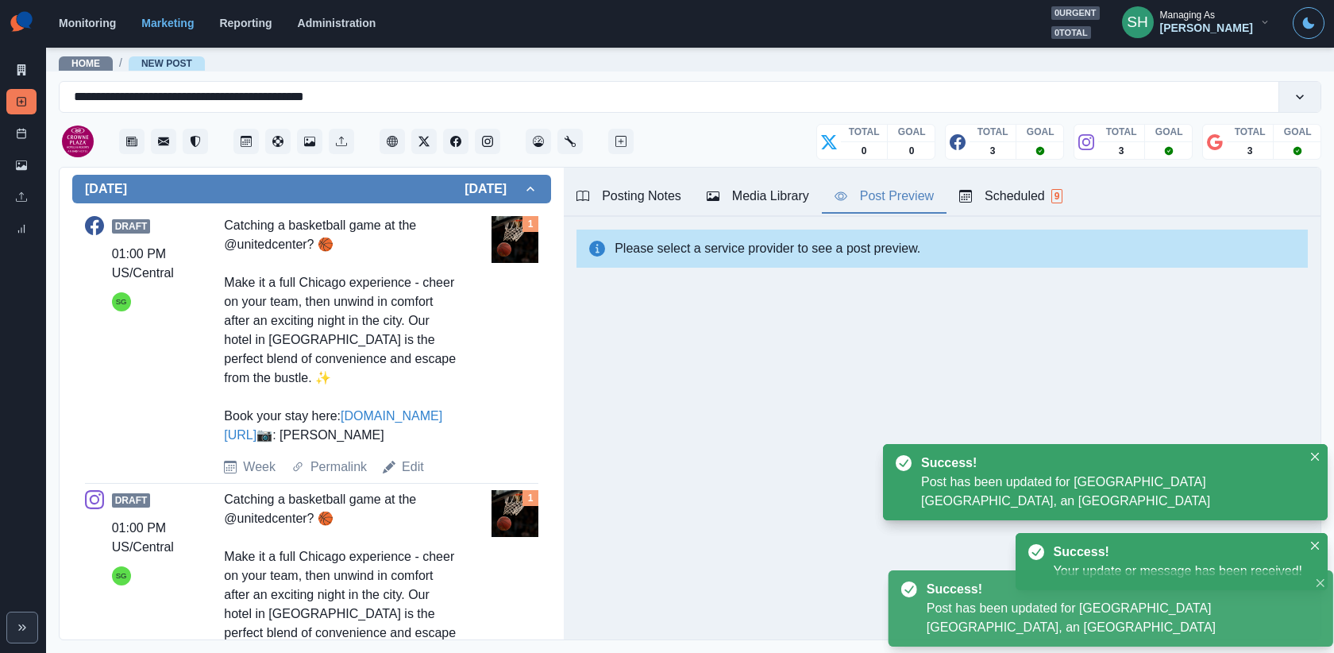
scroll to position [964, 0]
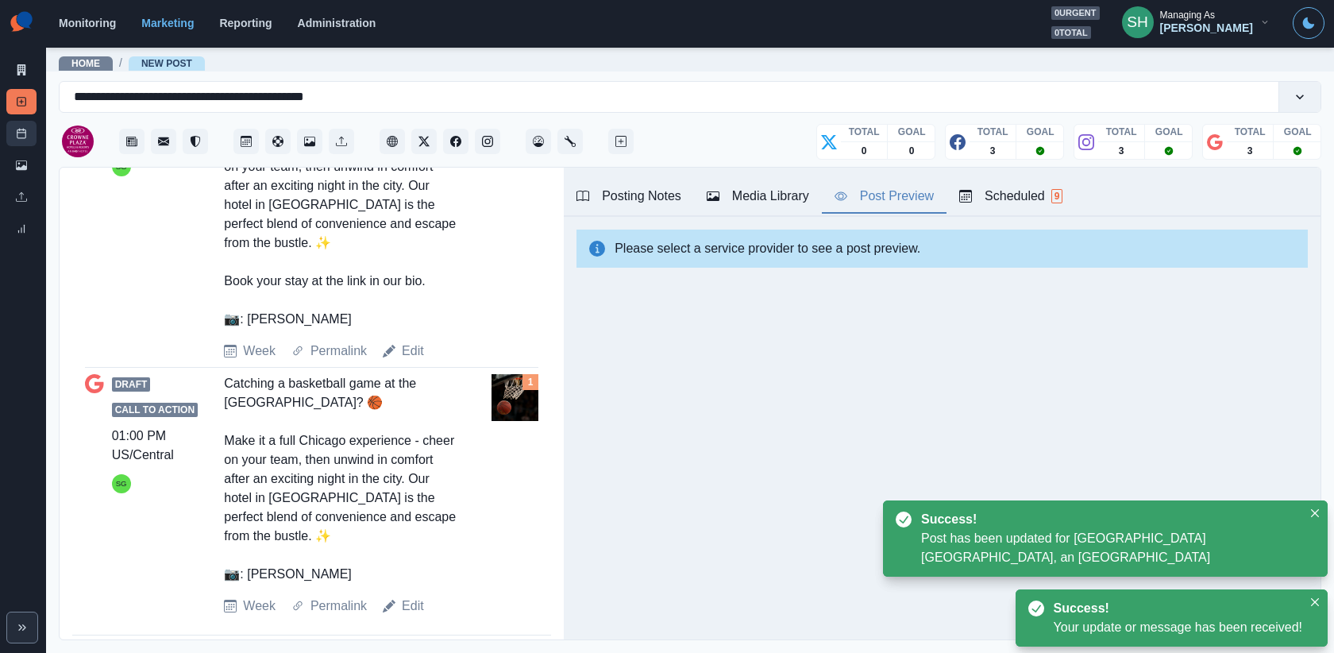
click at [26, 138] on icon at bounding box center [21, 133] width 11 height 11
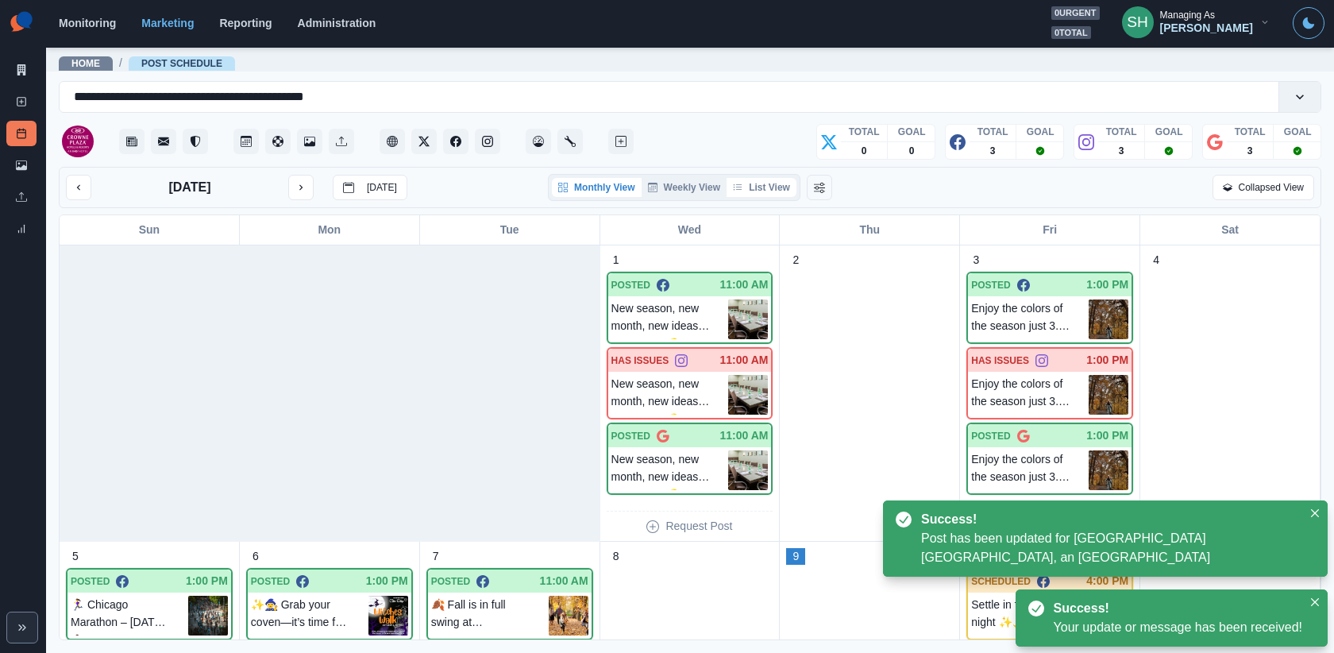
click at [754, 190] on button "List View" at bounding box center [762, 187] width 70 height 19
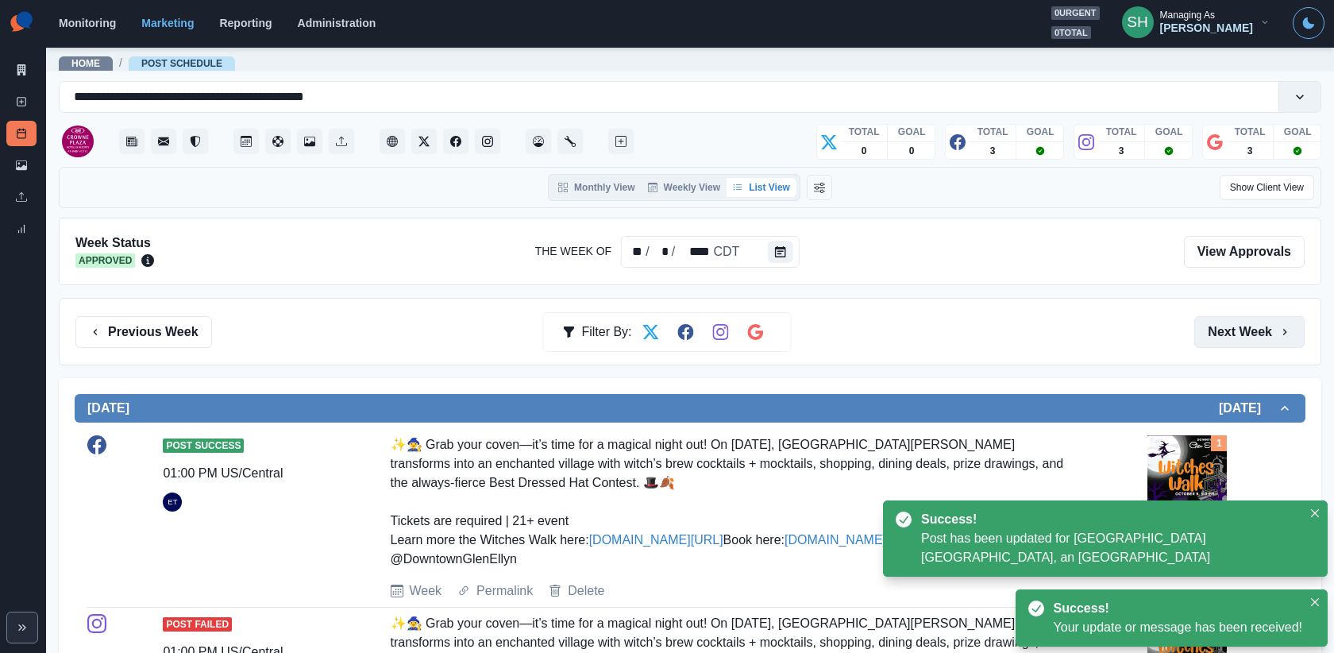
click at [1254, 316] on button "Next Week" at bounding box center [1249, 332] width 110 height 32
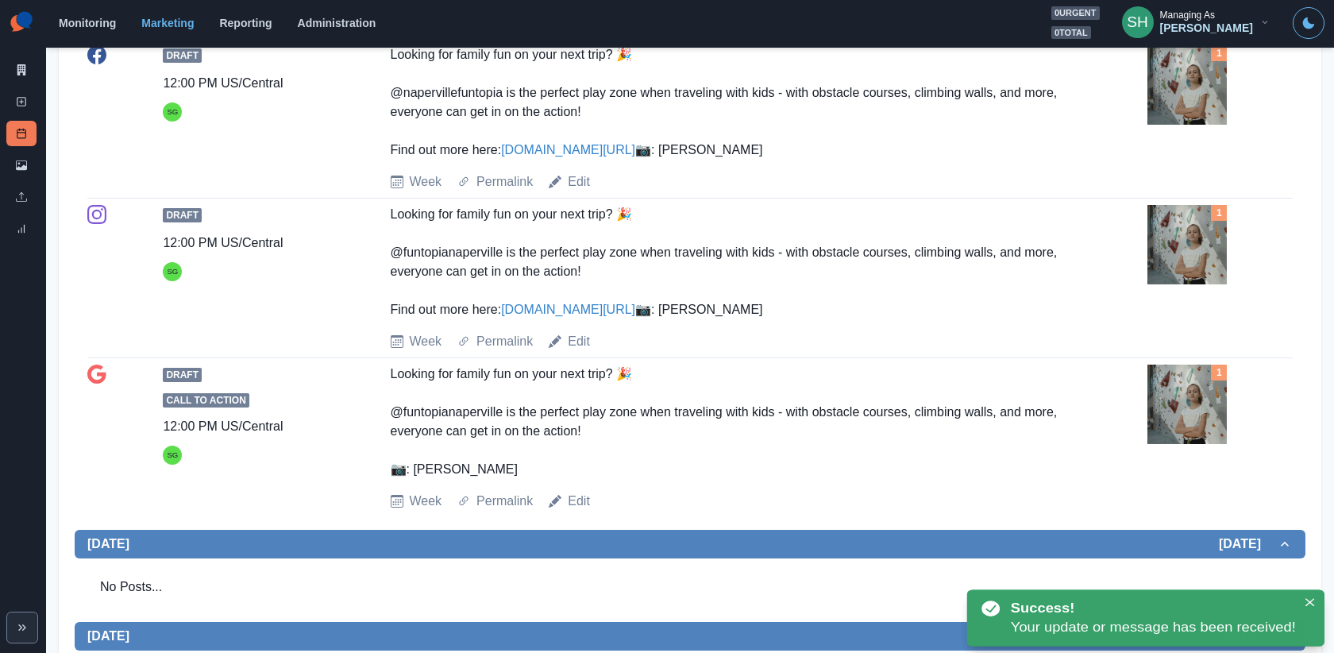
scroll to position [180, 0]
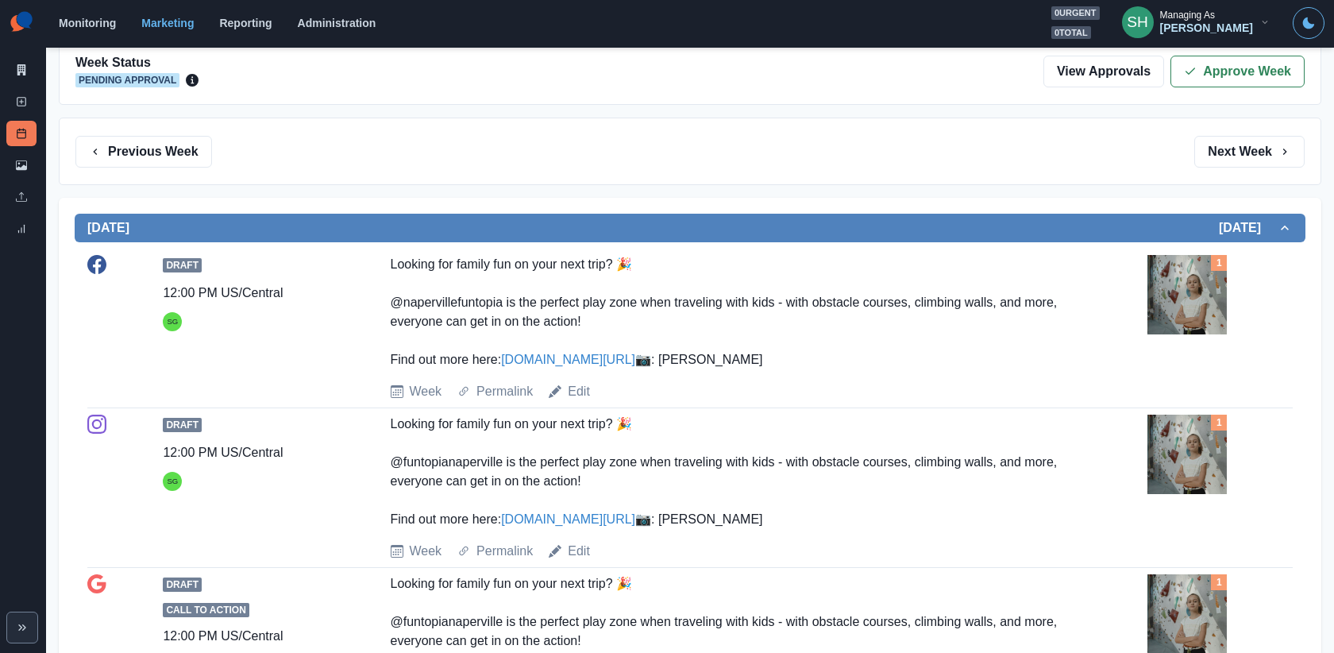
click at [1202, 268] on img at bounding box center [1187, 294] width 79 height 79
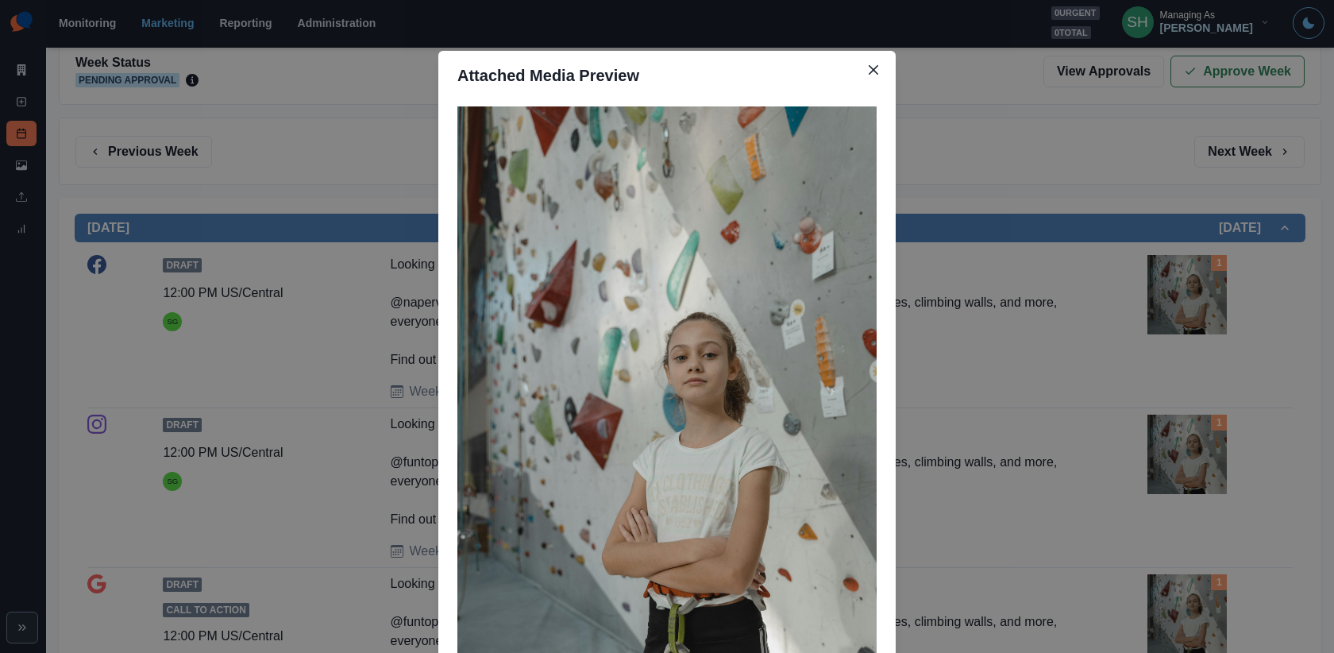
click at [1206, 270] on div "Attached Media Preview" at bounding box center [667, 326] width 1334 height 653
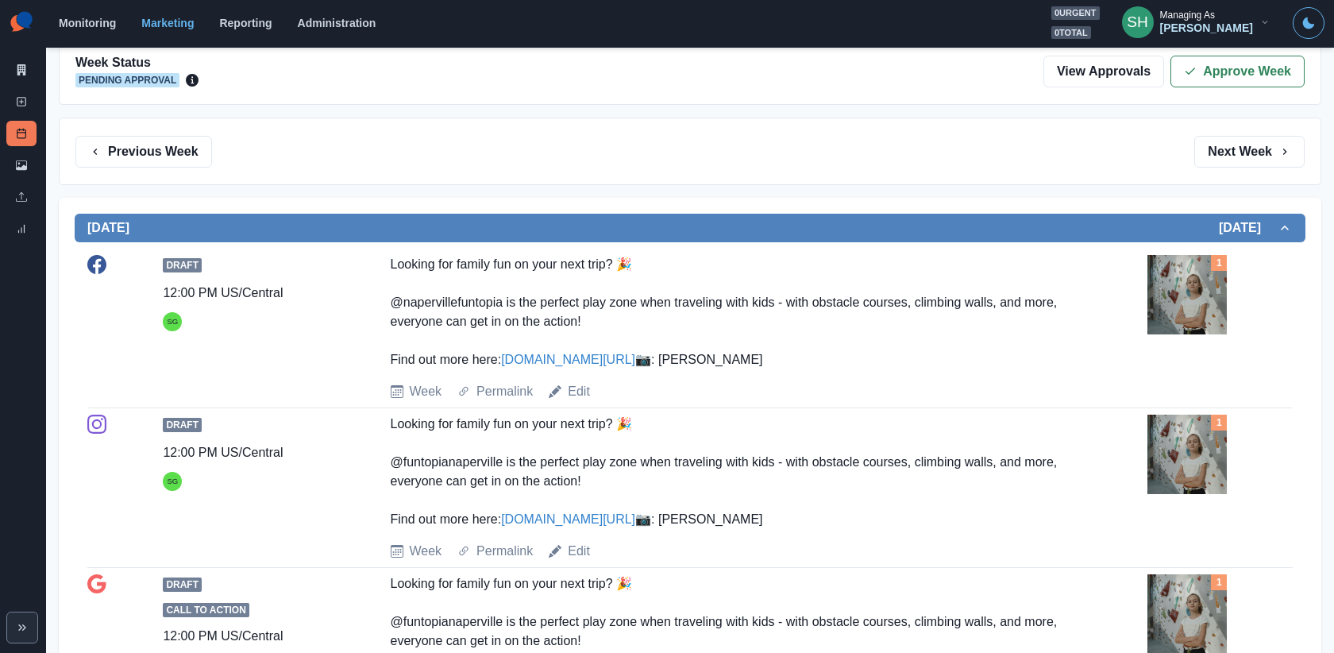
scroll to position [0, 0]
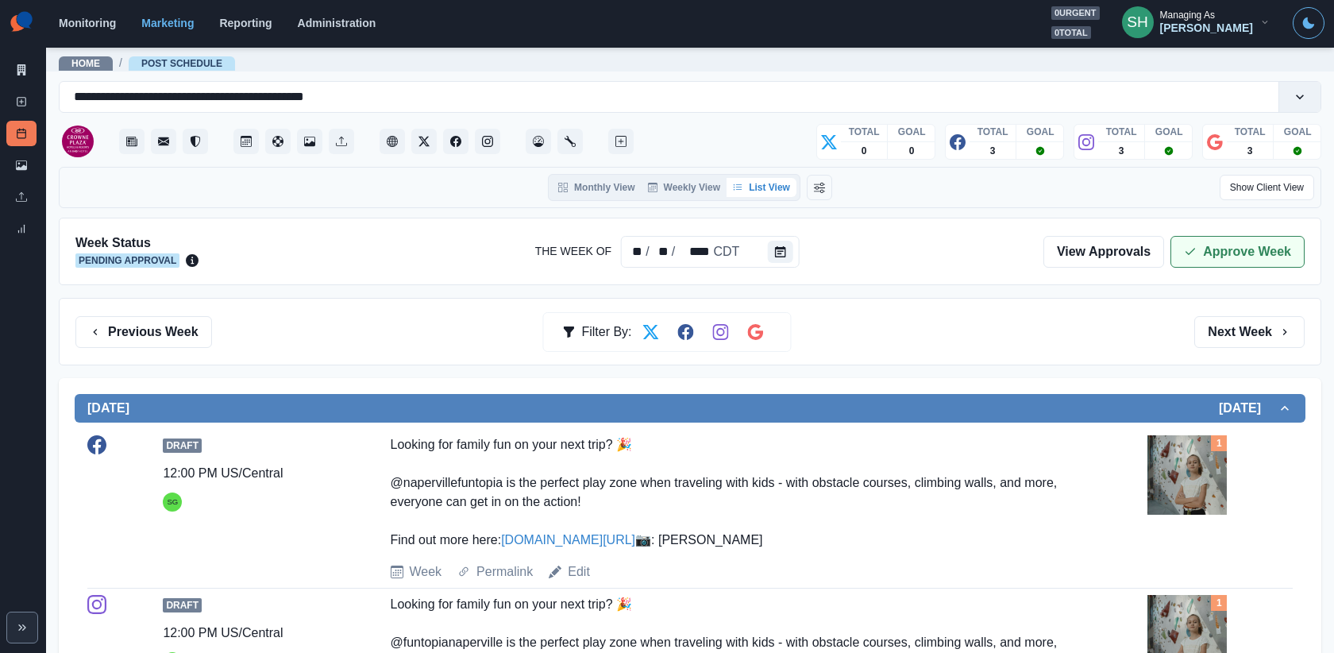
click at [1191, 245] on icon "button" at bounding box center [1190, 251] width 13 height 13
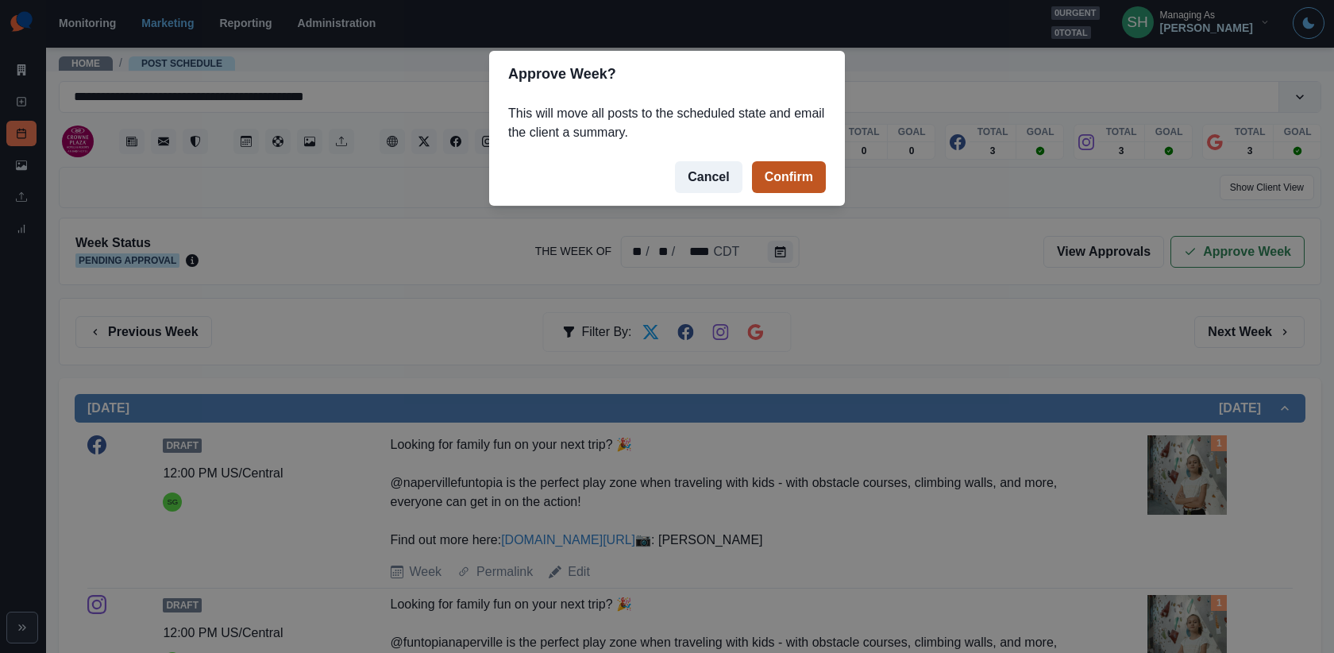
click at [800, 168] on button "Confirm" at bounding box center [789, 177] width 74 height 32
click at [766, 185] on button "Confirm" at bounding box center [789, 177] width 74 height 32
click at [920, 214] on div "Approve Week? This will move all posts to the scheduled state and email the cli…" at bounding box center [667, 326] width 1334 height 653
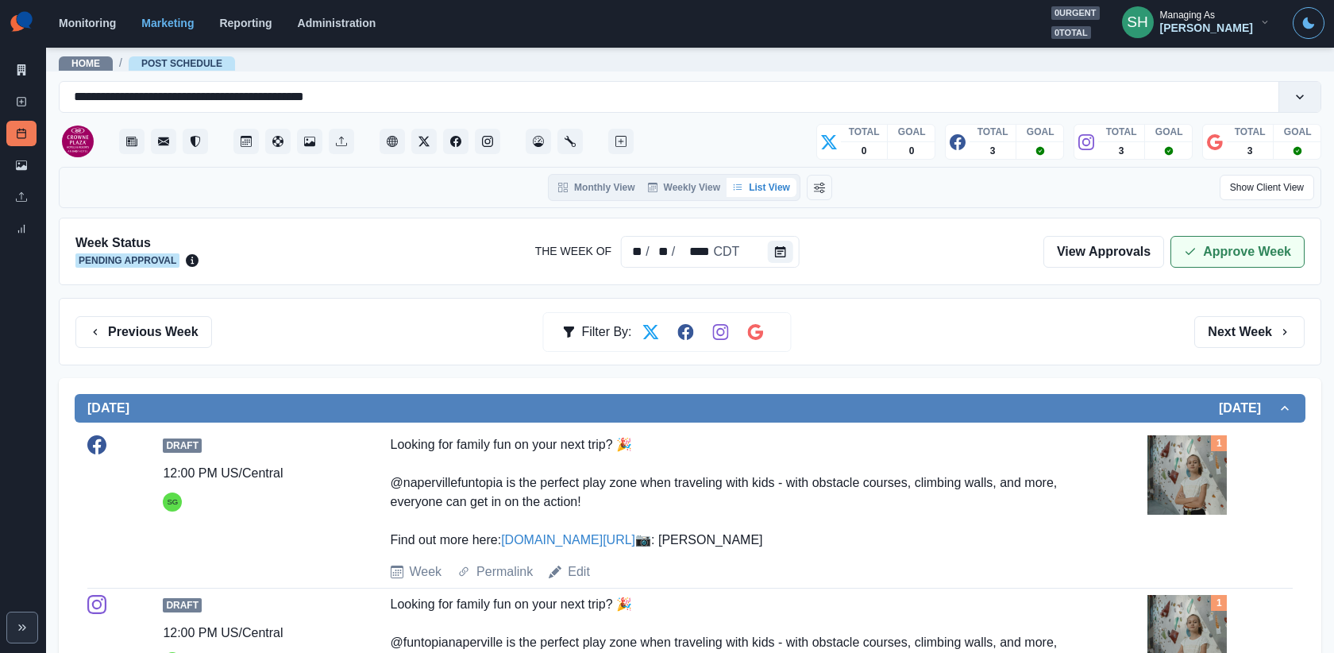
click at [1216, 252] on button "Approve Week" at bounding box center [1238, 252] width 134 height 32
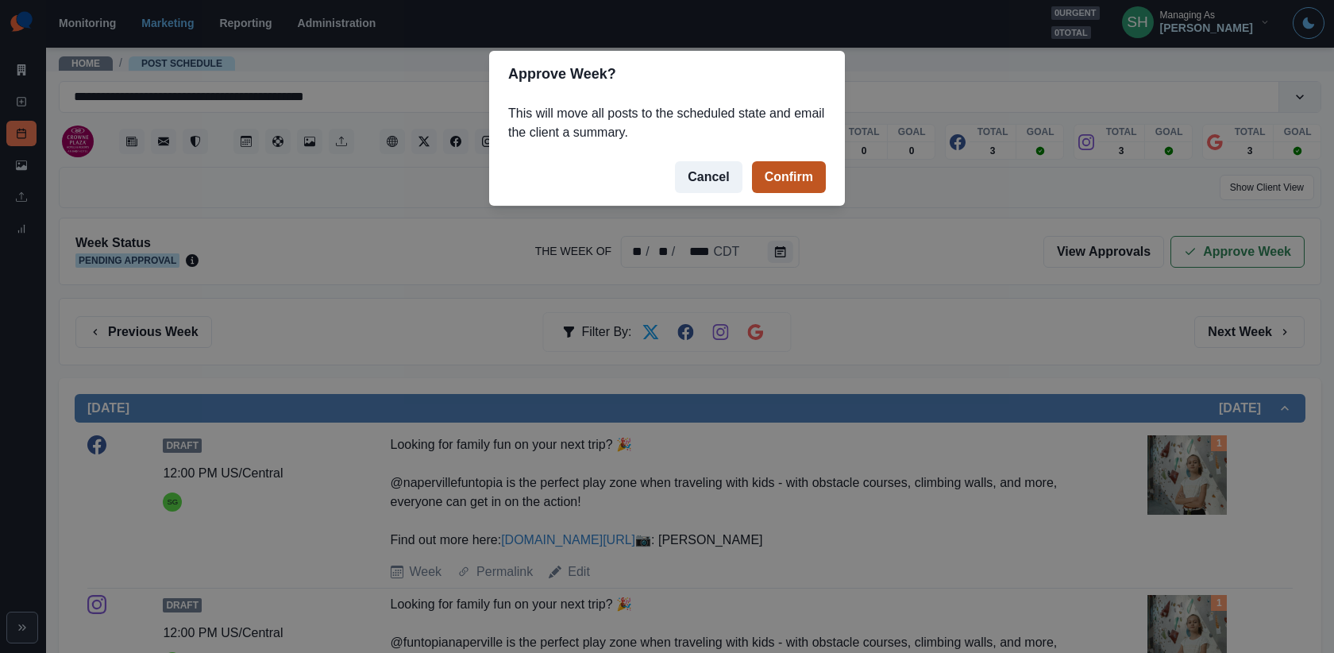
click at [783, 187] on button "Confirm" at bounding box center [789, 177] width 74 height 32
click at [716, 278] on div "Approve Week? This will move all posts to the scheduled state and email the cli…" at bounding box center [667, 326] width 1334 height 653
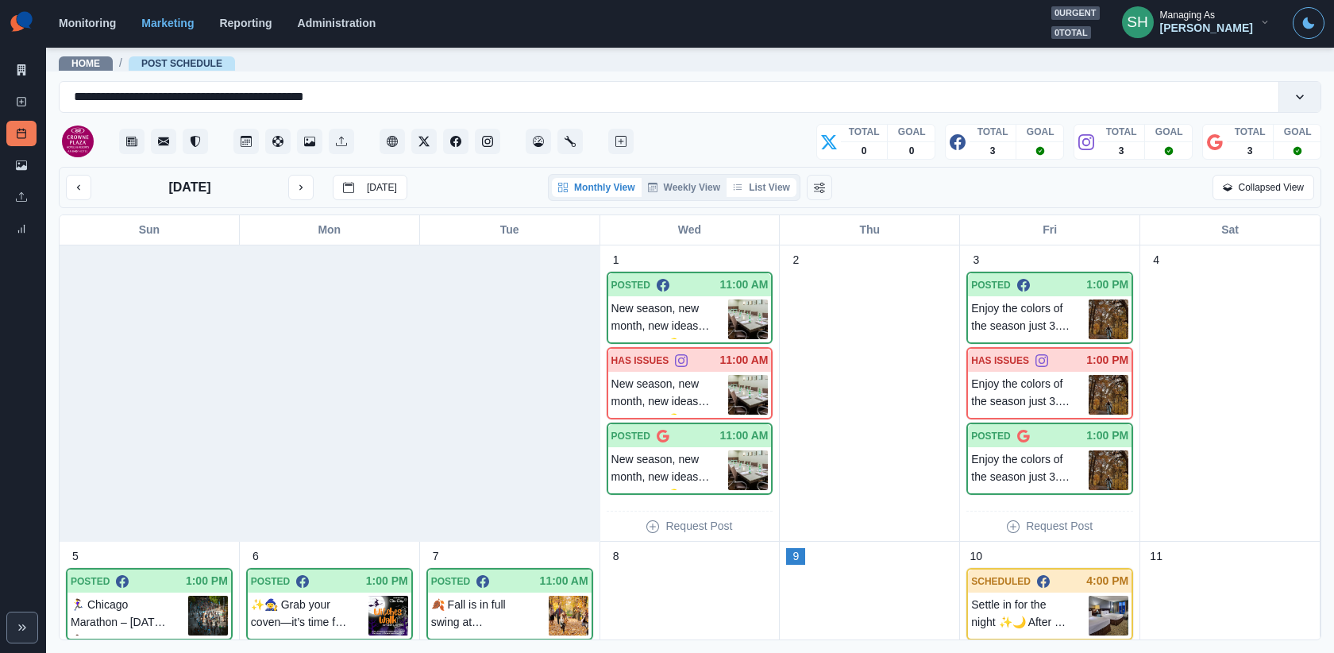
click at [777, 183] on button "List View" at bounding box center [762, 187] width 70 height 19
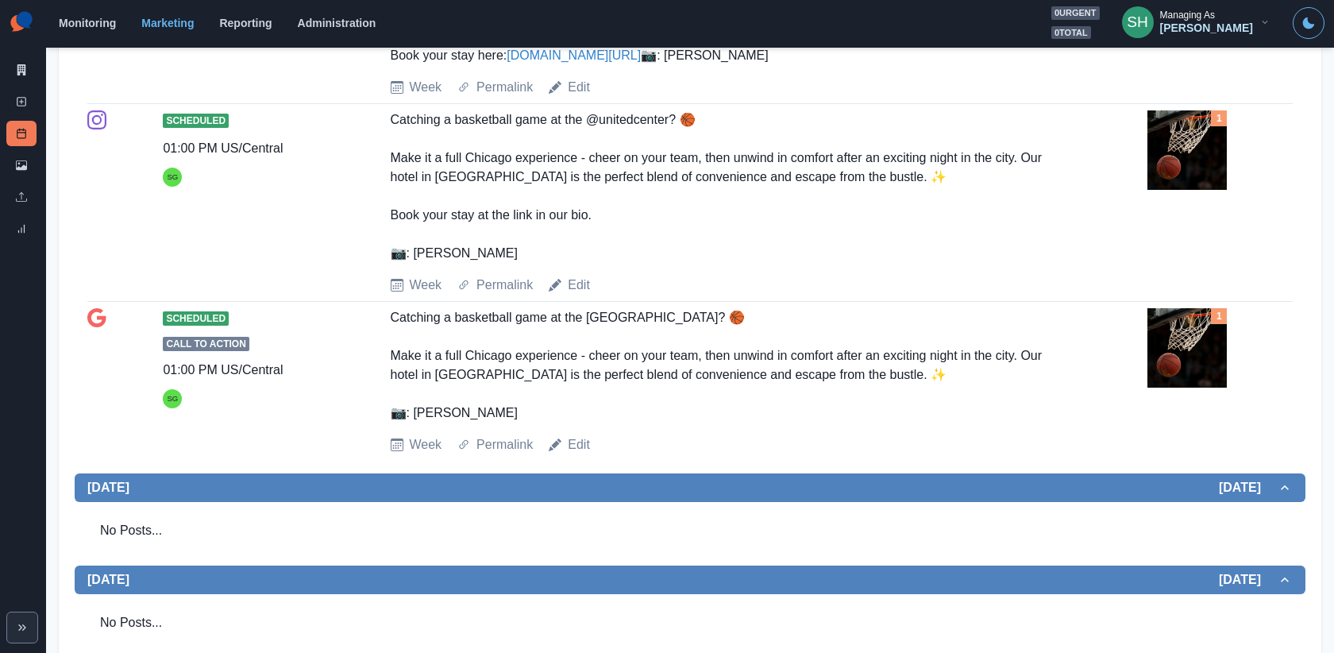
scroll to position [1740, 0]
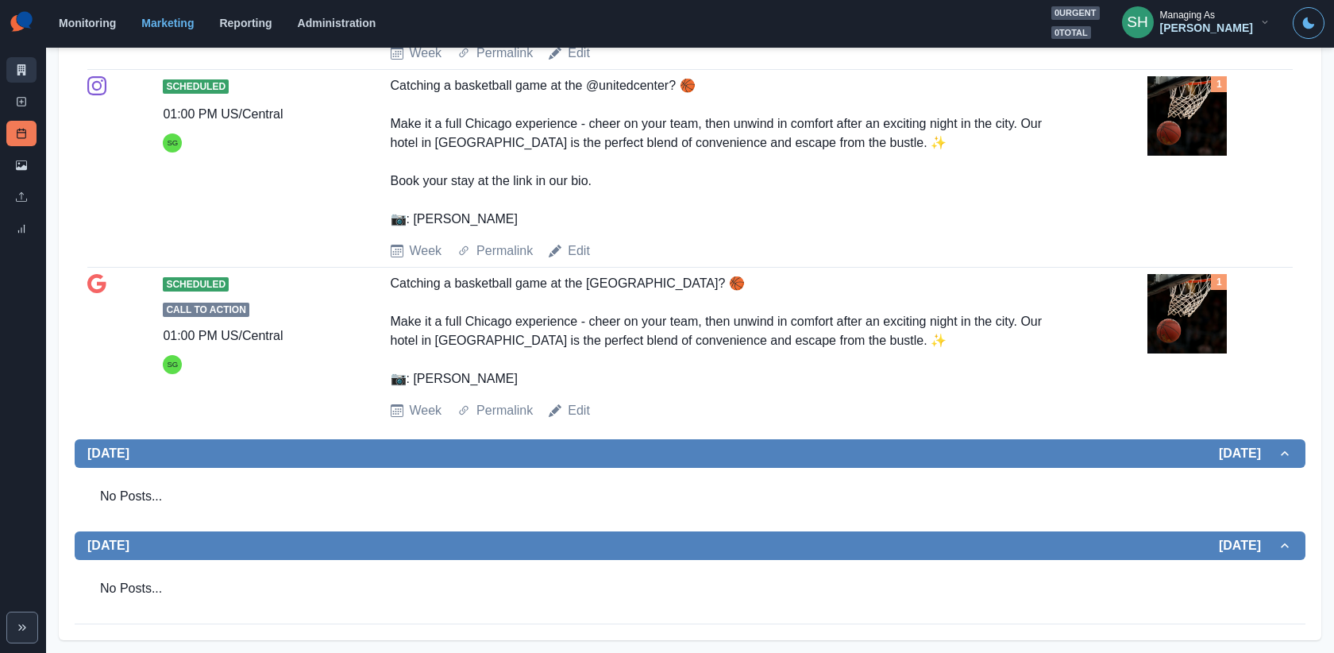
click at [32, 79] on link "Marketing Summary" at bounding box center [21, 69] width 30 height 25
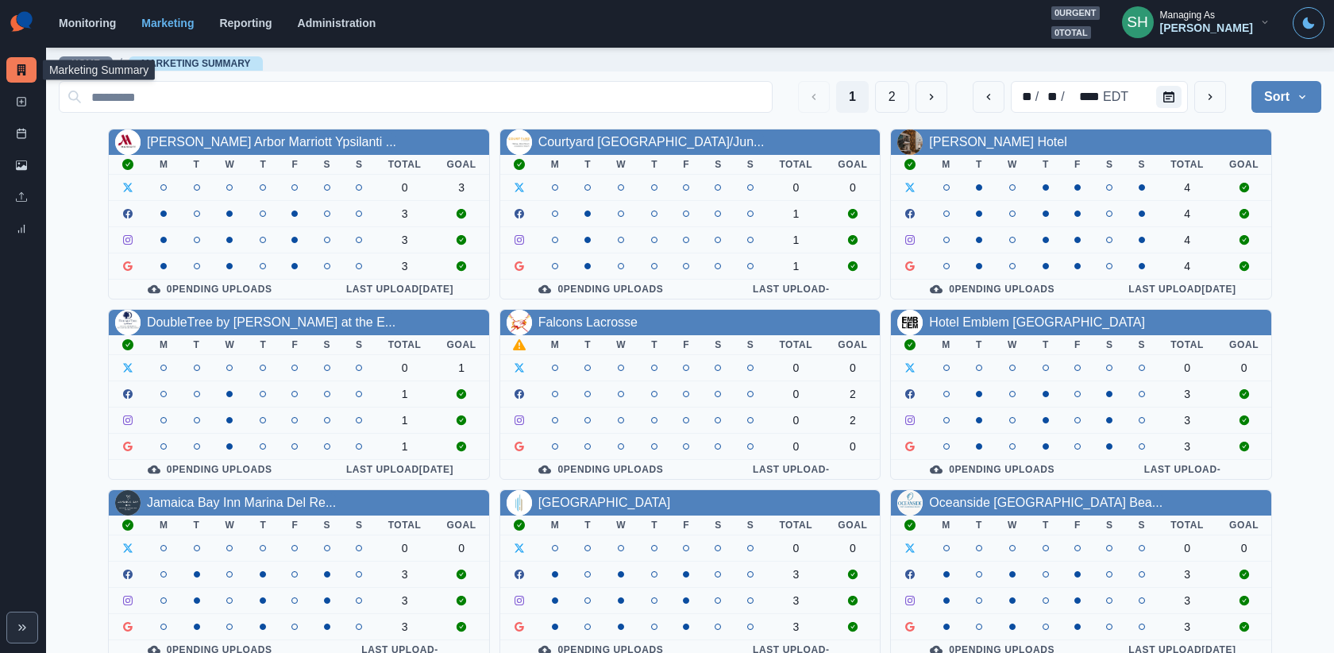
click at [1215, 21] on div "Managing As" at bounding box center [1187, 15] width 55 height 11
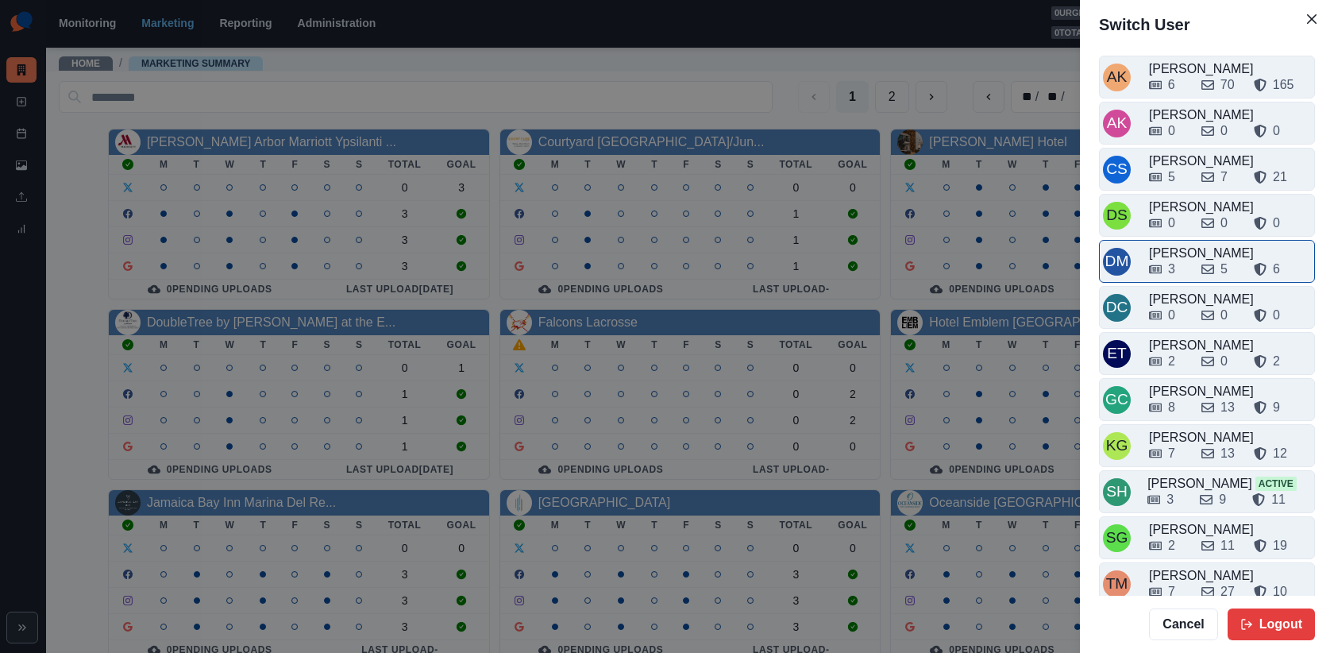
click at [1186, 246] on div "[PERSON_NAME]" at bounding box center [1230, 253] width 162 height 19
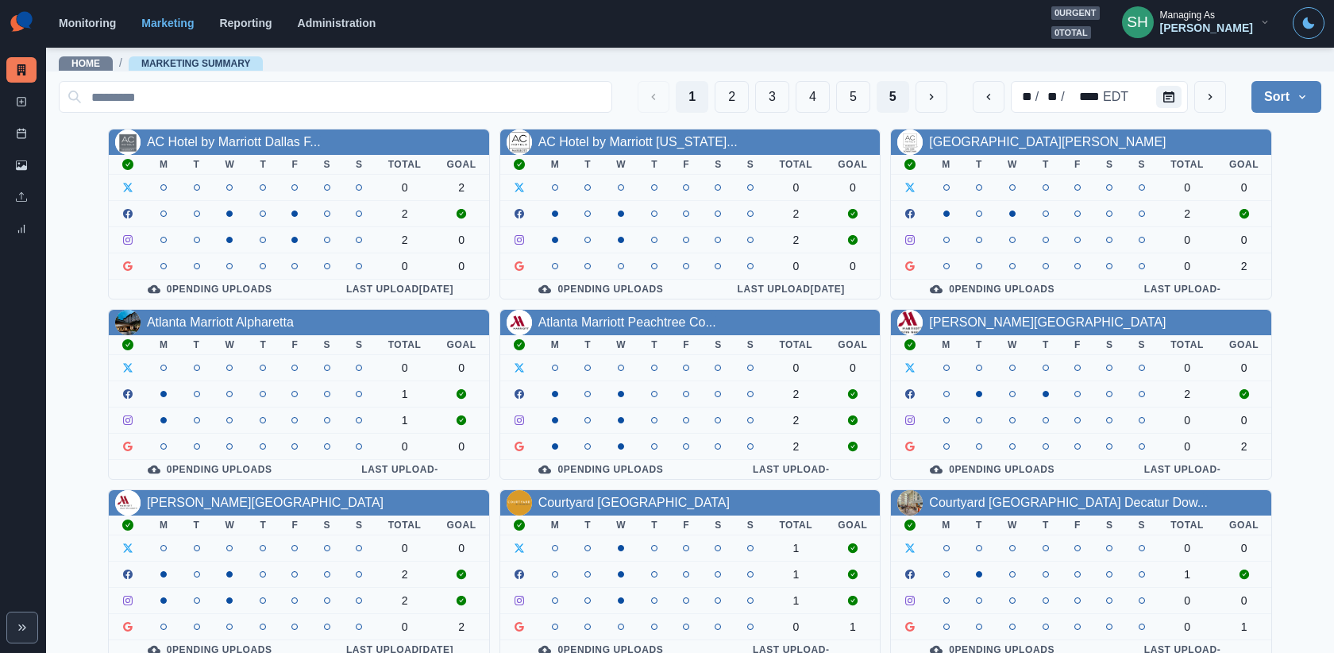
click at [885, 88] on button "5" at bounding box center [893, 97] width 33 height 32
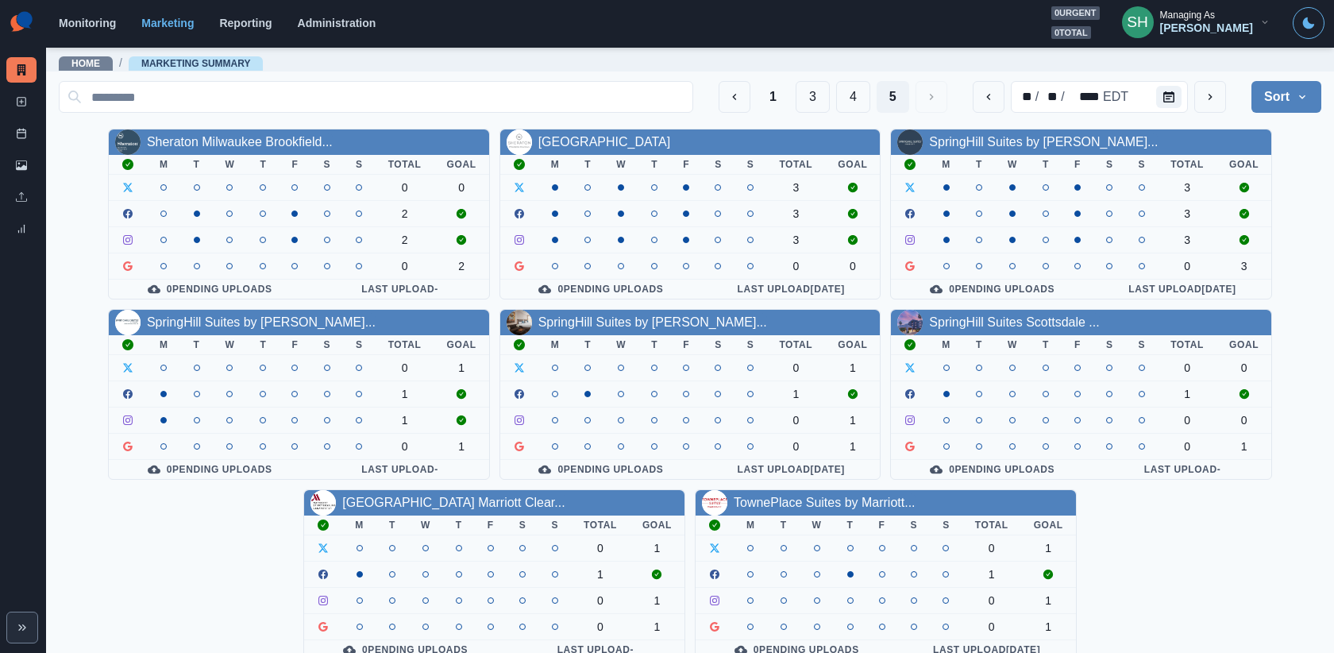
click at [1191, 20] on div "Managing As" at bounding box center [1187, 15] width 55 height 11
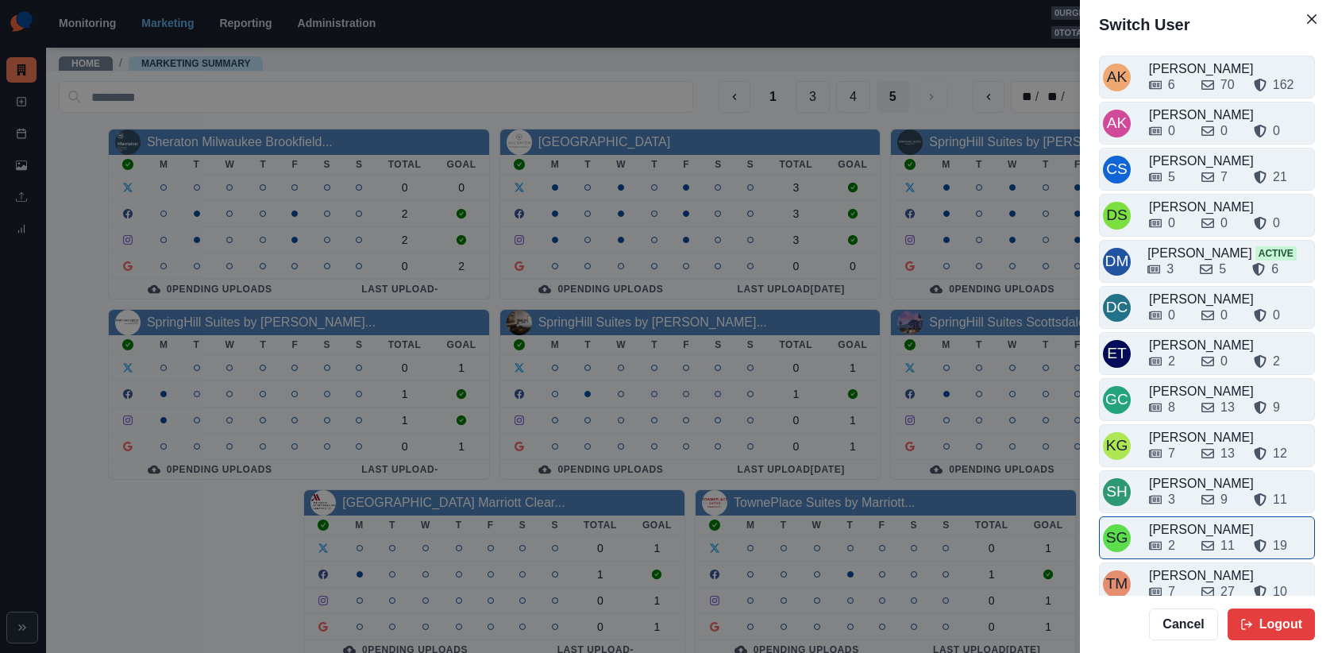
click at [1188, 520] on div "[PERSON_NAME]" at bounding box center [1230, 529] width 162 height 19
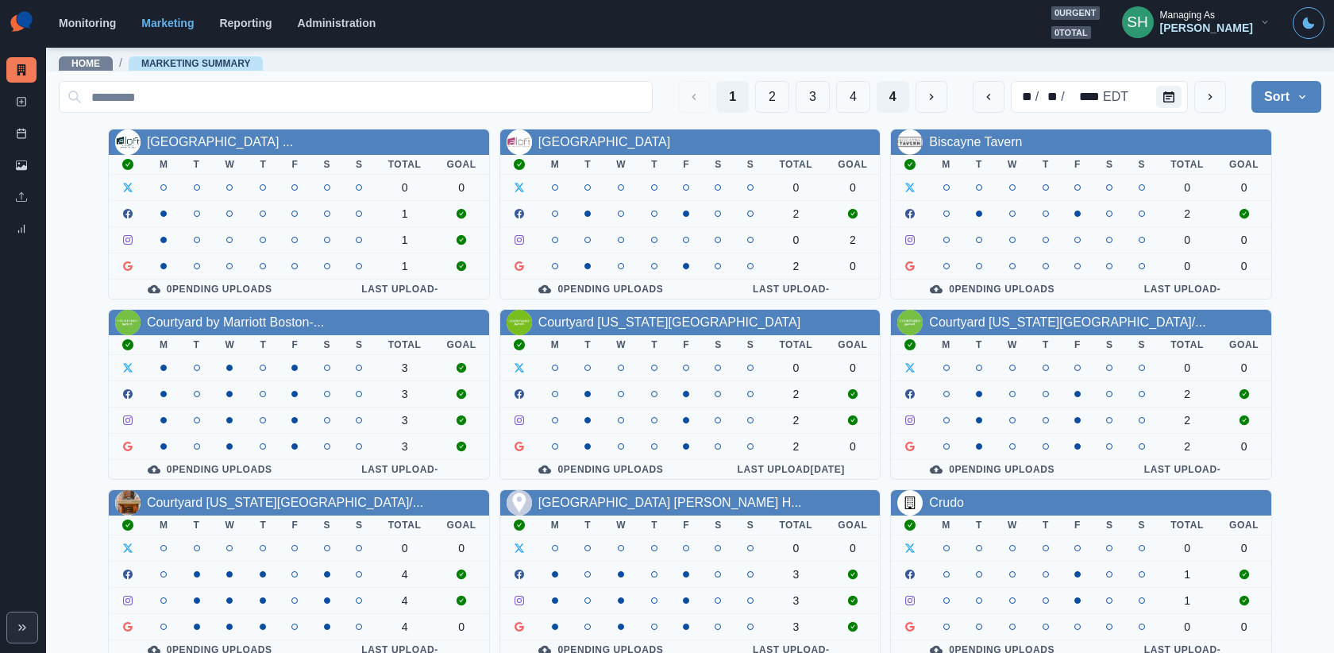
click at [906, 91] on button "4" at bounding box center [893, 97] width 33 height 32
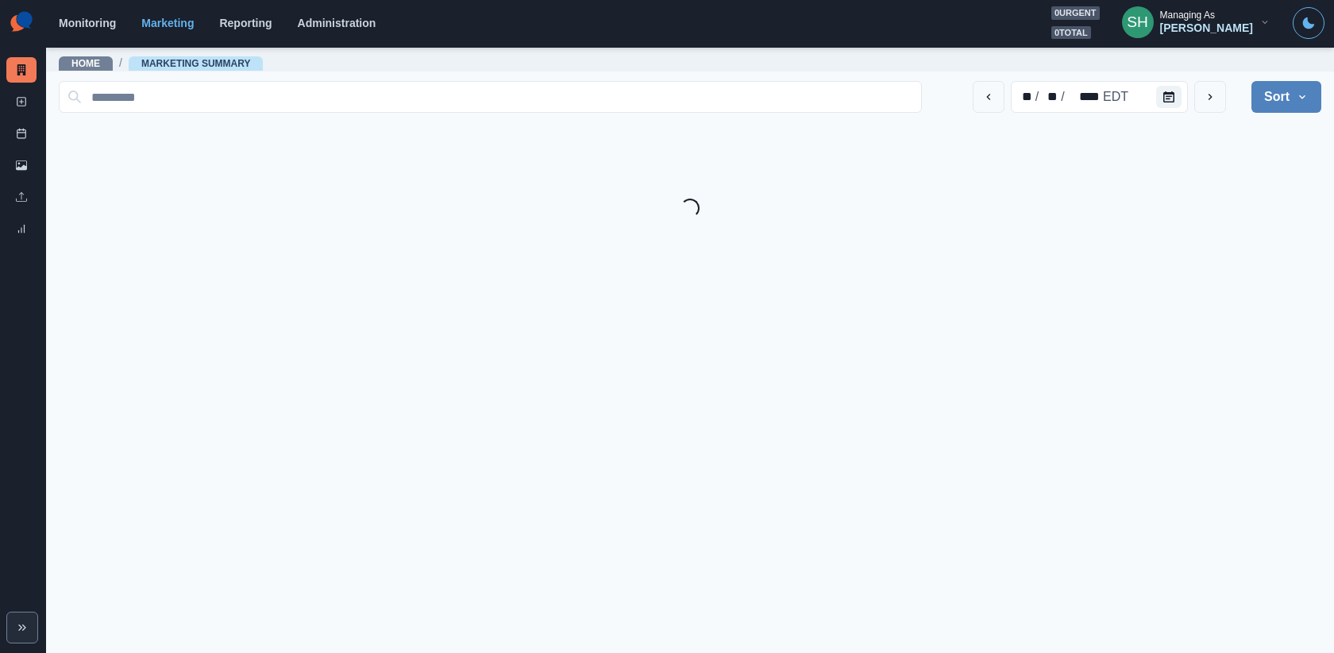
click at [906, 91] on input at bounding box center [490, 97] width 863 height 32
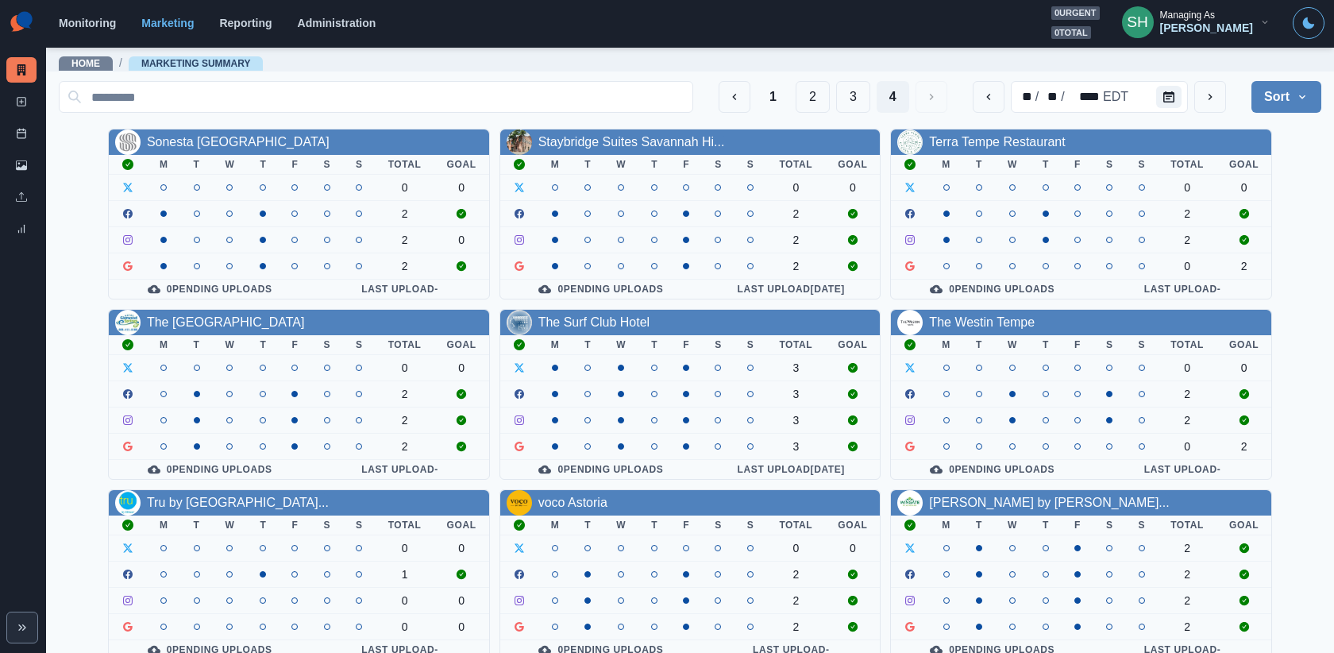
click at [1183, 44] on section "Monitoring Marketing Reporting Administration 0 urgent 0 total SH Managing As […" at bounding box center [690, 24] width 1288 height 48
click at [1183, 29] on div "[PERSON_NAME]" at bounding box center [1206, 28] width 93 height 14
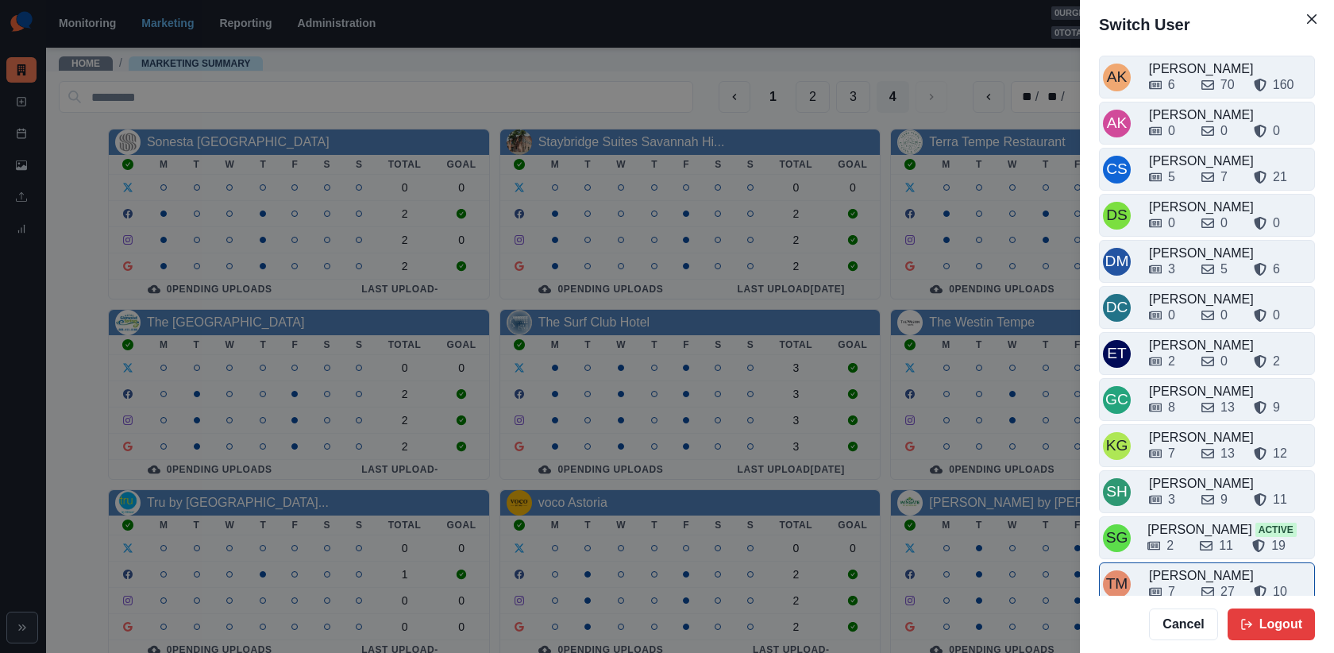
click at [1173, 566] on div "[PERSON_NAME]" at bounding box center [1230, 575] width 162 height 19
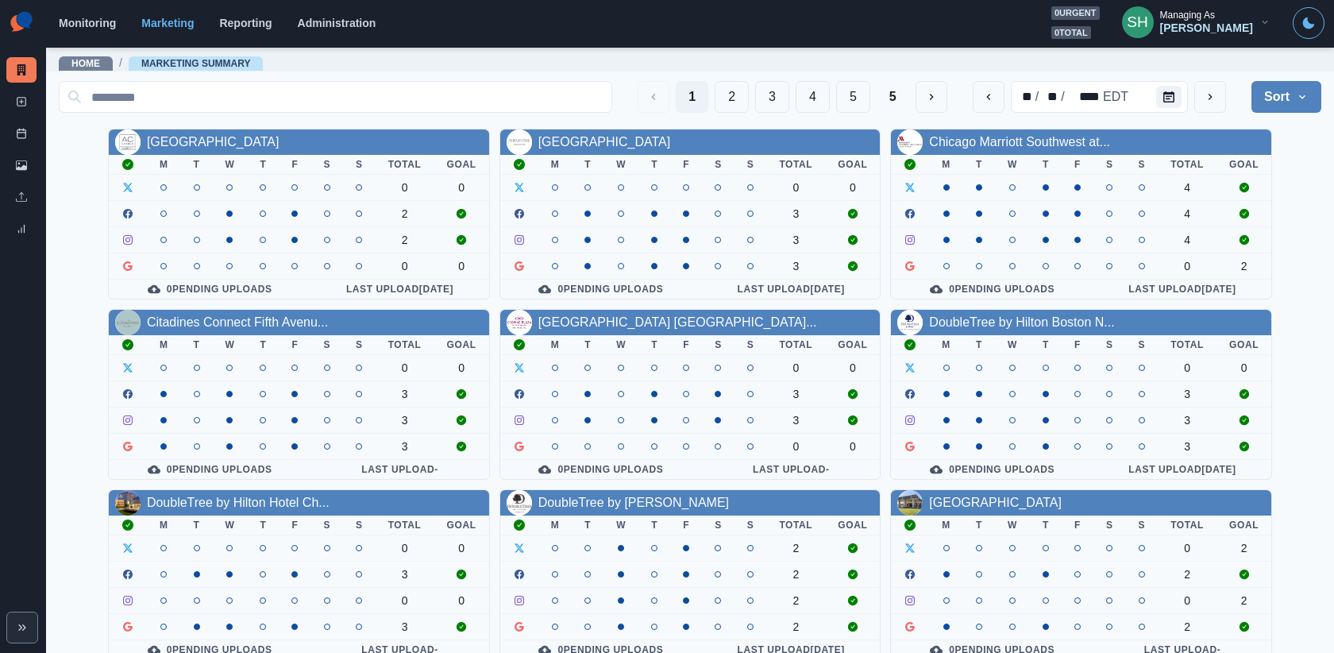
click at [904, 96] on button "5" at bounding box center [893, 97] width 33 height 32
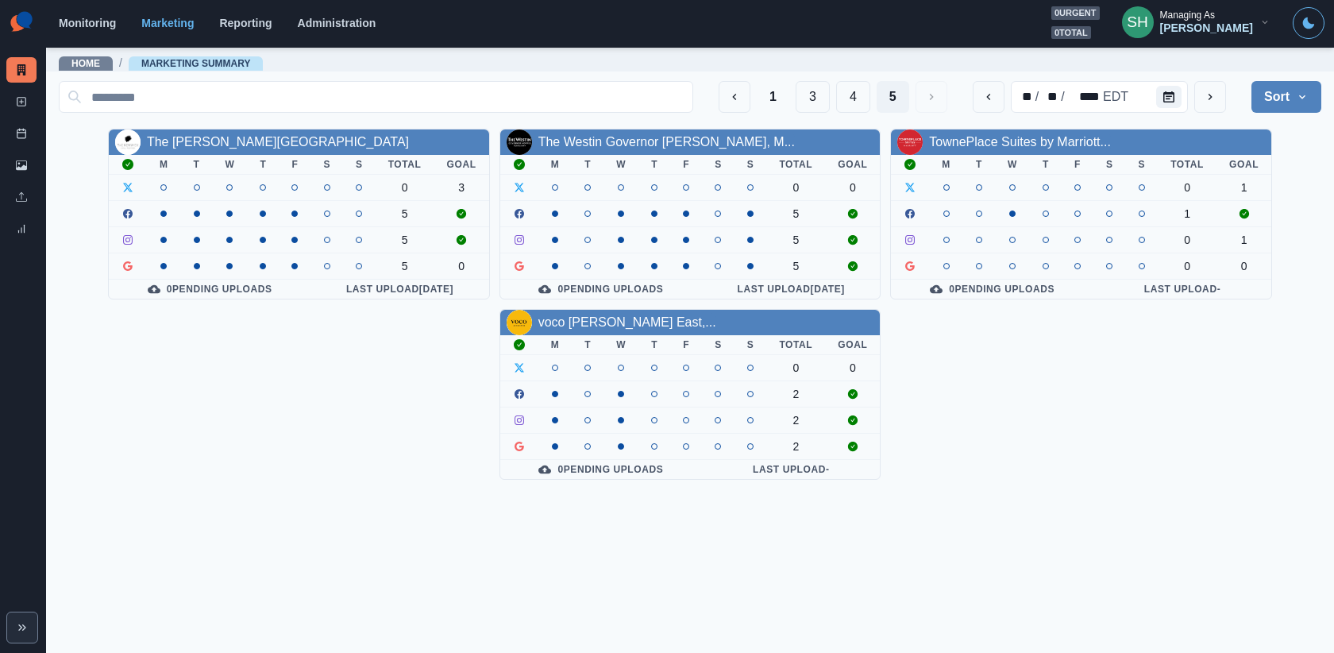
click at [1245, 21] on div "[PERSON_NAME]" at bounding box center [1206, 28] width 93 height 14
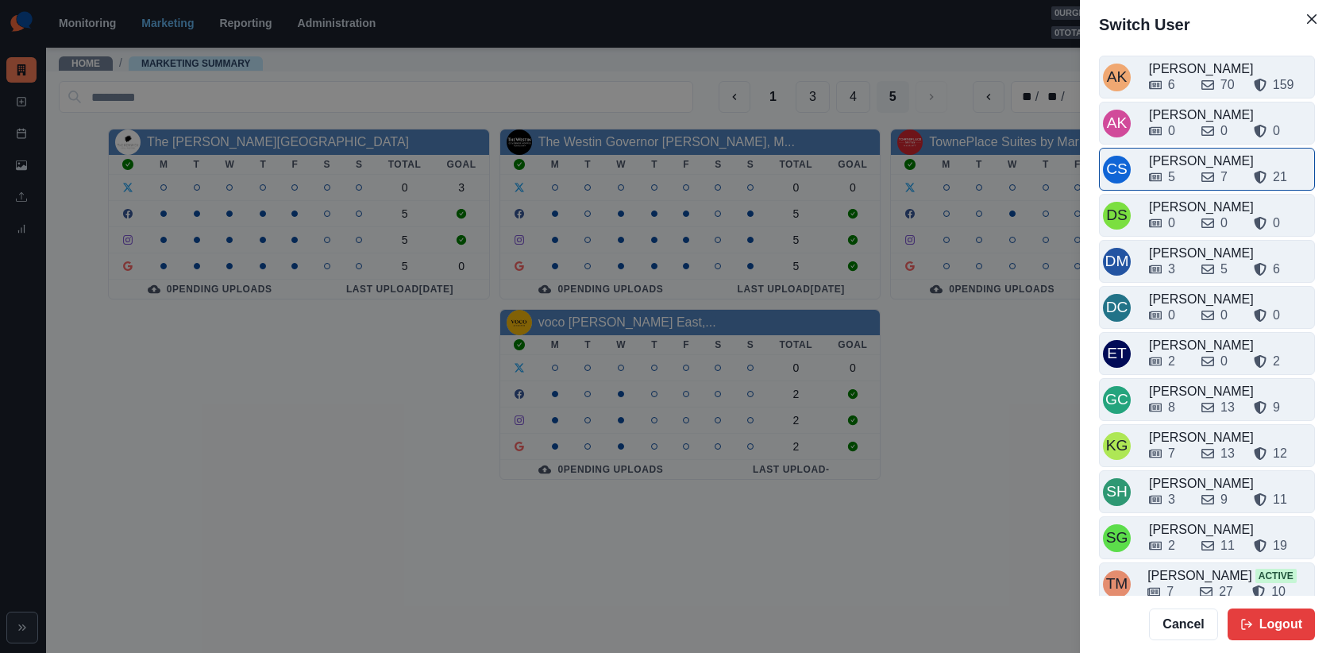
click at [1175, 172] on div "5" at bounding box center [1171, 177] width 7 height 19
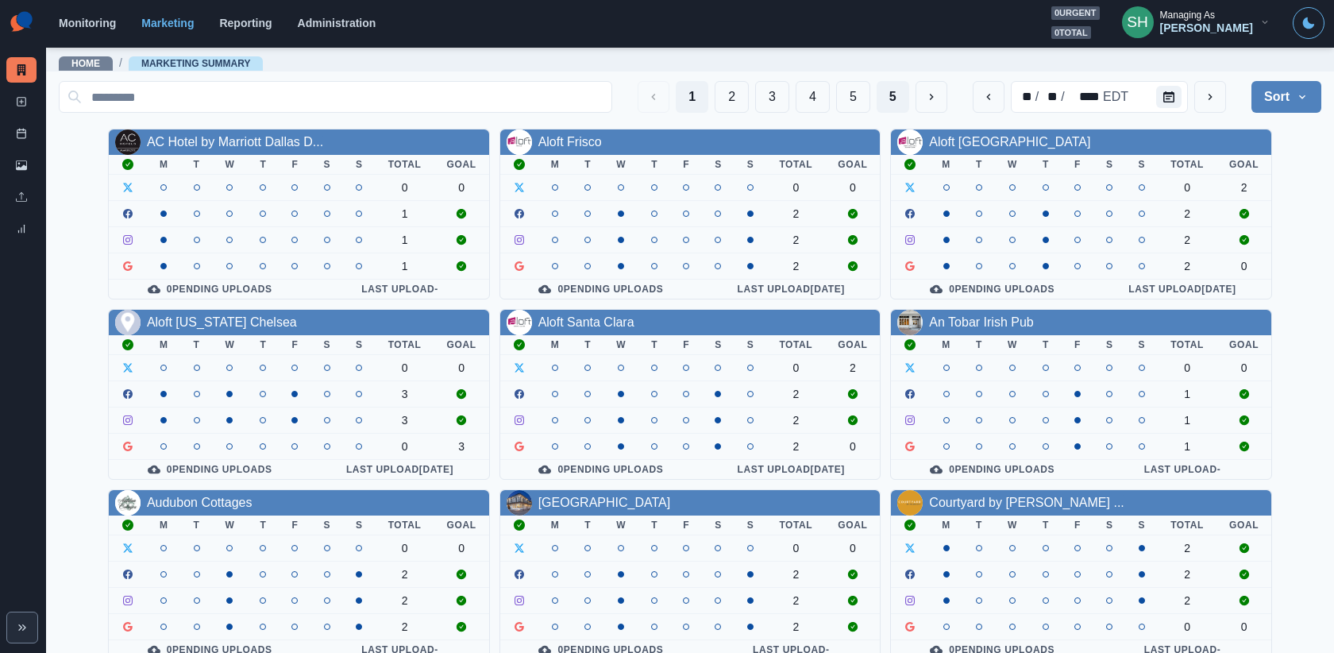
click at [904, 97] on button "5" at bounding box center [893, 97] width 33 height 32
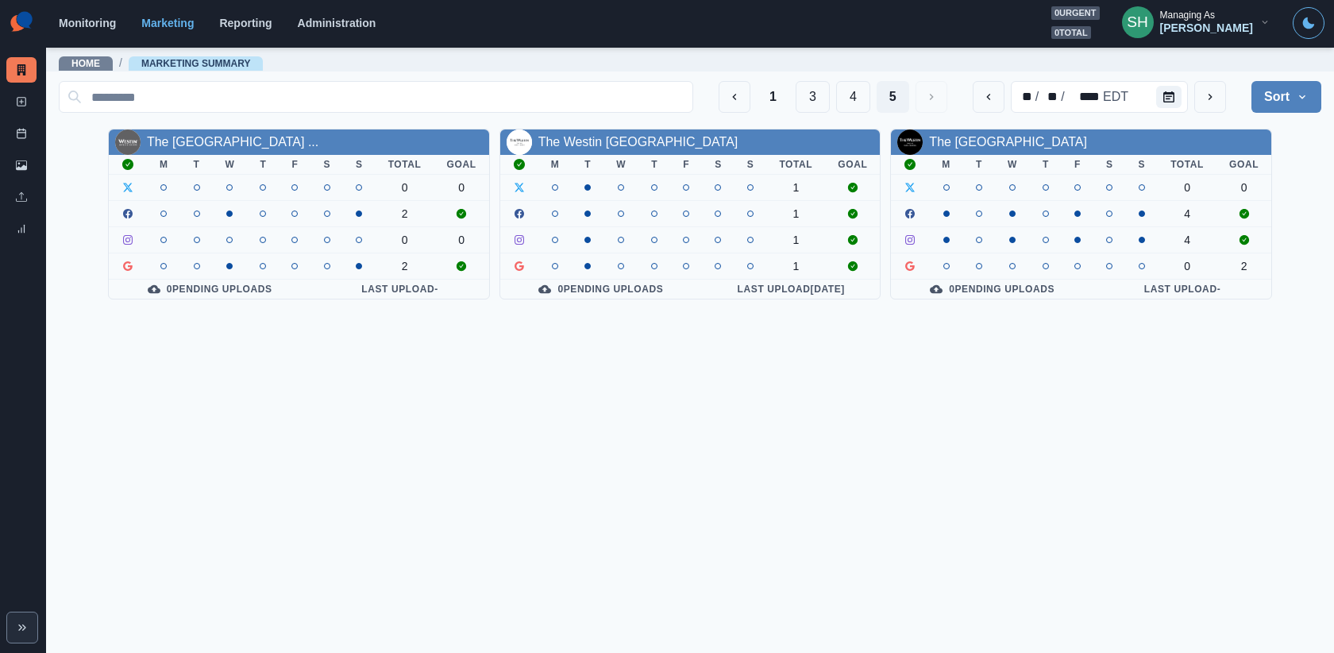
click at [1213, 25] on div "[PERSON_NAME]" at bounding box center [1206, 28] width 93 height 14
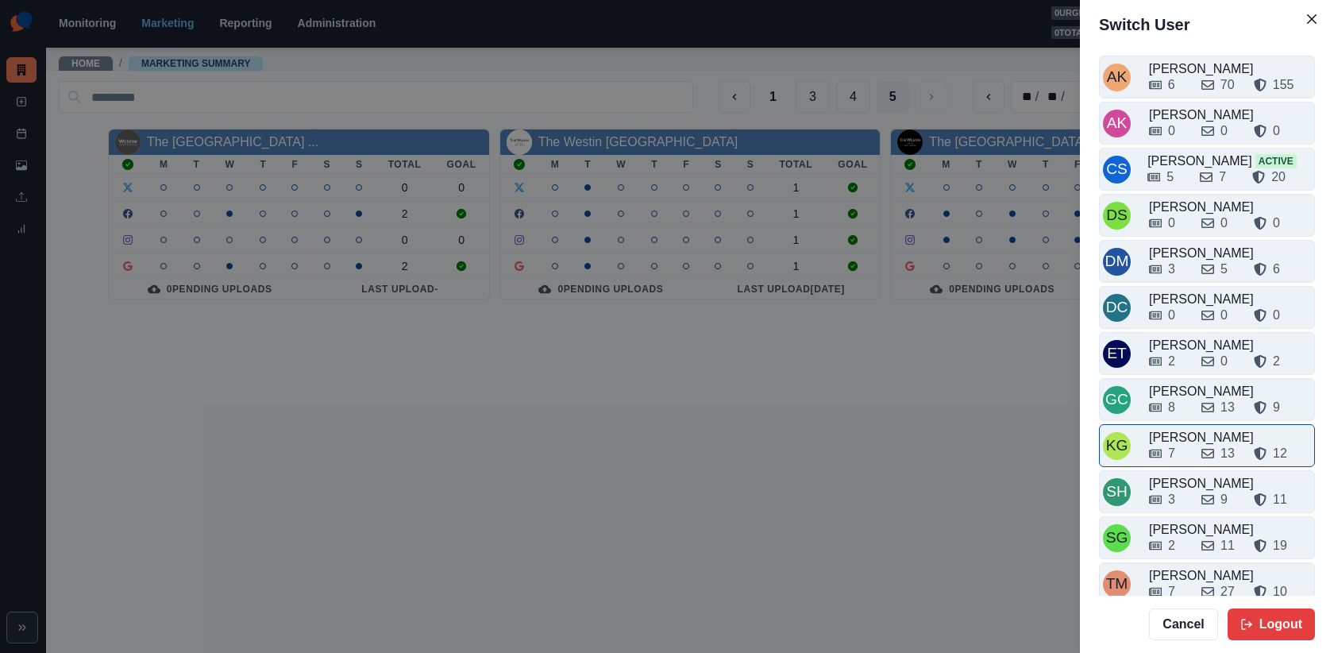
click at [1201, 438] on div "7 13 12" at bounding box center [1230, 450] width 162 height 25
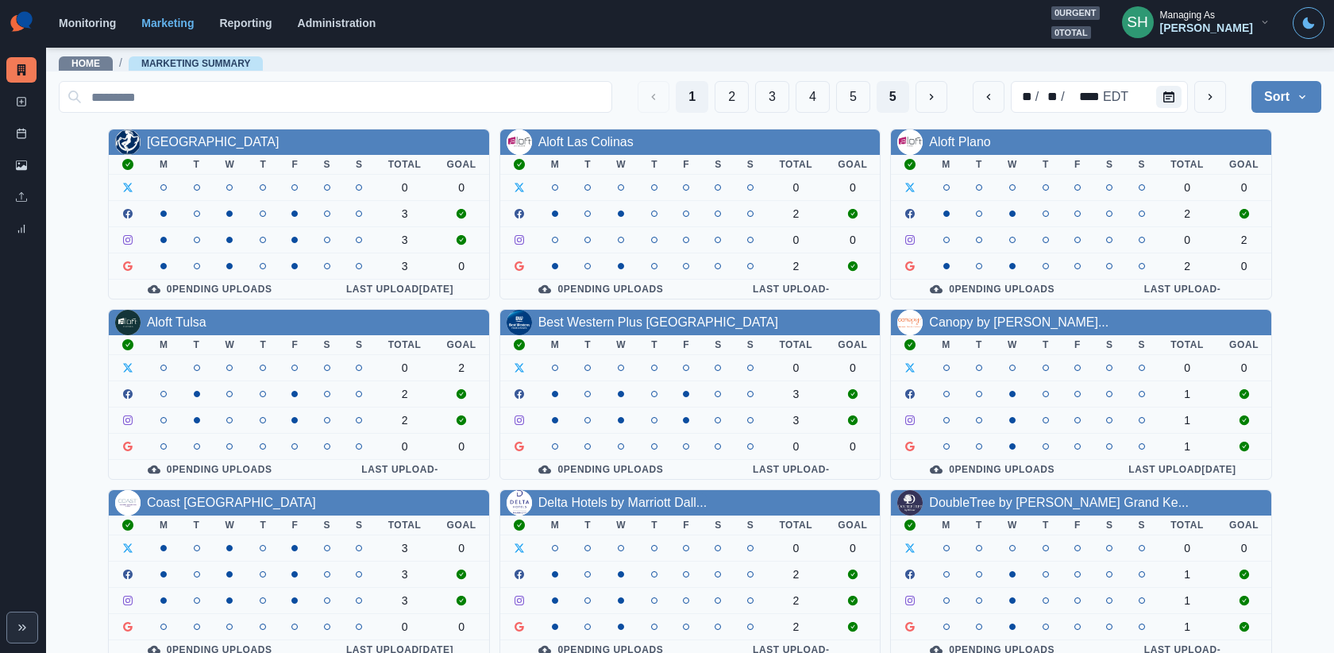
click at [893, 95] on button "5" at bounding box center [893, 97] width 33 height 32
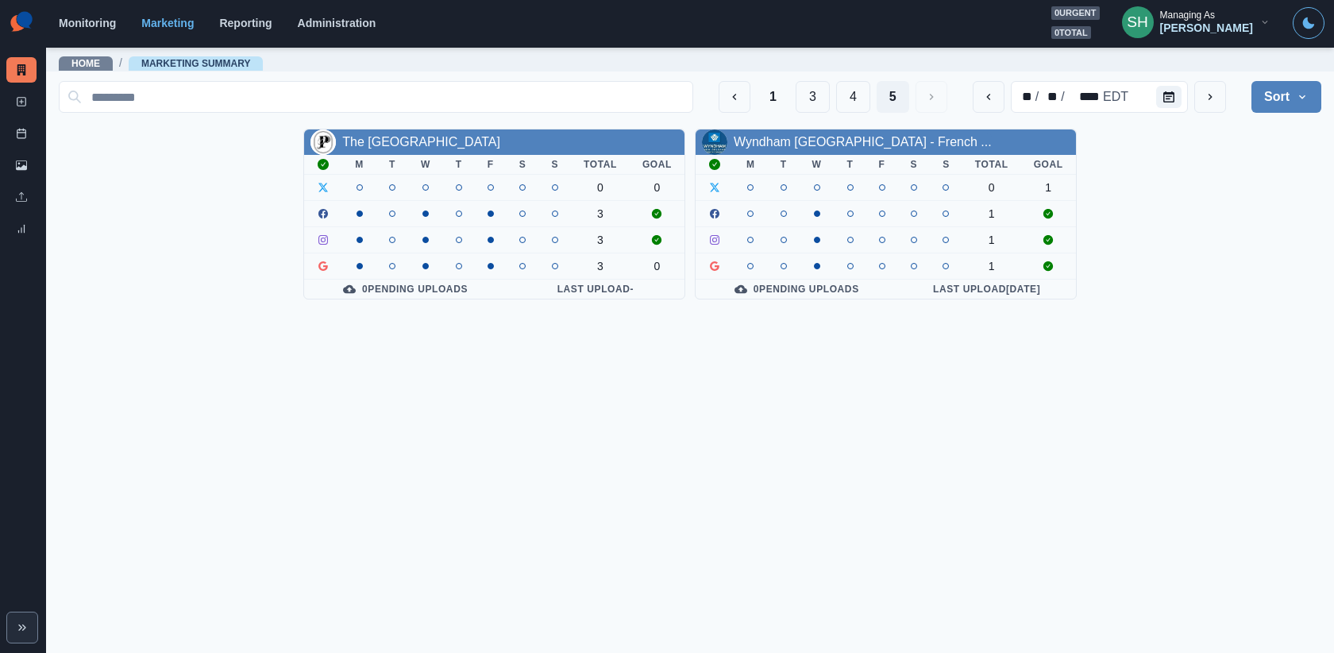
click at [1181, 29] on div "[PERSON_NAME]" at bounding box center [1206, 28] width 93 height 14
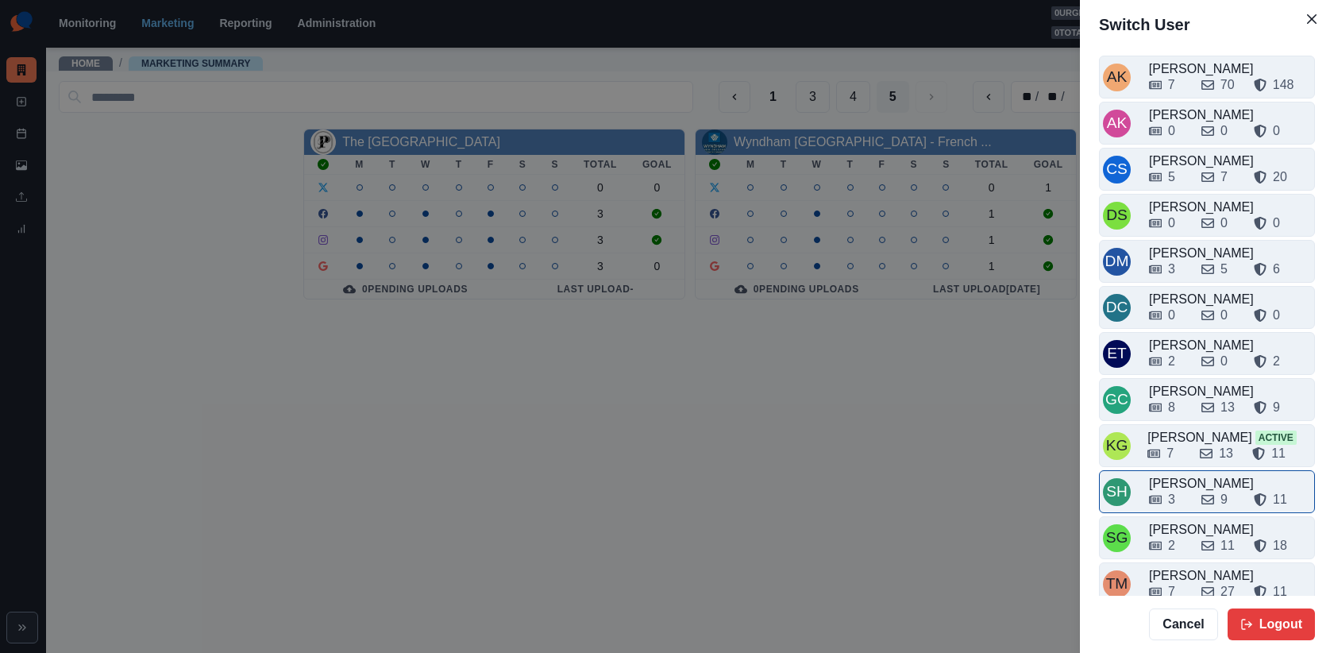
click at [1175, 490] on div "3" at bounding box center [1171, 499] width 7 height 19
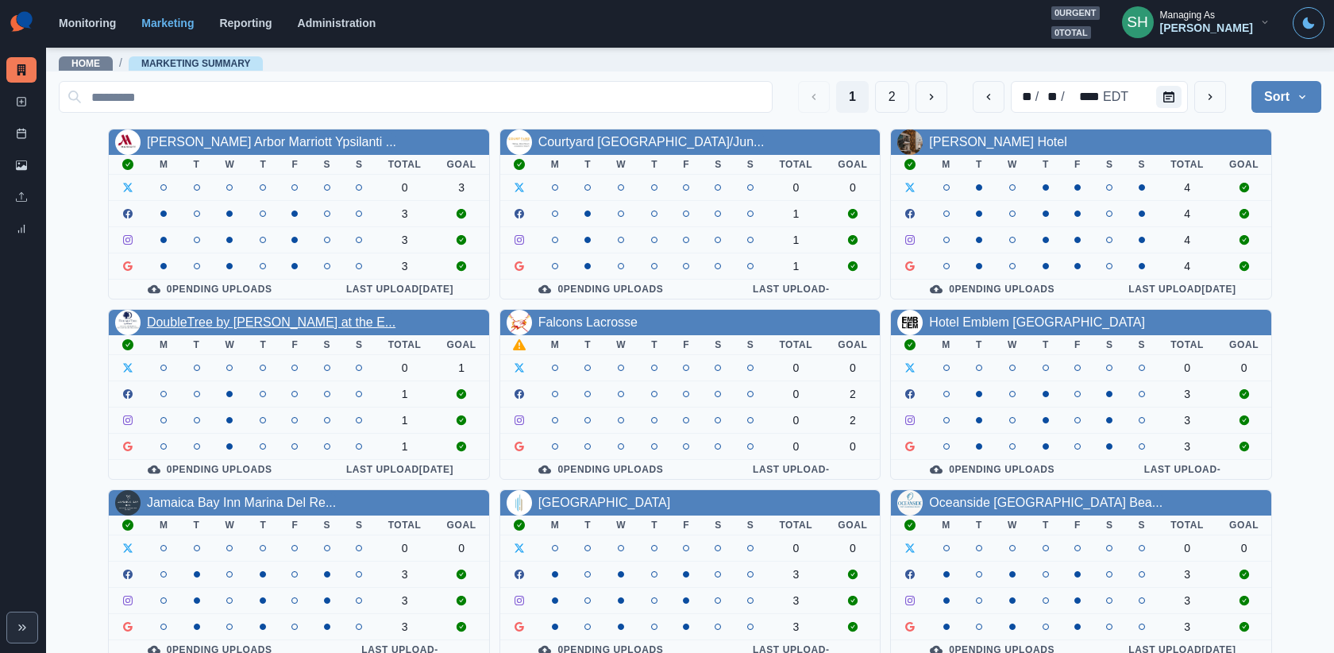
click at [258, 319] on link "DoubleTree by [PERSON_NAME] at the E..." at bounding box center [271, 322] width 249 height 14
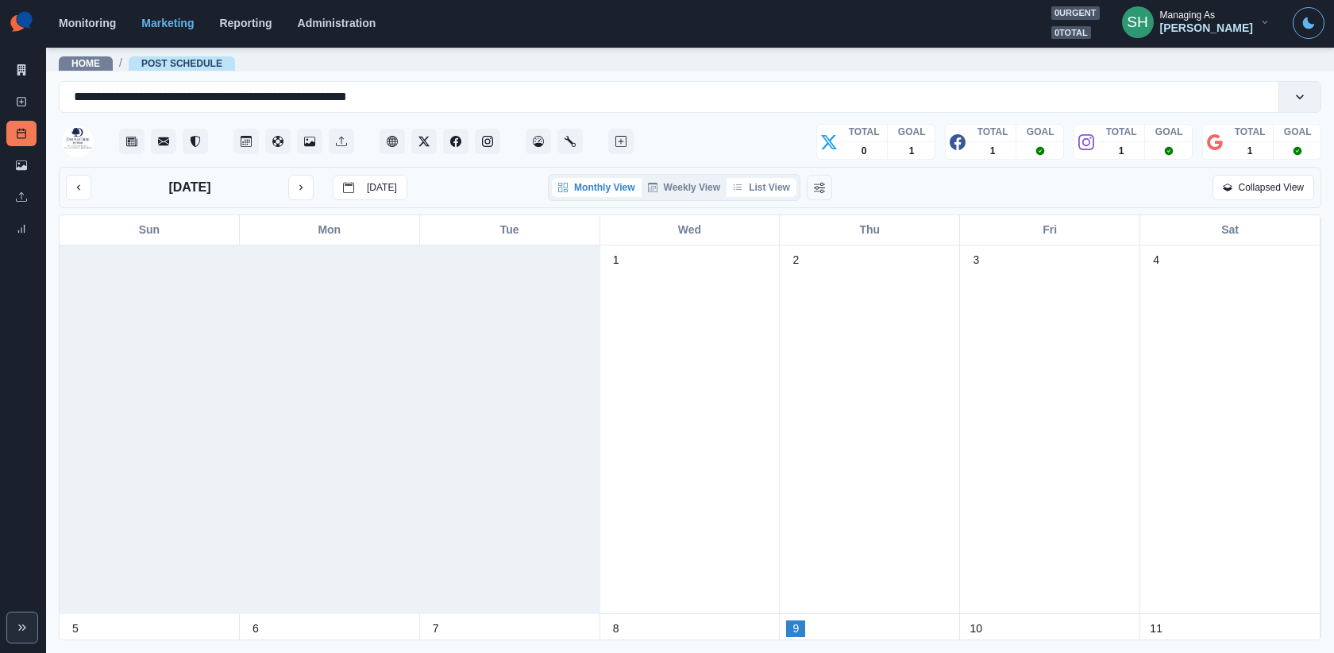
click at [766, 184] on button "List View" at bounding box center [762, 187] width 70 height 19
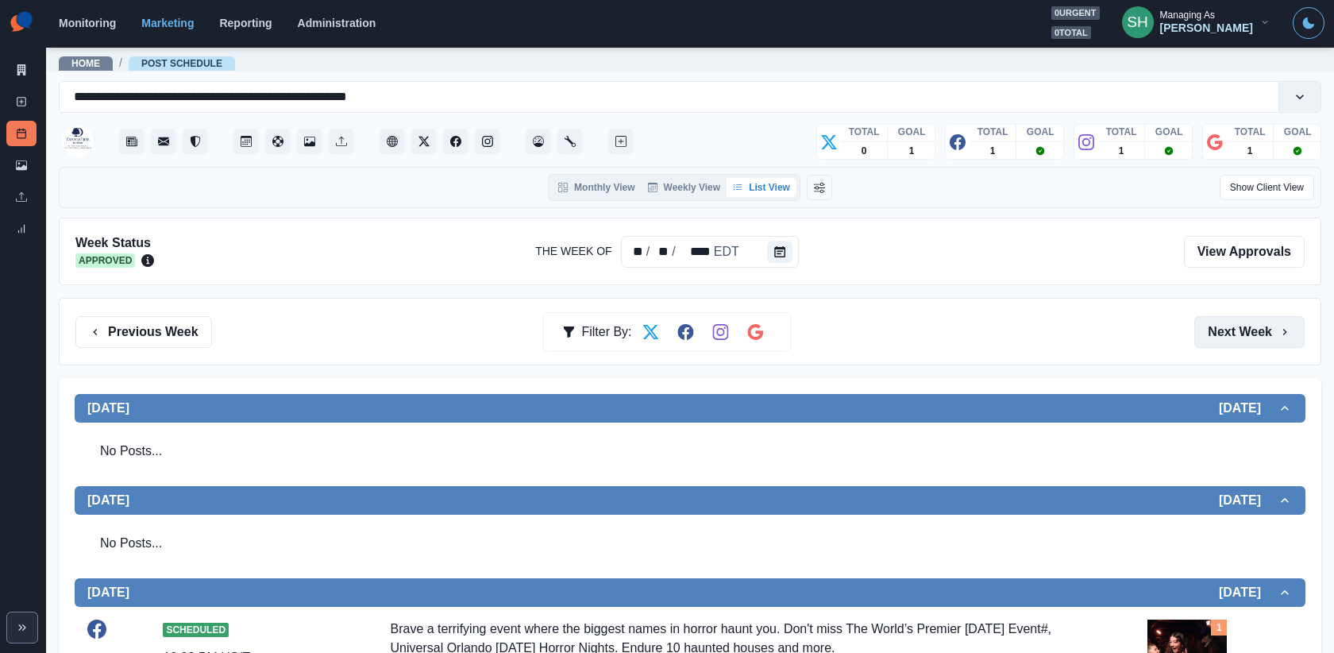
click at [1260, 333] on button "Next Week" at bounding box center [1249, 332] width 110 height 32
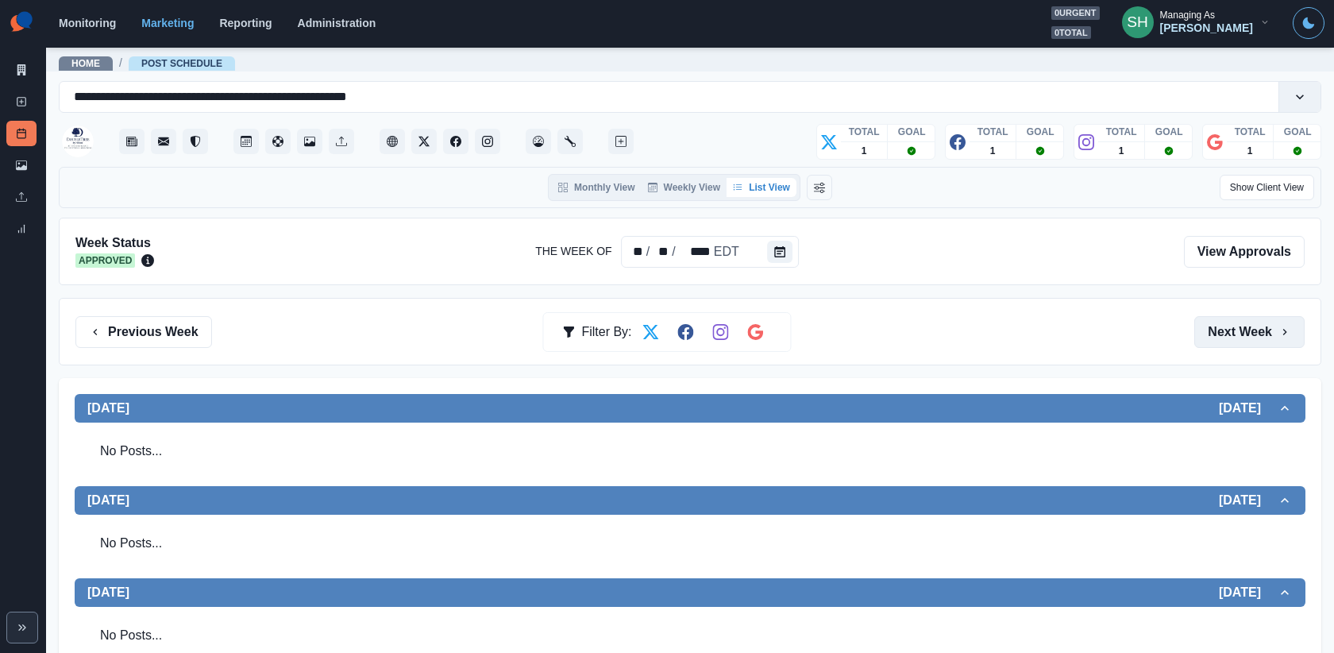
click at [1260, 333] on button "Next Week" at bounding box center [1249, 332] width 110 height 32
click at [1257, 326] on button "Next Week" at bounding box center [1249, 332] width 110 height 32
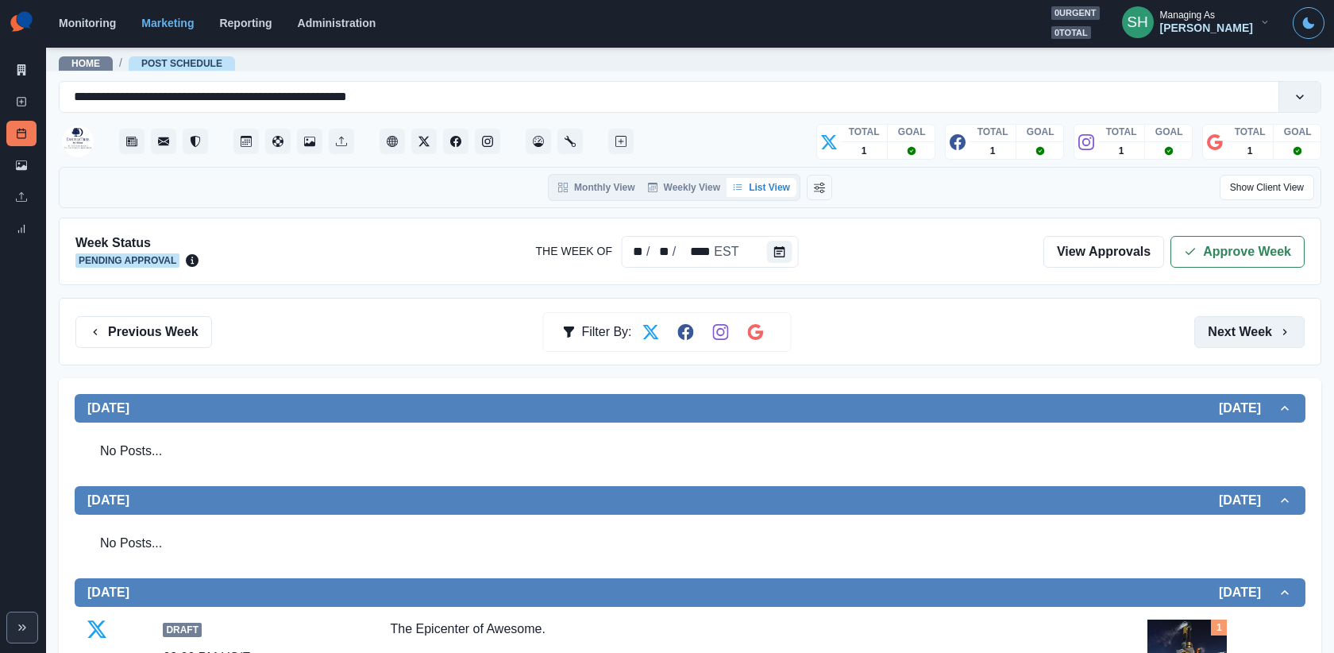
click at [1257, 326] on button "Next Week" at bounding box center [1249, 332] width 110 height 32
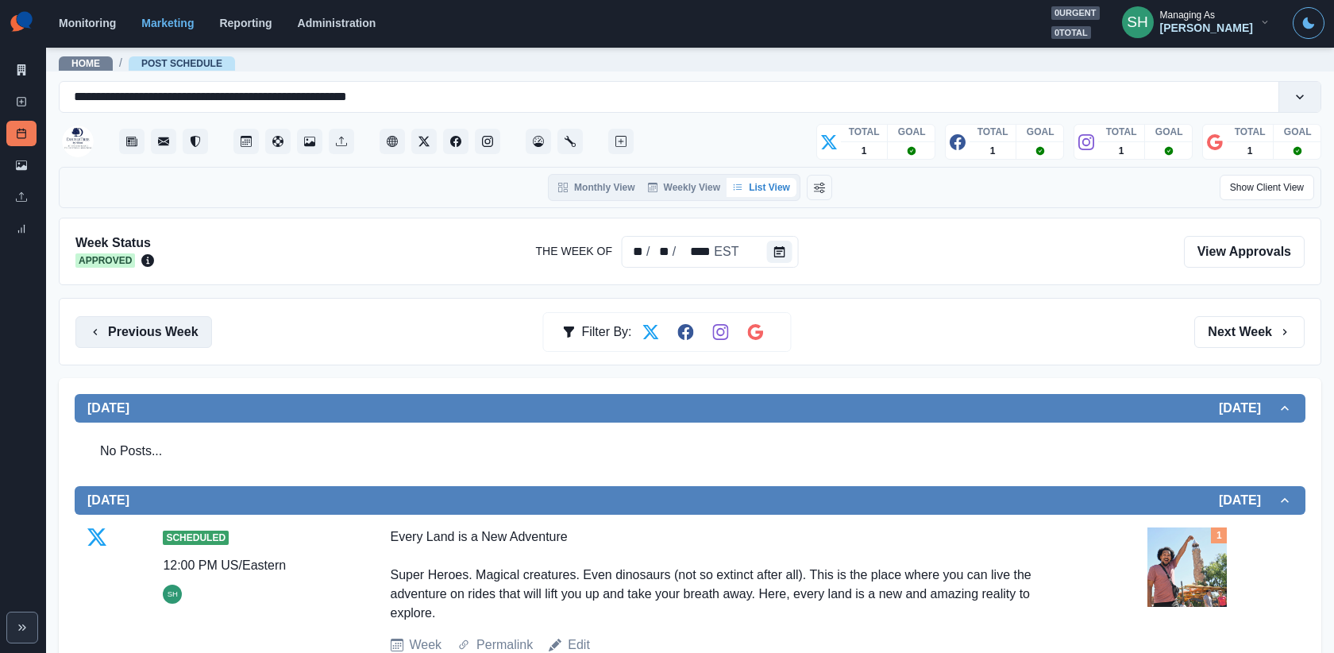
click at [114, 326] on button "Previous Week" at bounding box center [143, 332] width 137 height 32
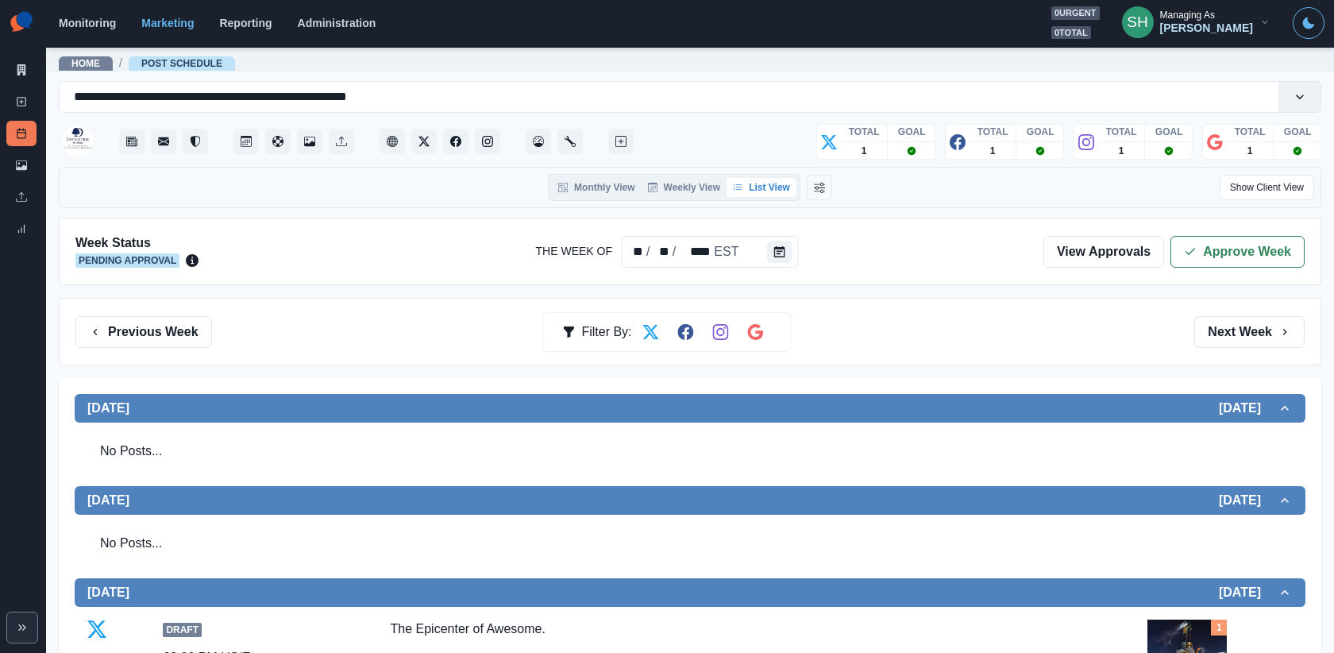
click at [1245, 307] on div "Previous Week Filter By: Next Week" at bounding box center [690, 332] width 1263 height 68
click at [1244, 324] on button "Next Week" at bounding box center [1249, 332] width 110 height 32
